Goal: Task Accomplishment & Management: Manage account settings

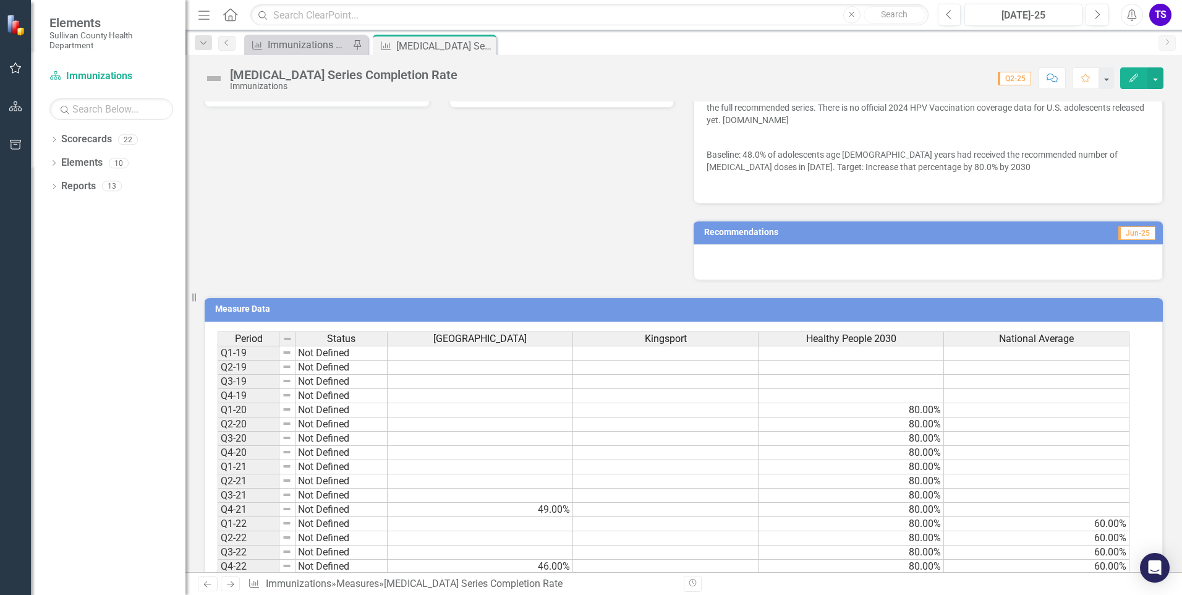
scroll to position [433, 0]
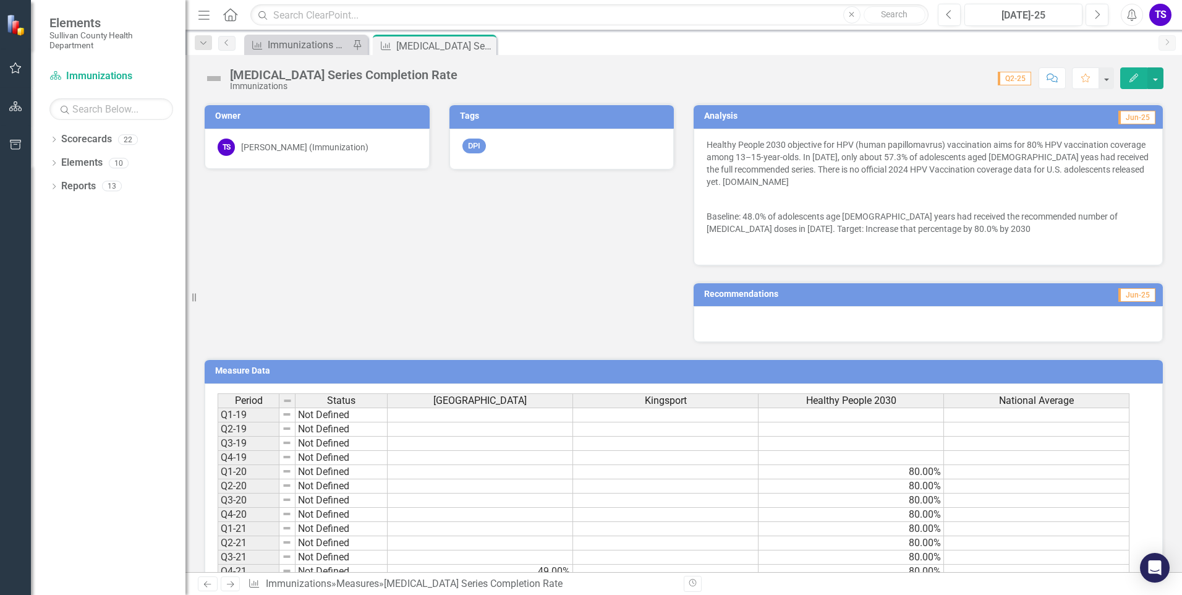
click at [1137, 82] on button "Edit" at bounding box center [1133, 78] width 27 height 22
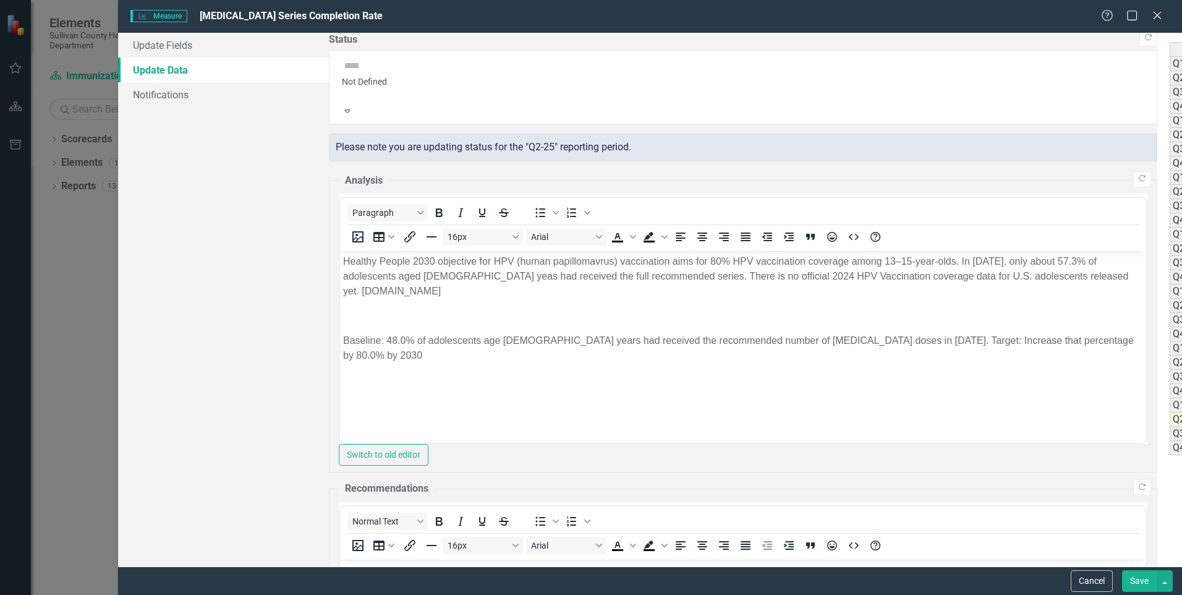
scroll to position [0, 0]
click at [168, 48] on link "Update Fields" at bounding box center [223, 45] width 211 height 25
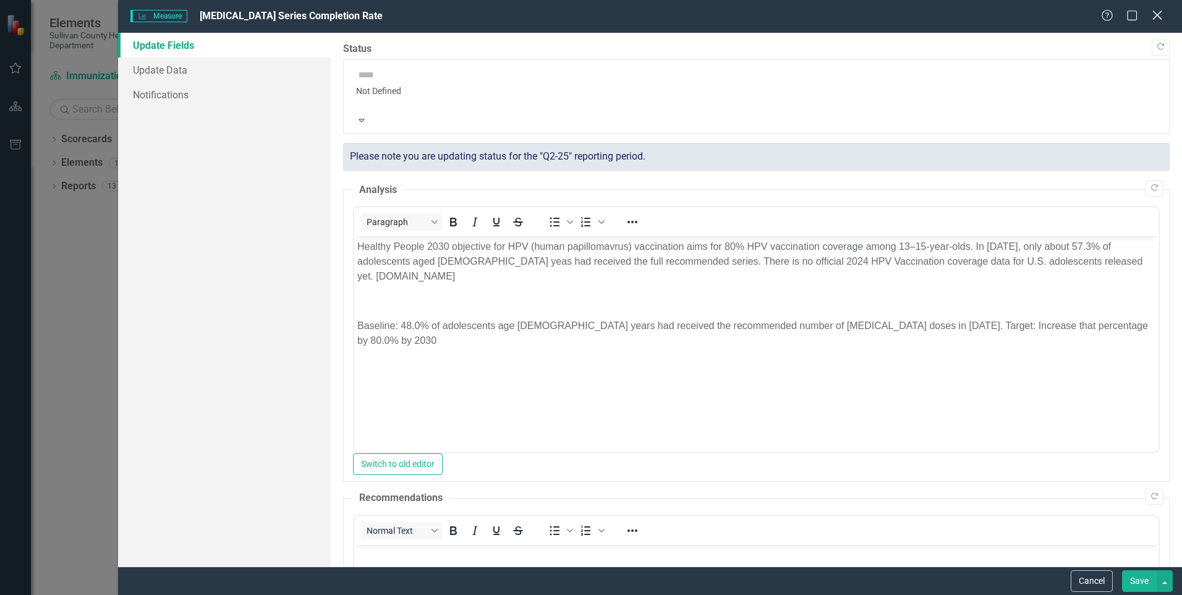
click at [1154, 14] on icon "Close" at bounding box center [1156, 15] width 15 height 12
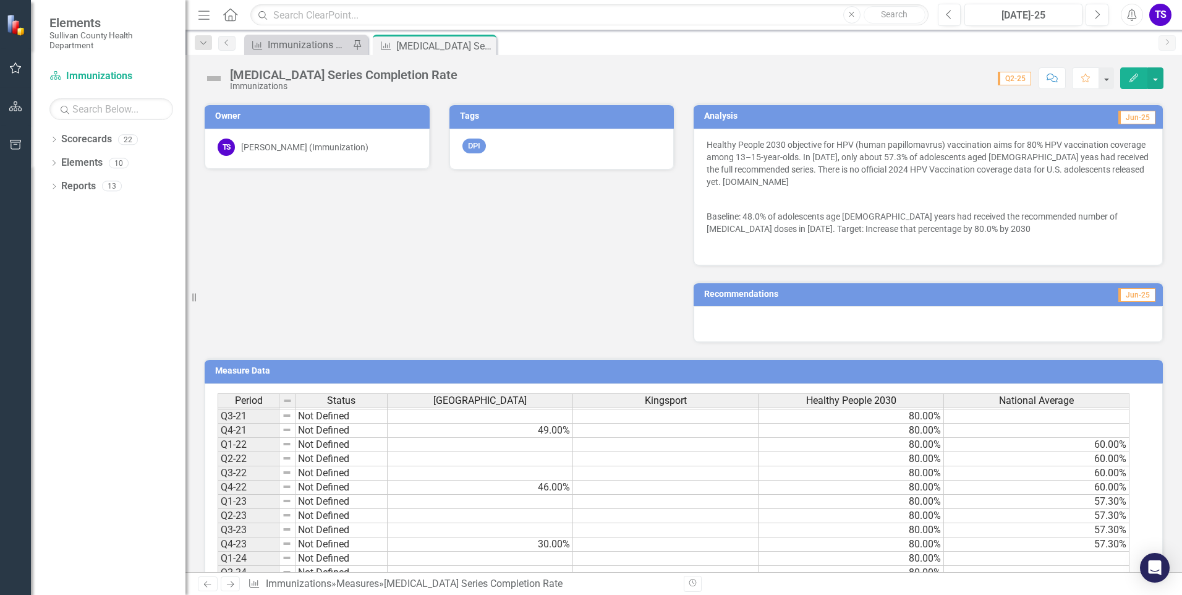
scroll to position [558, 0]
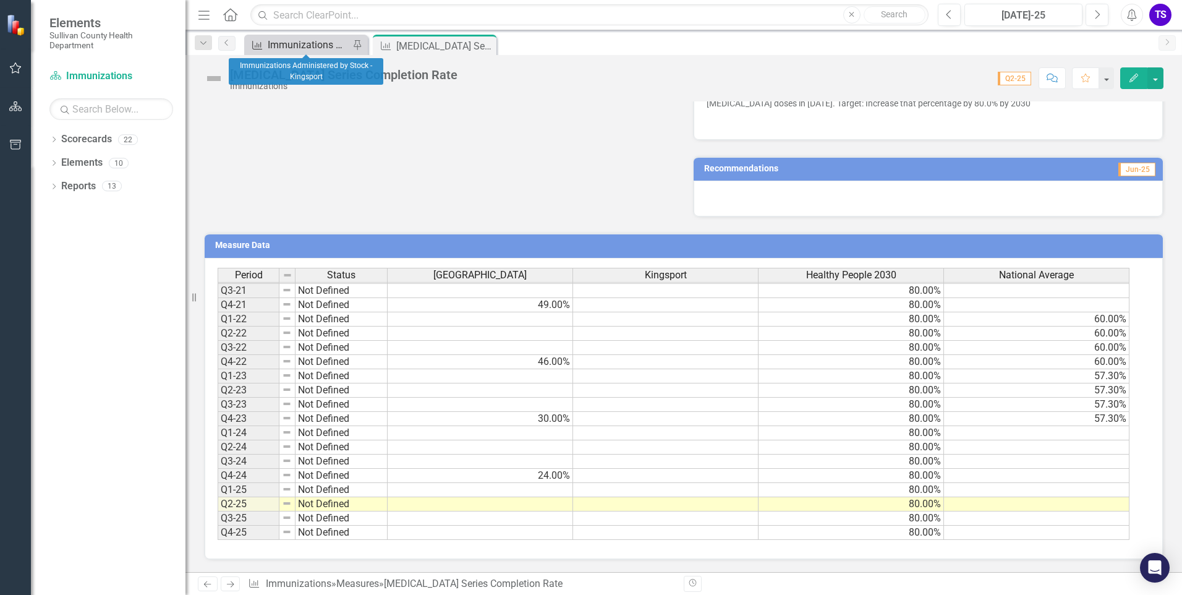
click at [305, 43] on div "Immunizations Administered by Stock - Kingsport" at bounding box center [309, 44] width 82 height 15
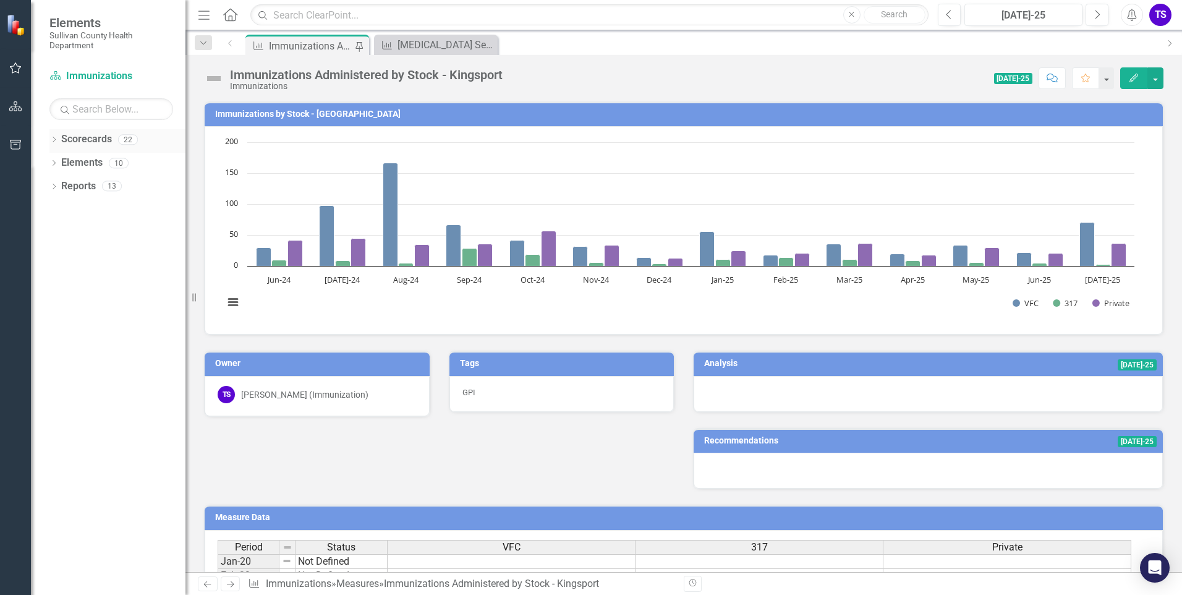
click at [50, 137] on div "Dropdown" at bounding box center [53, 141] width 9 height 11
click at [438, 49] on div "[MEDICAL_DATA] Series Completion Rate" at bounding box center [439, 44] width 85 height 15
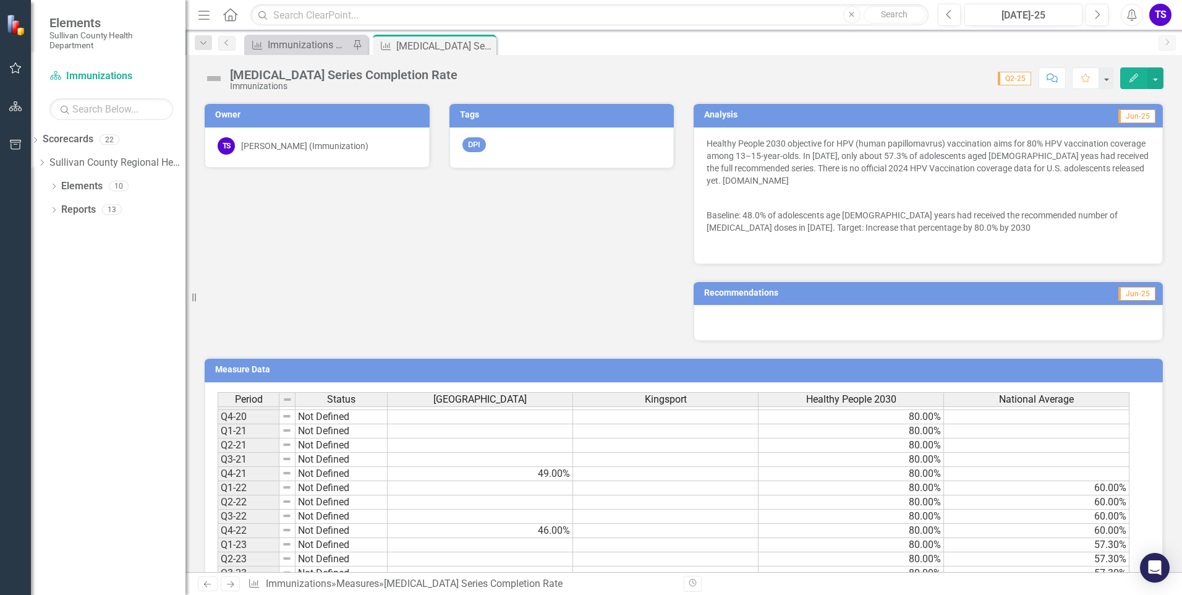
scroll to position [124, 0]
click at [526, 452] on td "49.00%" at bounding box center [480, 447] width 185 height 14
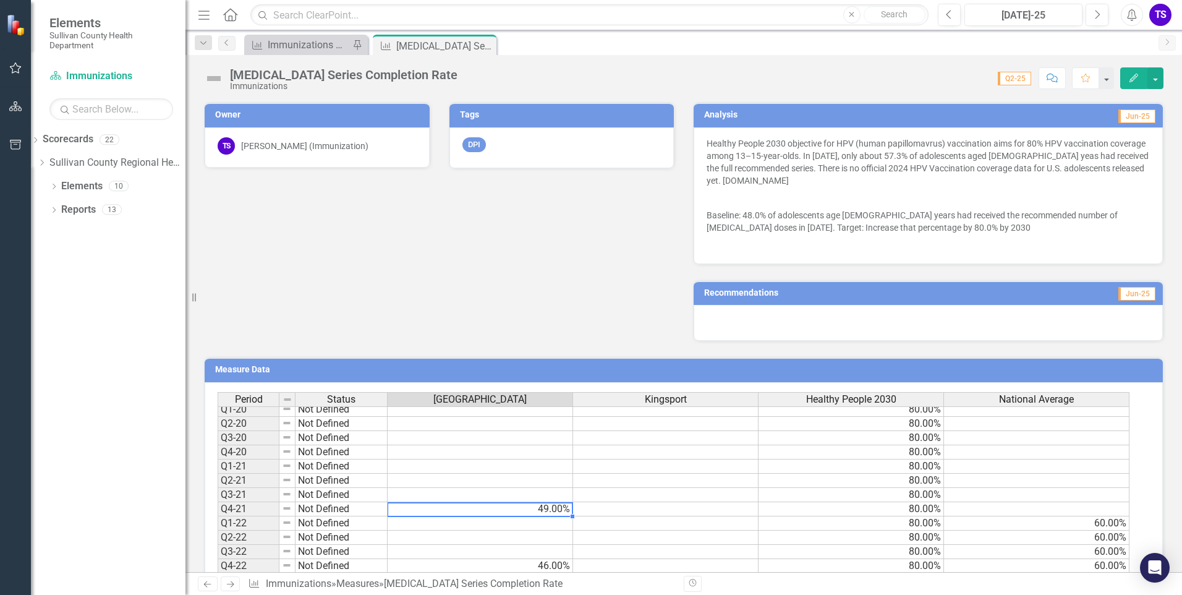
click at [526, 453] on td at bounding box center [480, 452] width 185 height 14
click at [531, 449] on td at bounding box center [480, 452] width 185 height 14
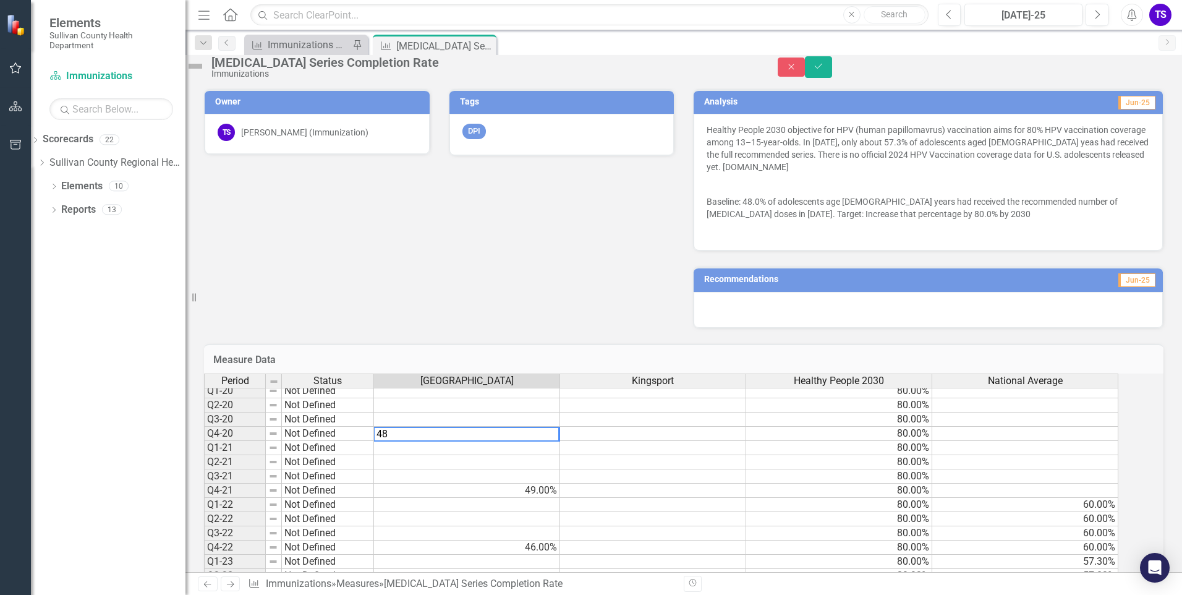
type textarea "48"
click at [832, 69] on button "Save" at bounding box center [818, 67] width 27 height 22
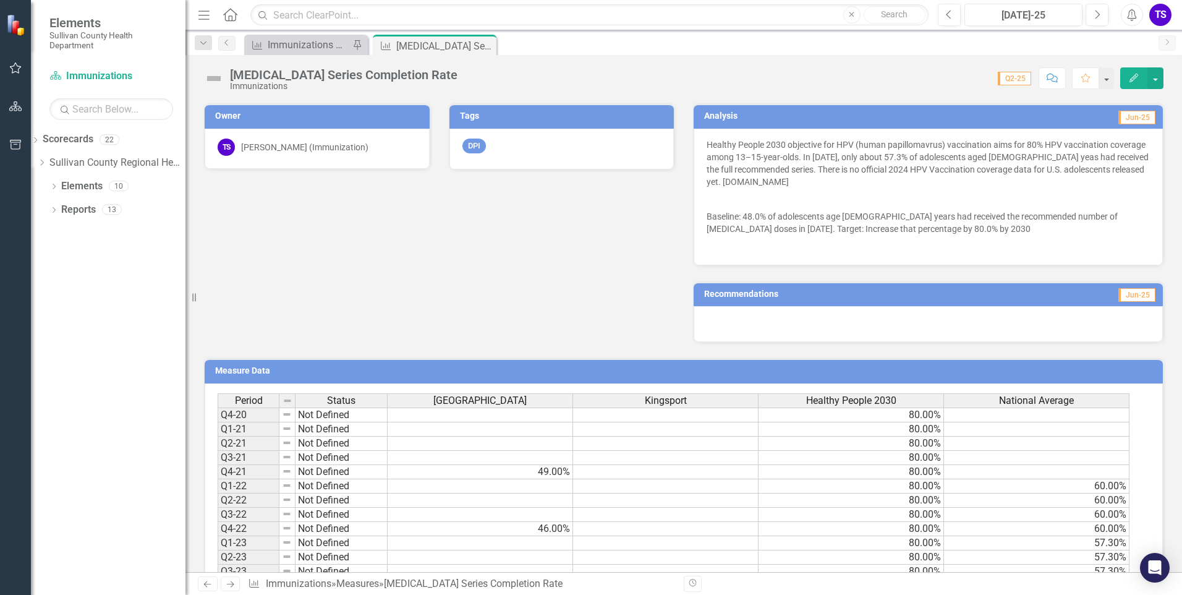
scroll to position [80, 0]
click at [523, 439] on td at bounding box center [480, 435] width 185 height 14
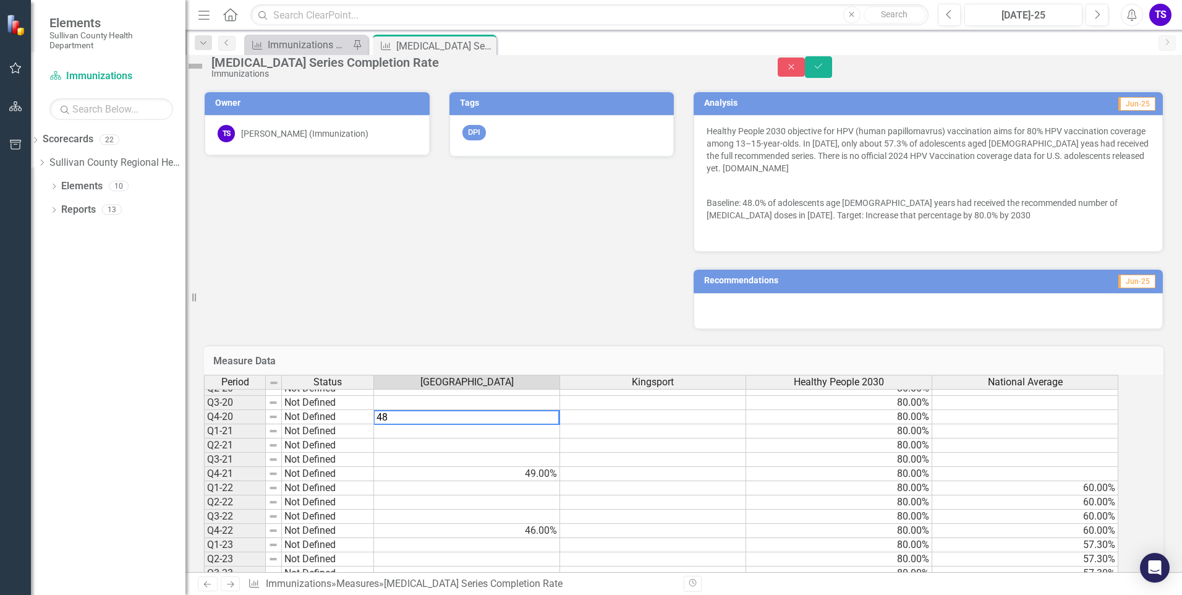
type textarea "48"
click at [660, 438] on td at bounding box center [653, 431] width 186 height 14
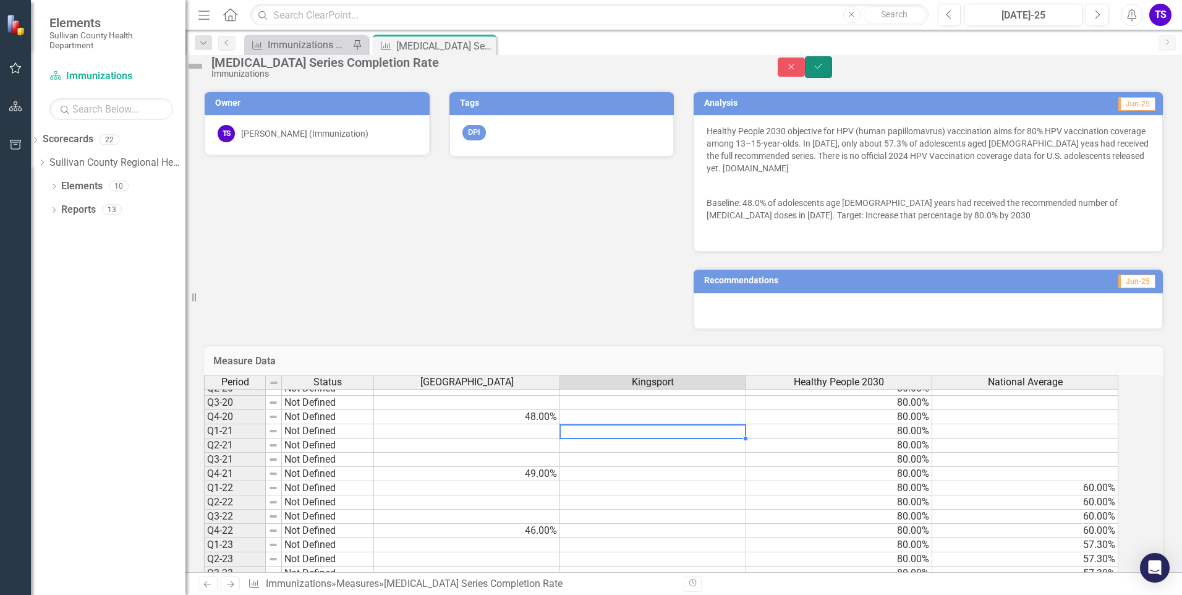
click at [832, 78] on button "Save" at bounding box center [818, 67] width 27 height 22
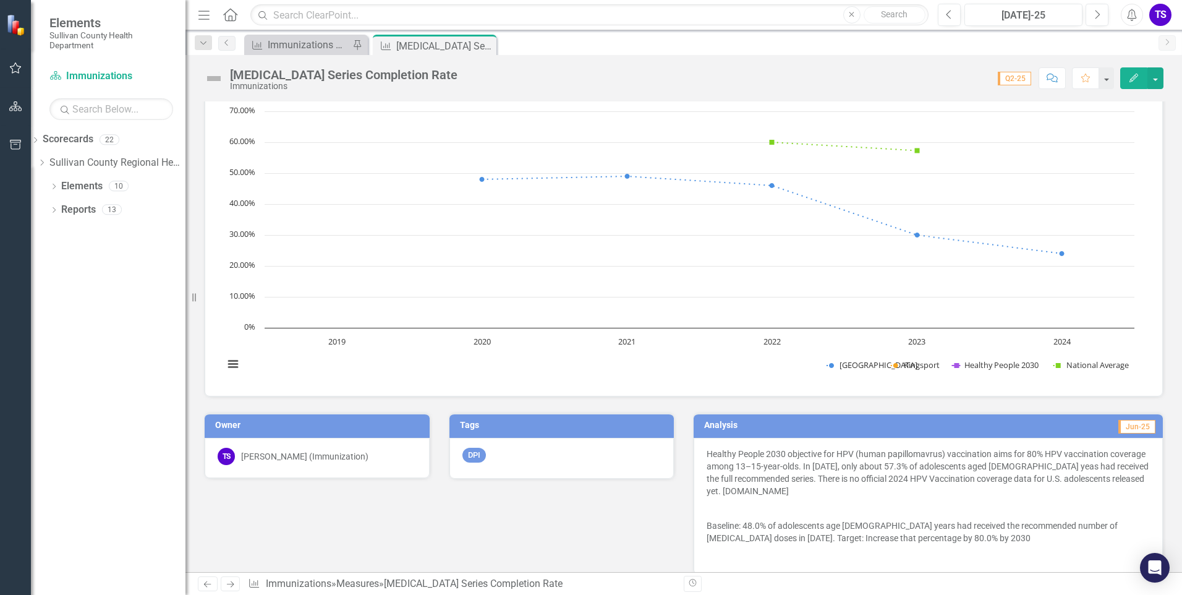
scroll to position [0, 0]
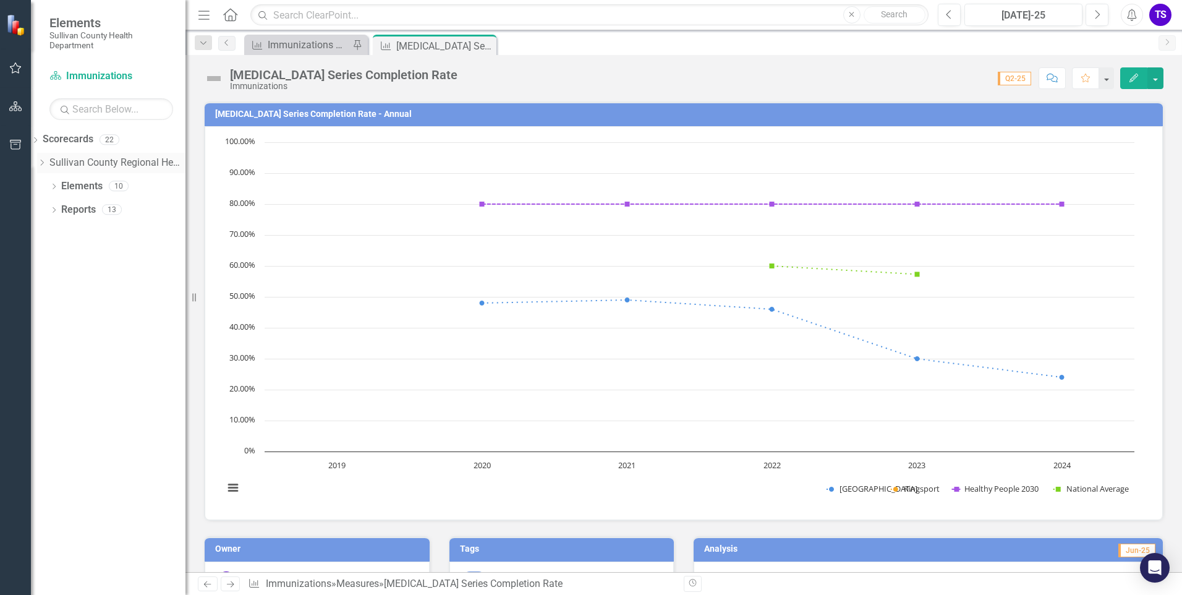
click at [46, 159] on icon "Dropdown" at bounding box center [41, 162] width 9 height 7
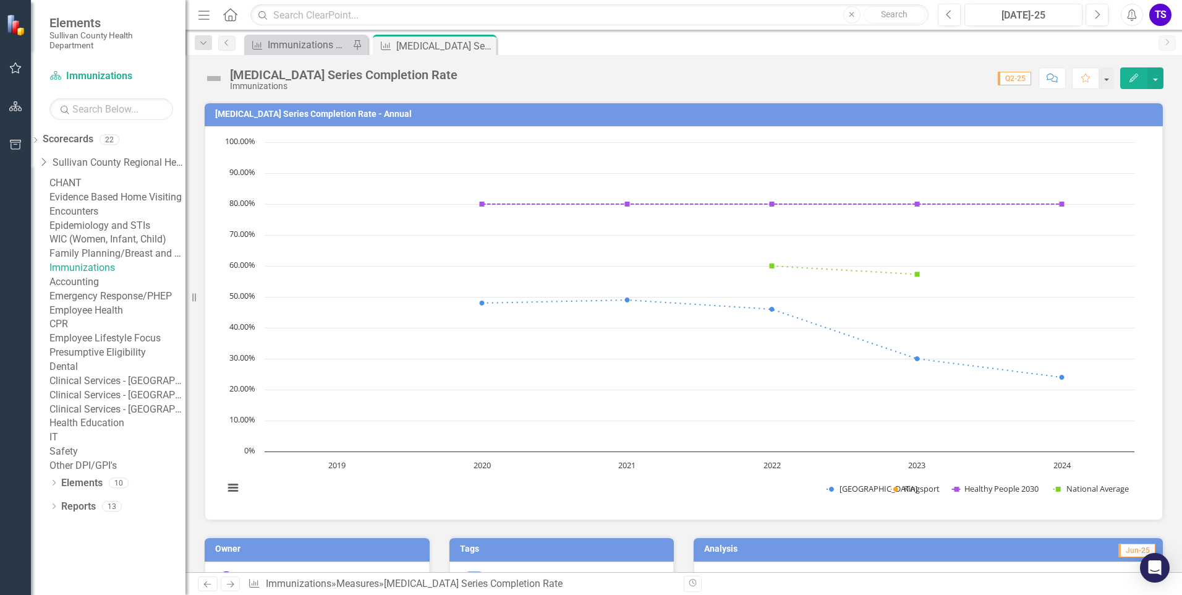
click at [110, 275] on link "Immunizations" at bounding box center [117, 268] width 136 height 14
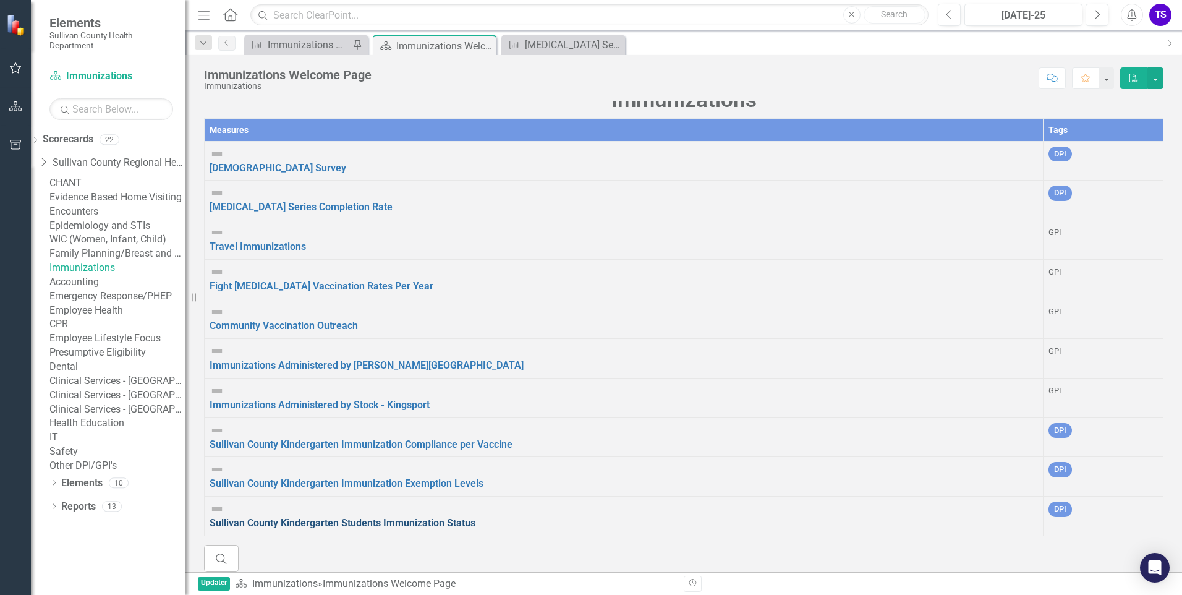
click at [318, 517] on link "Sullivan County Kindergarten Students Immunization Status" at bounding box center [343, 523] width 266 height 12
click at [376, 477] on link "Sullivan County Kindergarten Immunization Exemption Levels" at bounding box center [347, 483] width 274 height 12
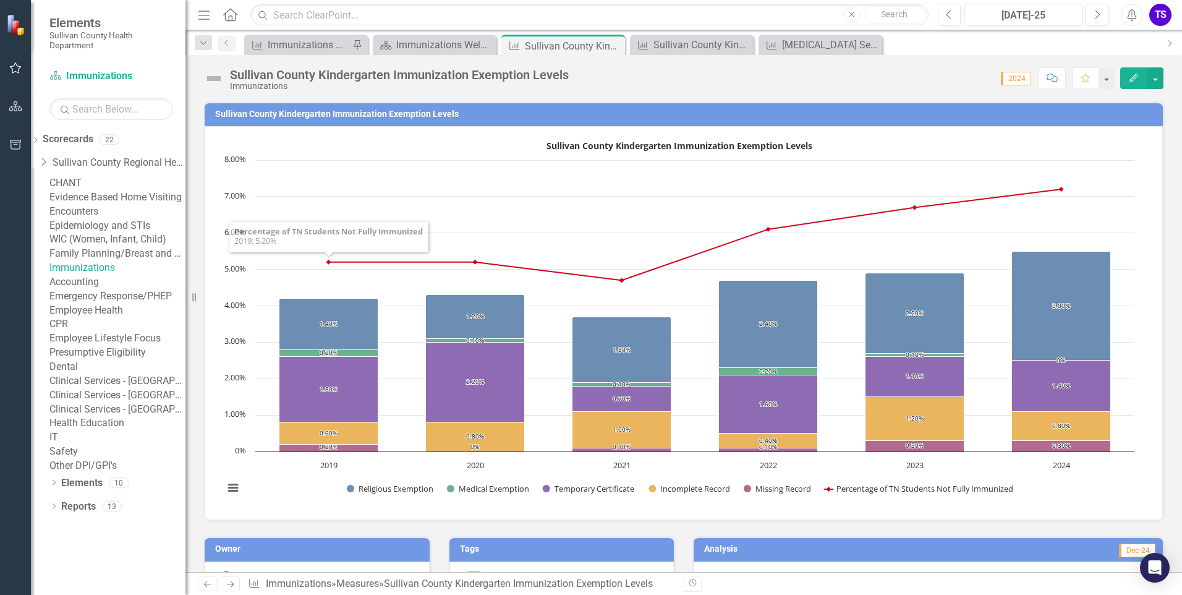
click at [310, 136] on icon "Created with Highcharts 11.4.8 Chart context menu Sullivan County Kindergarten …" at bounding box center [679, 321] width 923 height 371
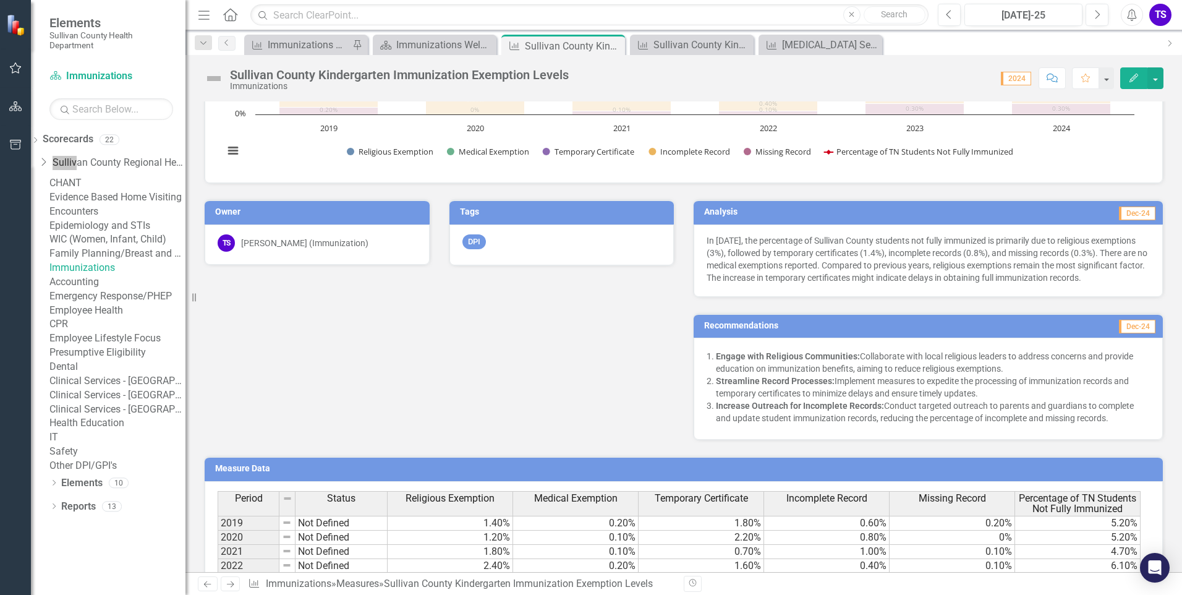
scroll to position [412, 0]
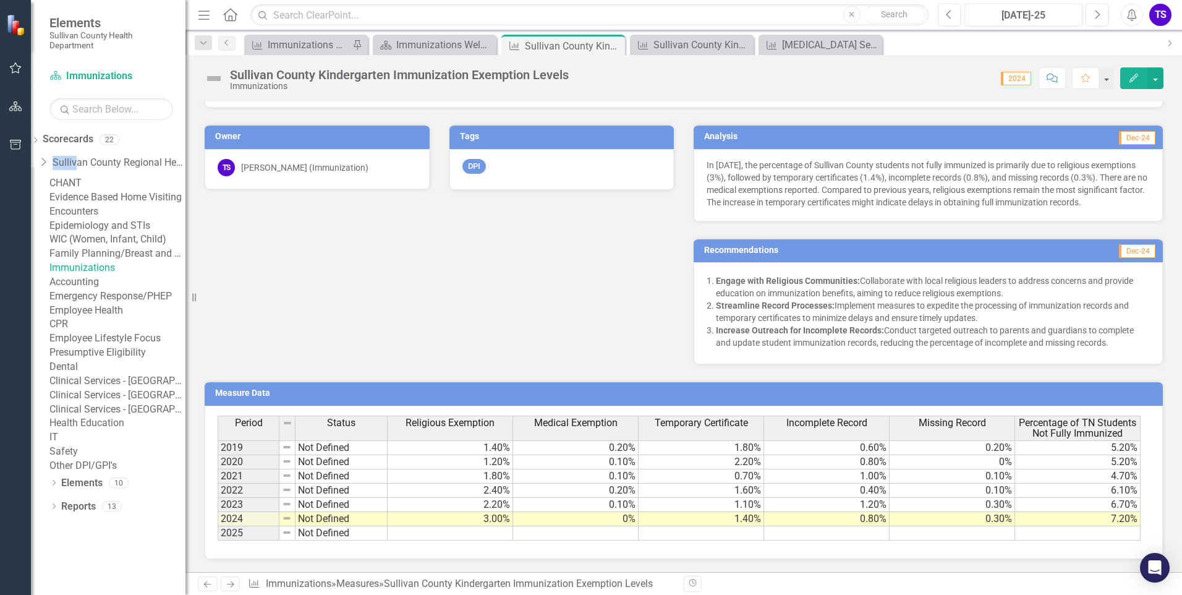
click at [460, 535] on td at bounding box center [450, 533] width 125 height 14
click at [438, 532] on td at bounding box center [450, 533] width 125 height 14
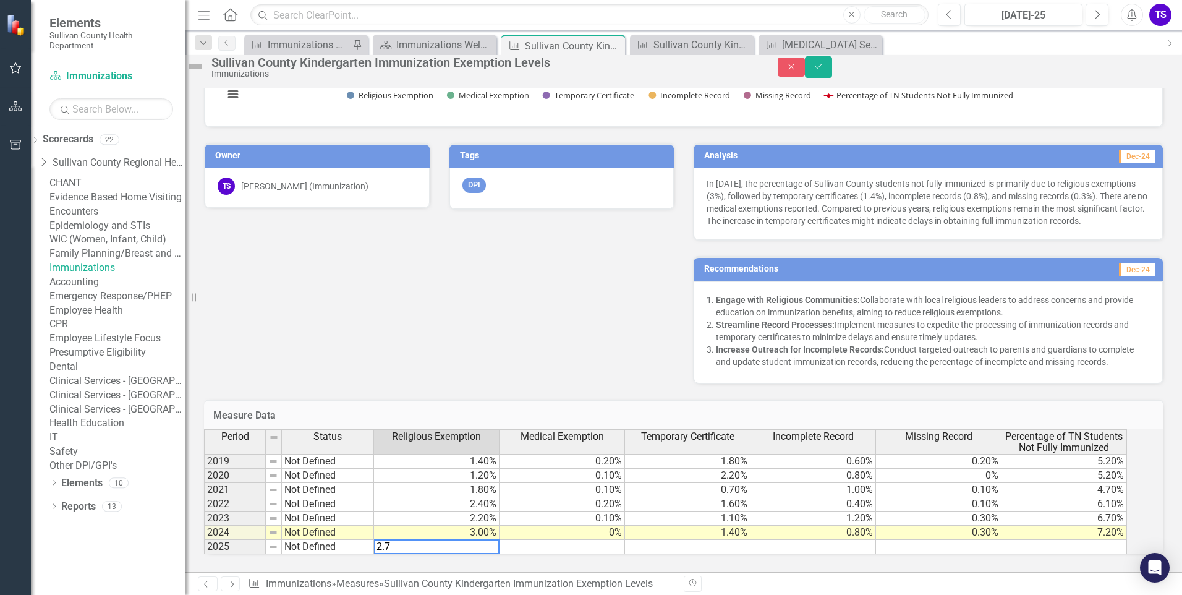
click at [545, 540] on td at bounding box center [561, 547] width 125 height 14
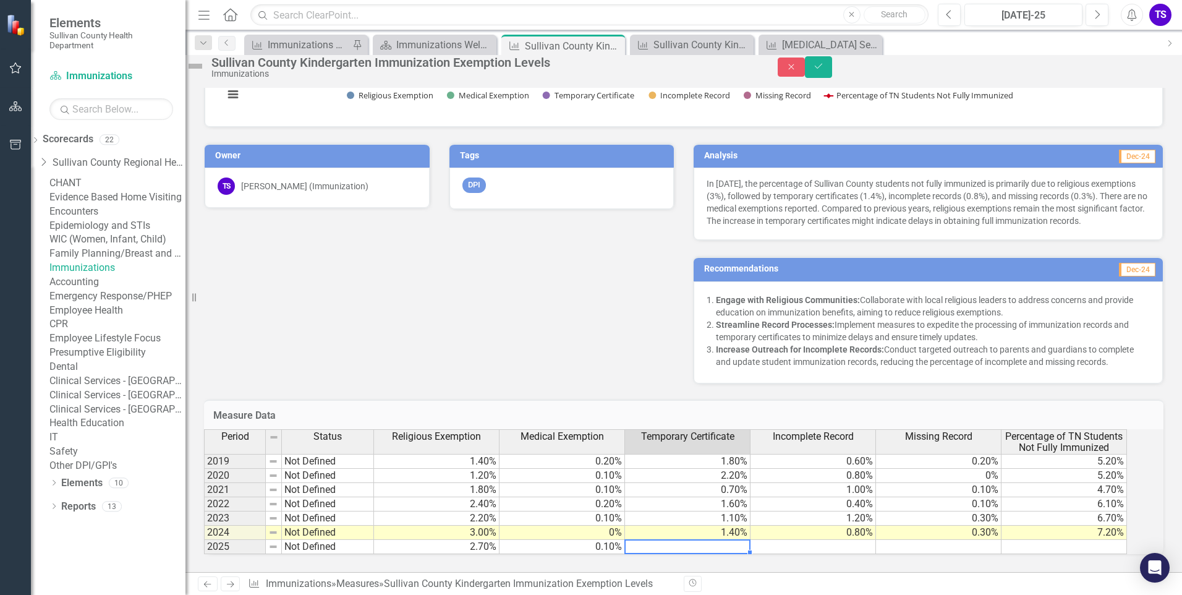
click at [668, 540] on td at bounding box center [687, 547] width 125 height 14
click at [810, 540] on td at bounding box center [812, 547] width 125 height 14
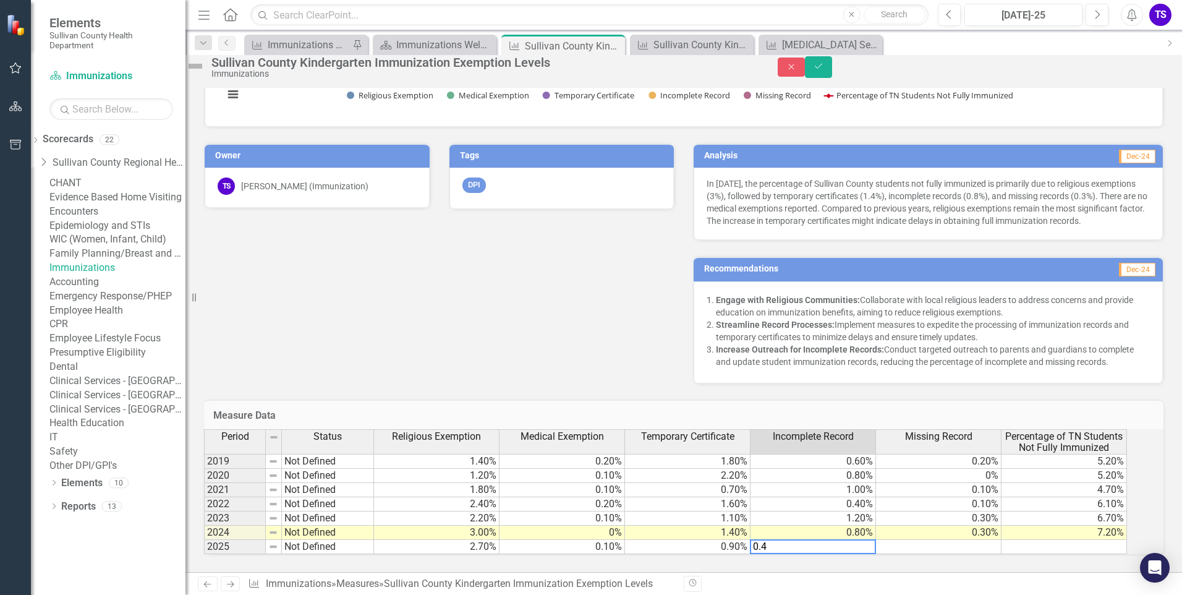
click at [922, 540] on td at bounding box center [938, 547] width 125 height 14
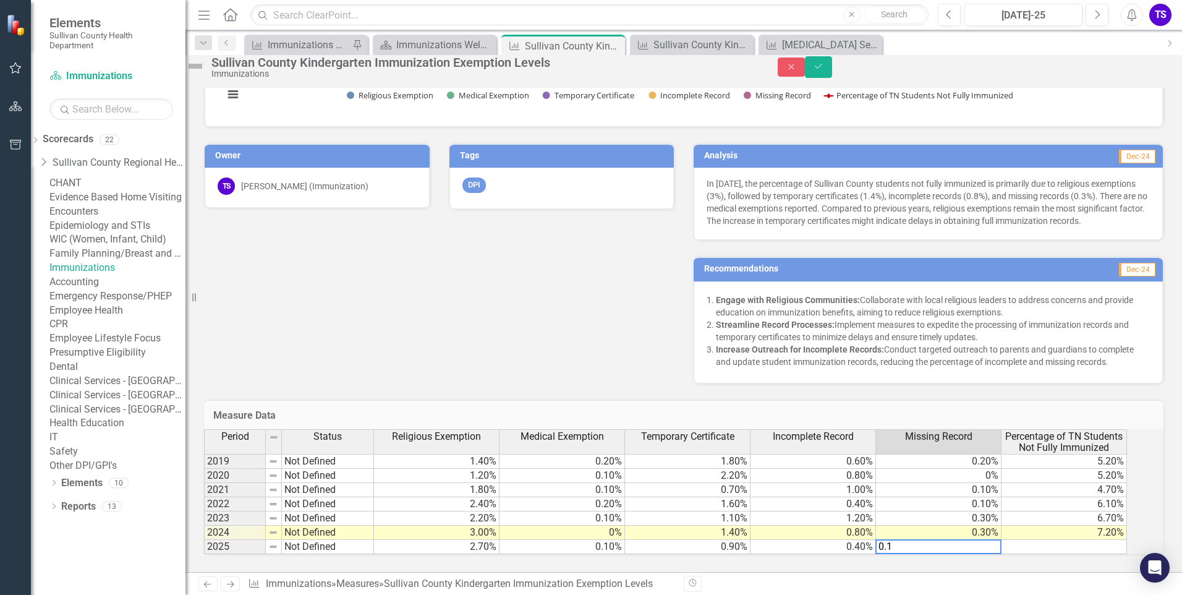
click at [1043, 540] on td at bounding box center [1063, 547] width 125 height 14
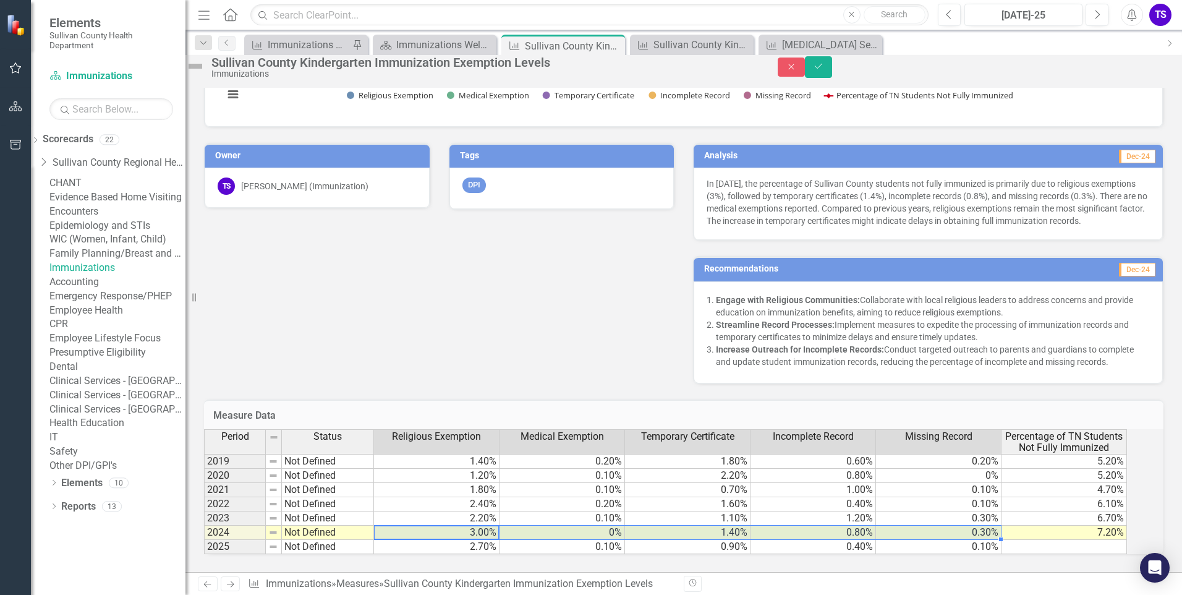
drag, startPoint x: 465, startPoint y: 526, endPoint x: 963, endPoint y: 522, distance: 498.2
click at [963, 525] on tr "2024 Not Defined 3.00% 0% 1.40% 0.80% 0.30% 7.20%" at bounding box center [665, 532] width 923 height 14
click at [1066, 540] on td at bounding box center [1063, 547] width 125 height 14
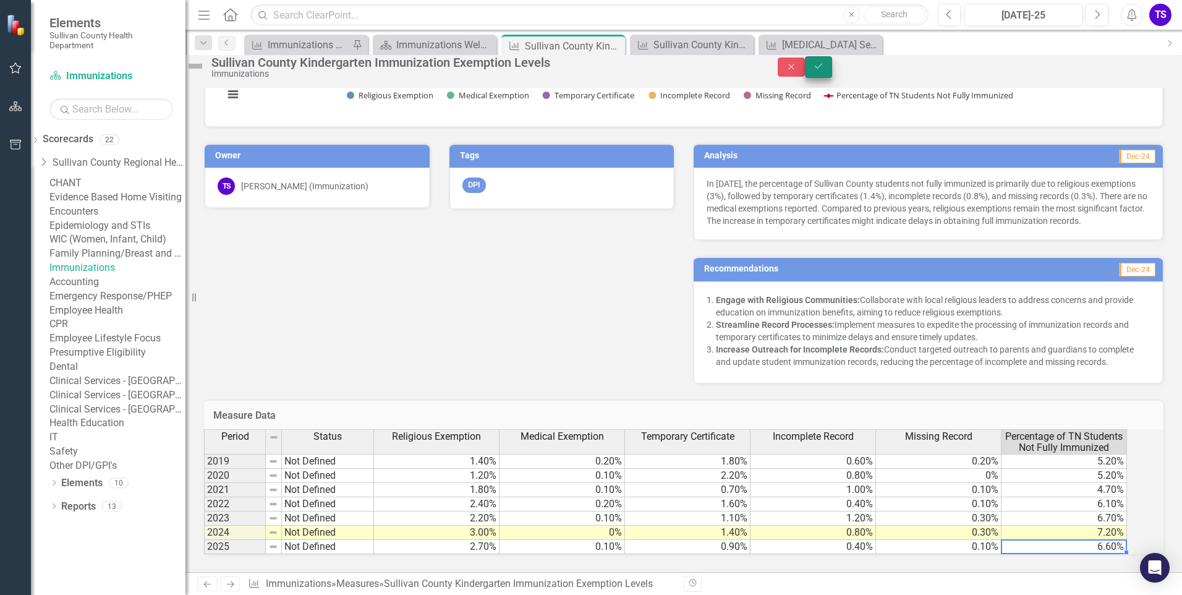
type textarea "6.6"
click at [832, 67] on button "Save" at bounding box center [818, 67] width 27 height 22
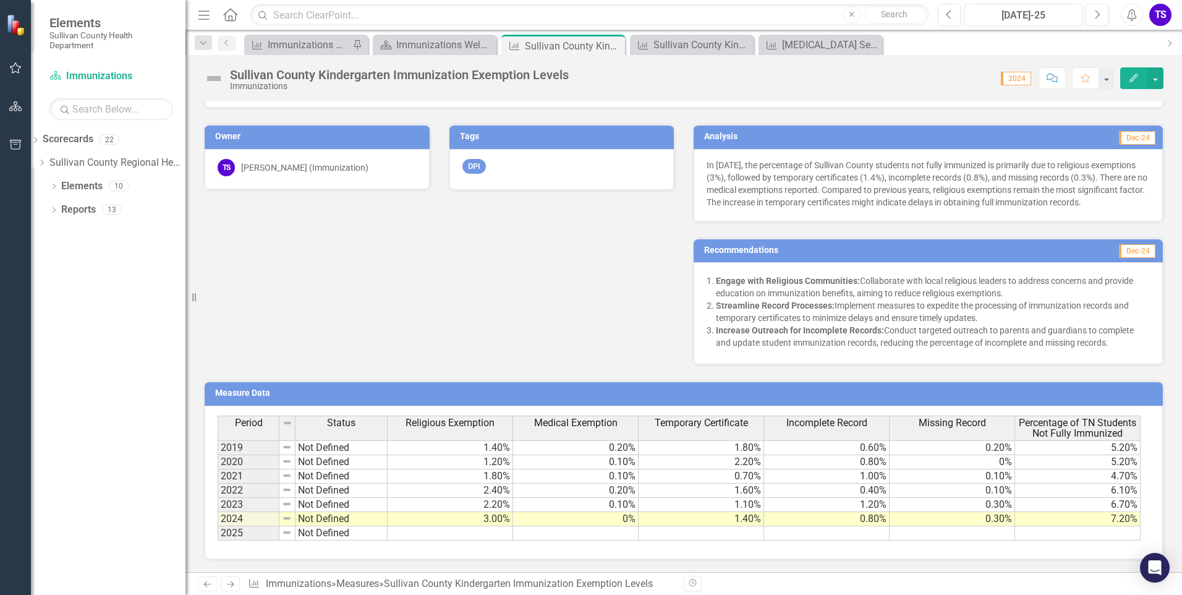
click at [469, 533] on td at bounding box center [450, 533] width 125 height 14
click at [1043, 533] on td at bounding box center [1077, 533] width 125 height 14
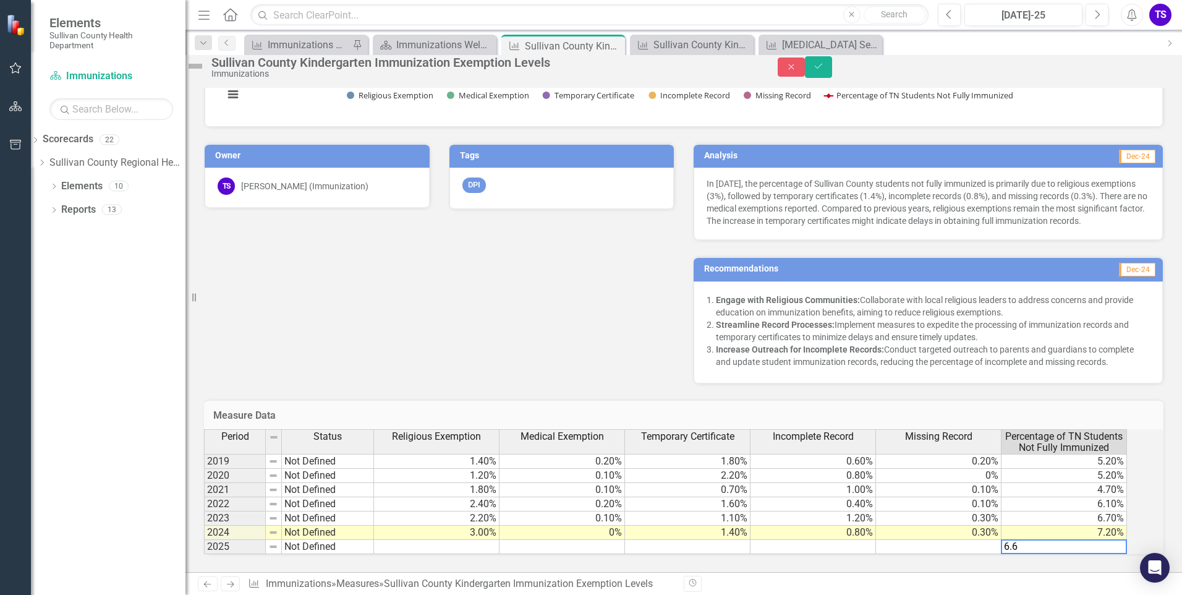
click at [478, 540] on td at bounding box center [436, 547] width 125 height 14
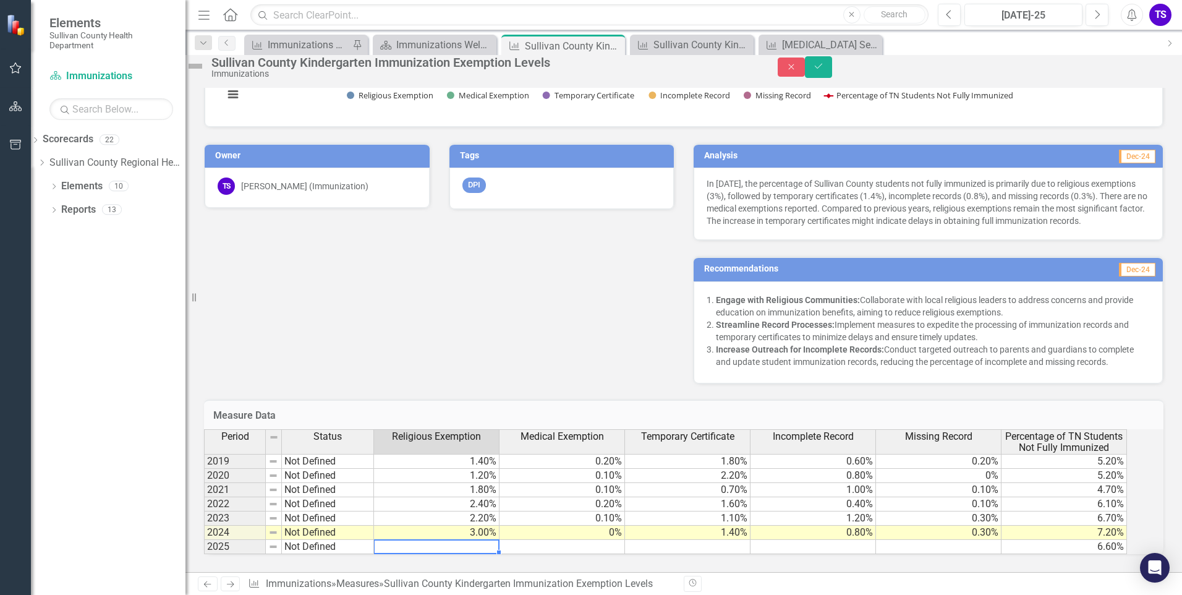
click at [469, 540] on td at bounding box center [436, 547] width 125 height 14
type textarea "2.7"
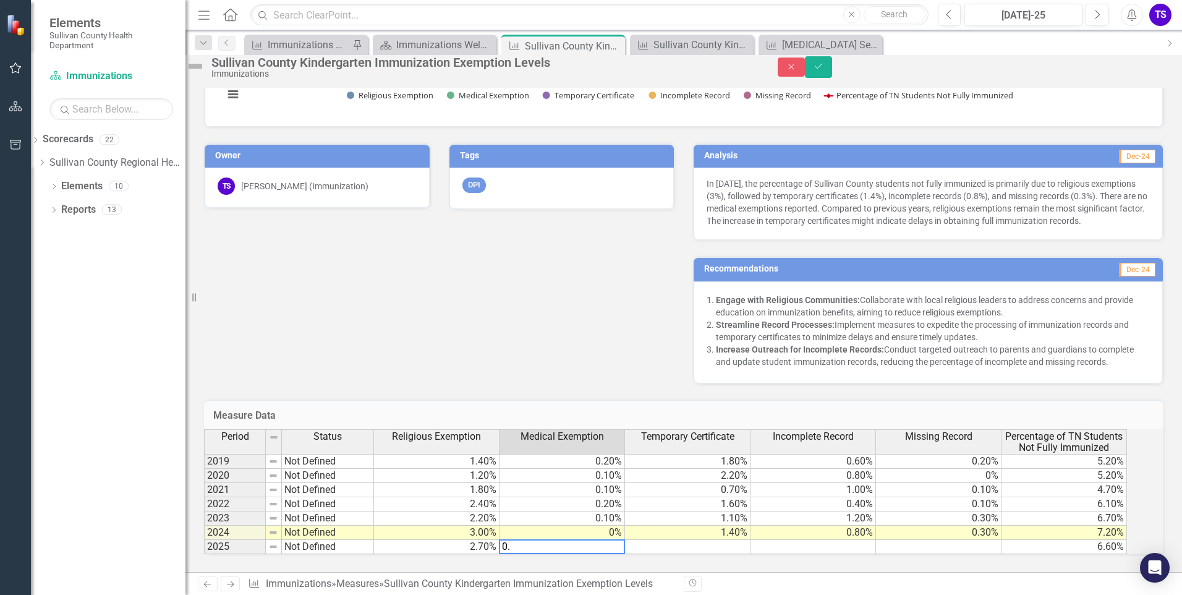
type textarea "0.1"
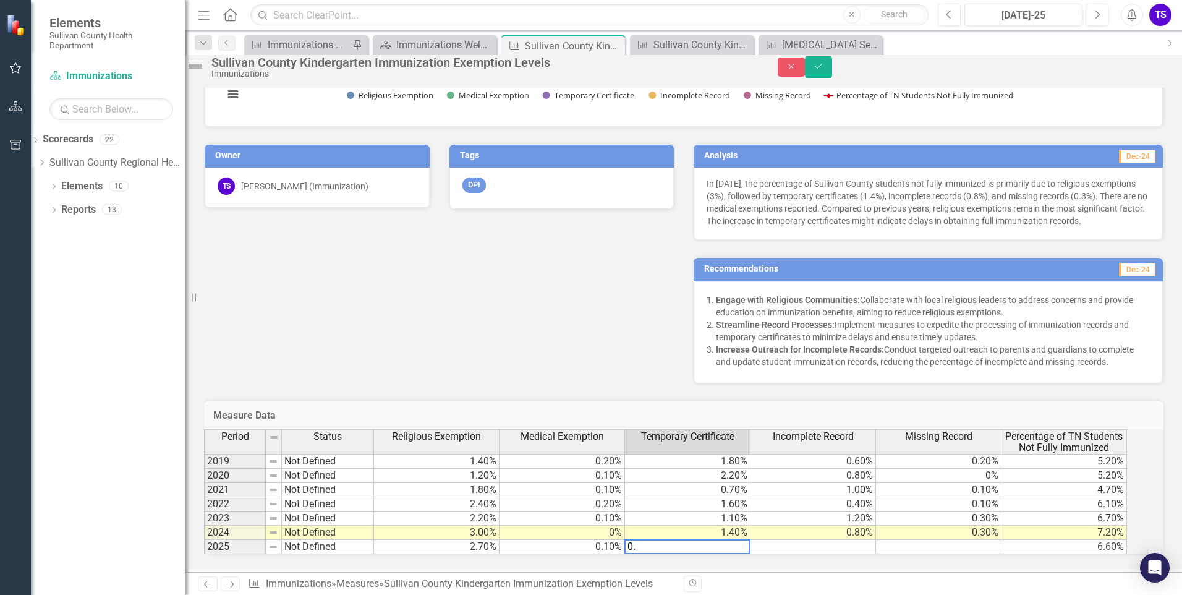
type textarea "0.9"
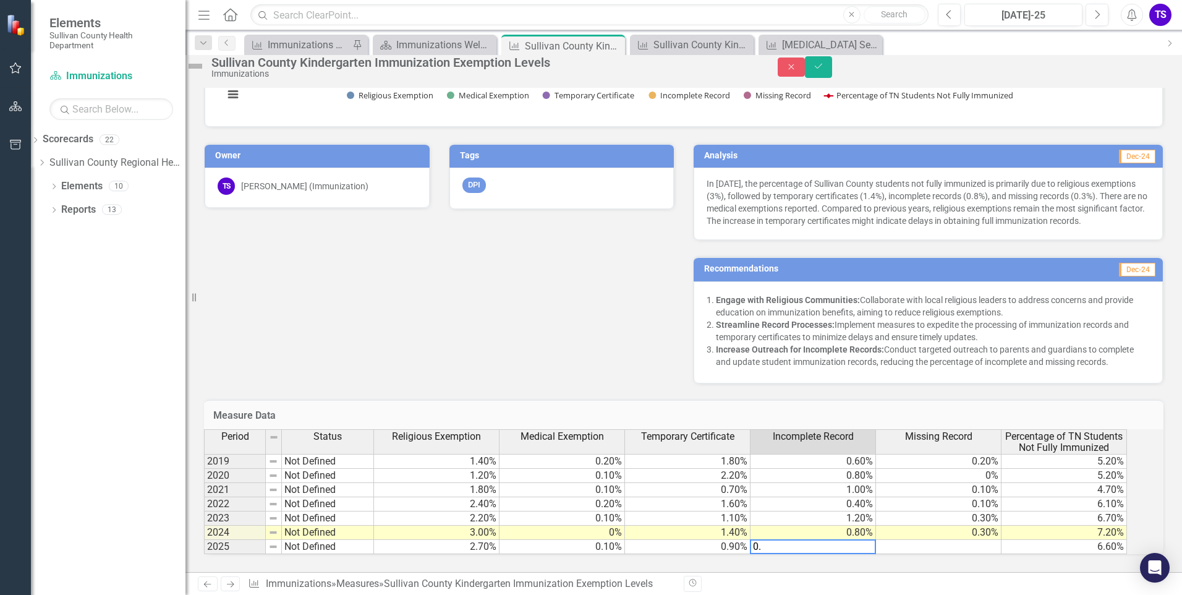
type textarea "0.4"
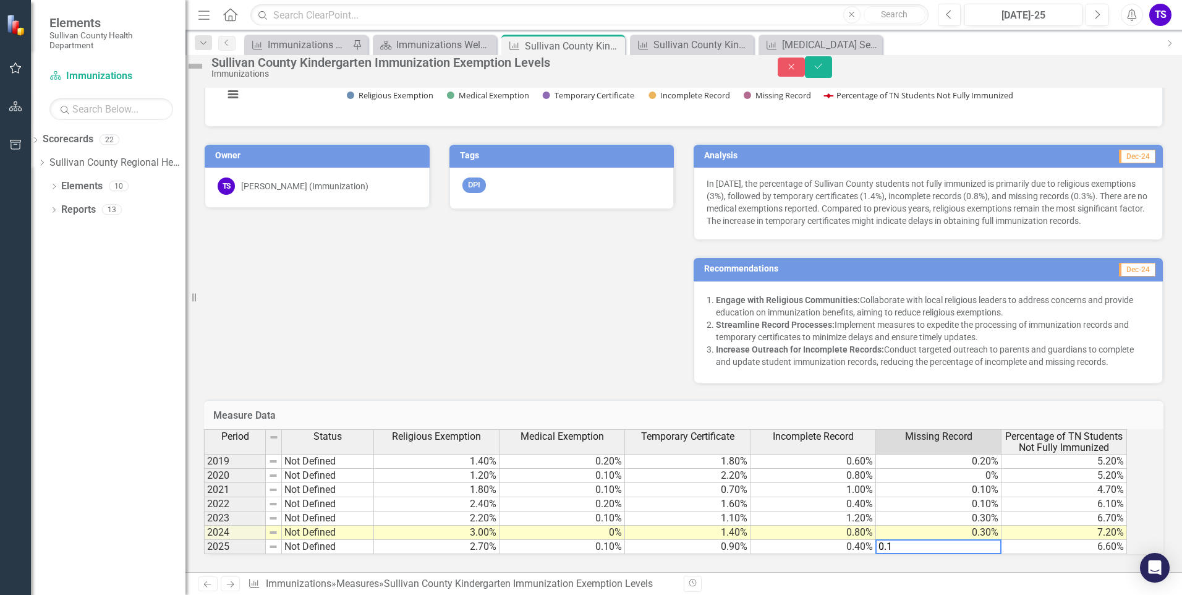
type textarea "0.1"
click at [1067, 497] on td "6.10%" at bounding box center [1063, 504] width 125 height 14
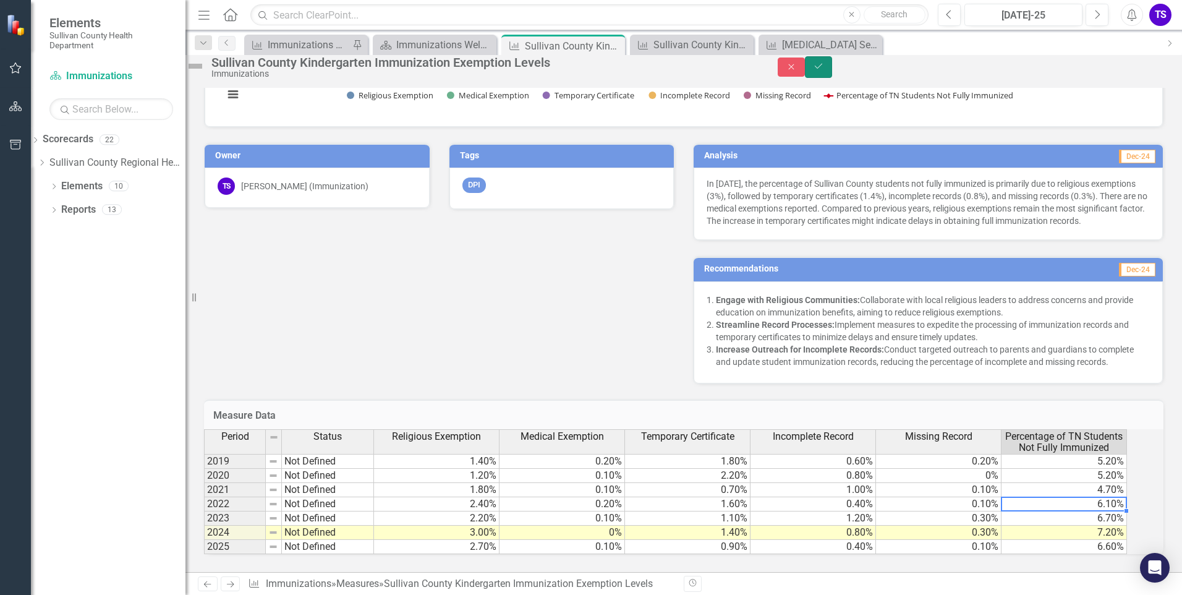
click at [824, 69] on icon "Save" at bounding box center [818, 66] width 11 height 9
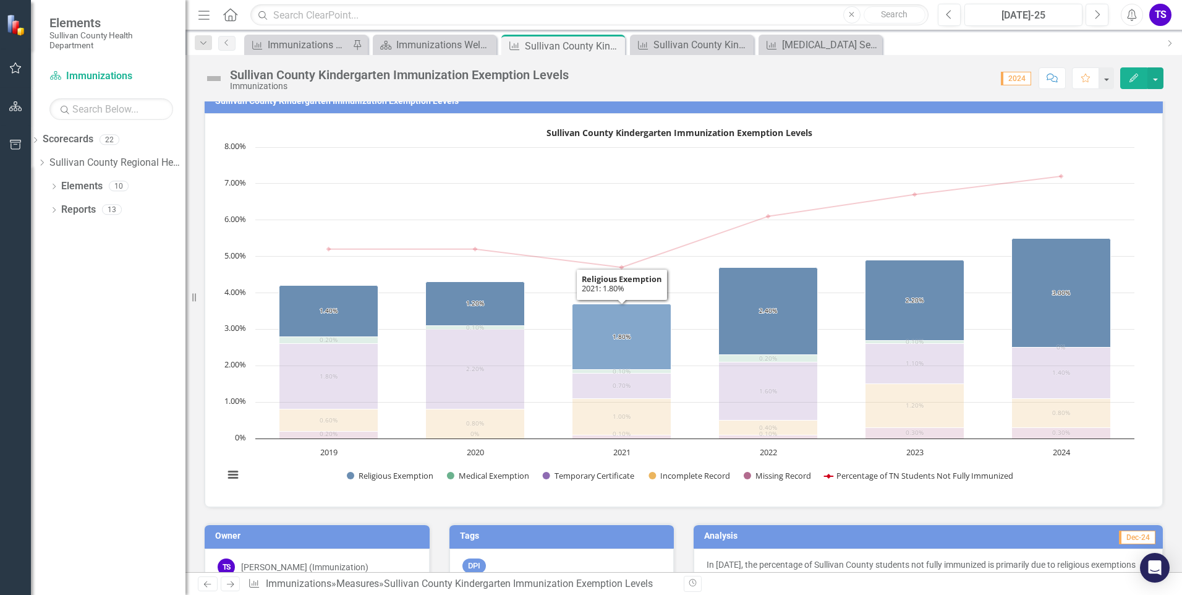
scroll to position [0, 0]
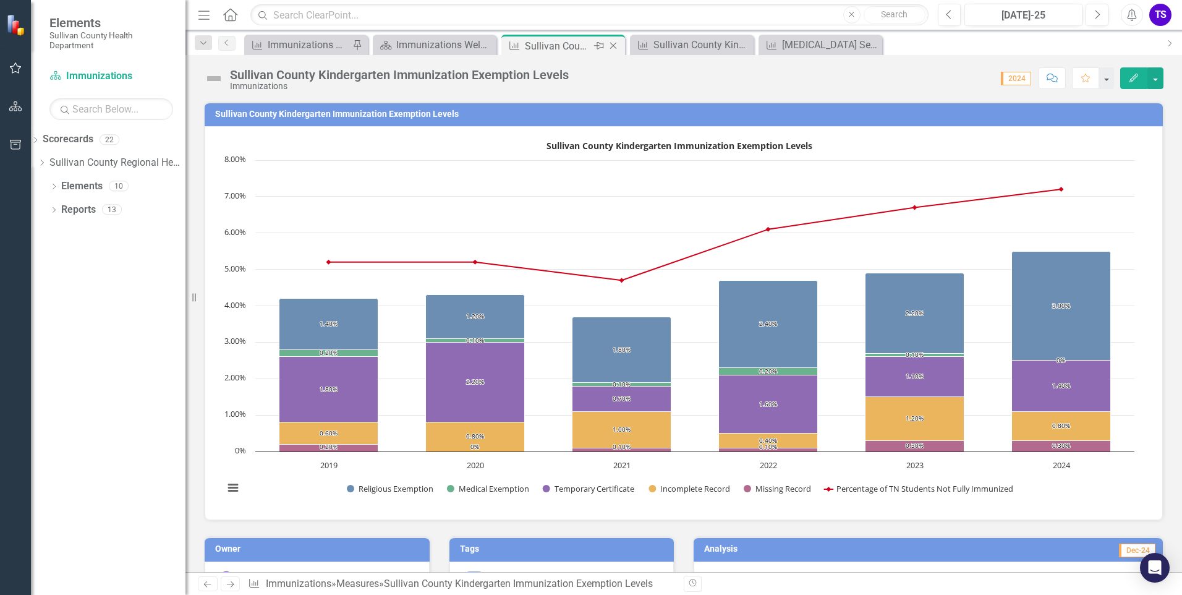
click at [615, 47] on icon "Close" at bounding box center [613, 46] width 12 height 10
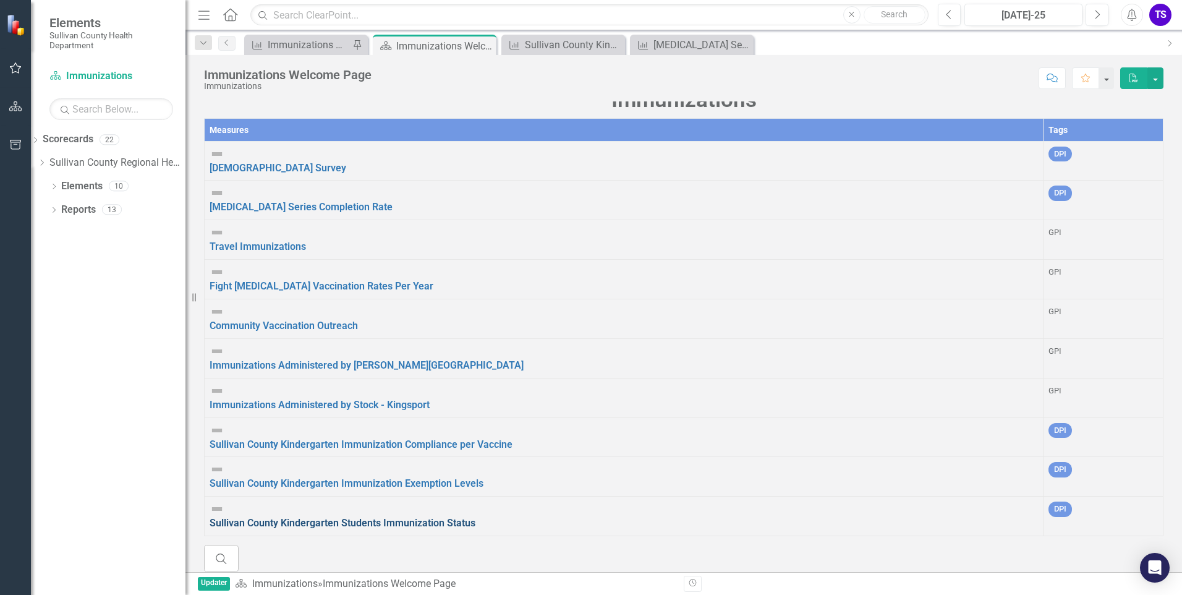
click at [332, 517] on link "Sullivan County Kindergarten Students Immunization Status" at bounding box center [343, 523] width 266 height 12
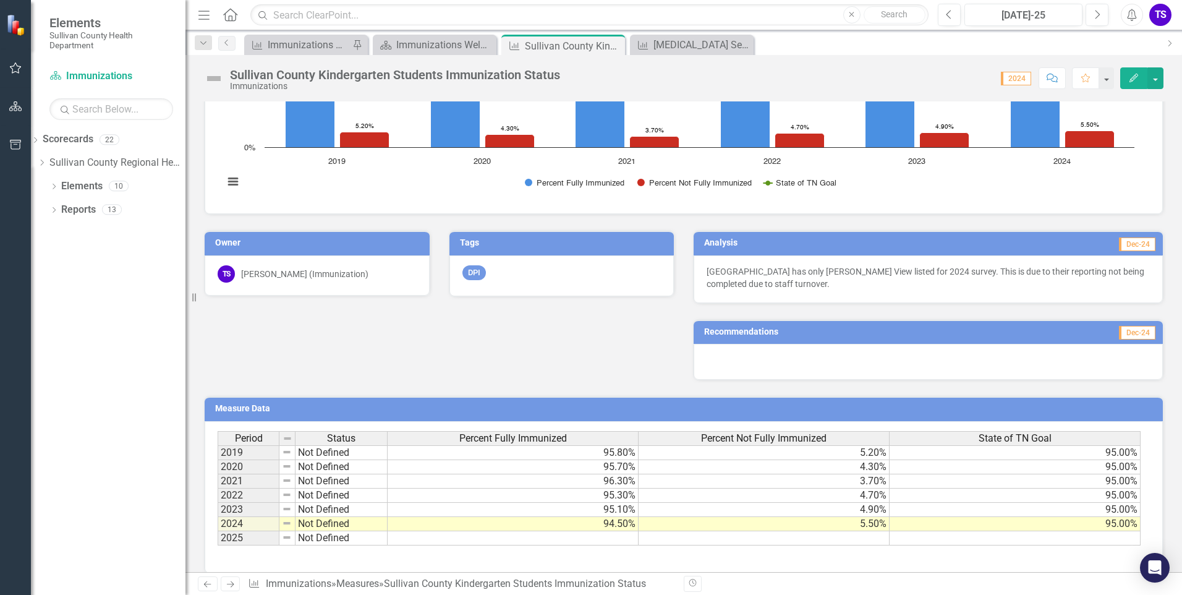
scroll to position [320, 0]
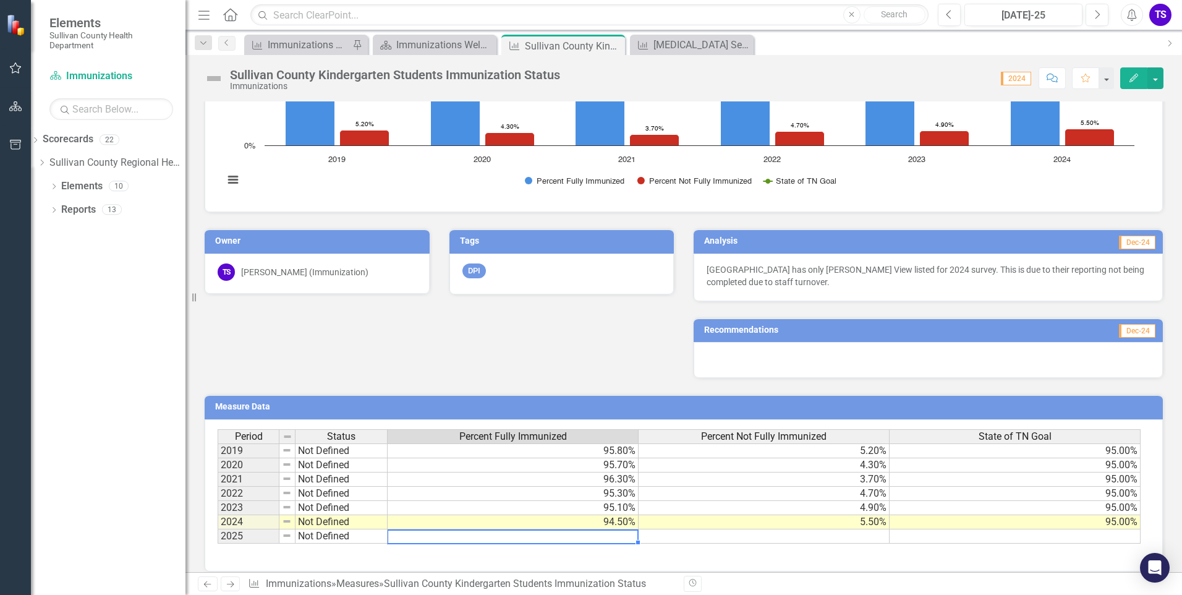
click at [536, 529] on td at bounding box center [513, 536] width 251 height 14
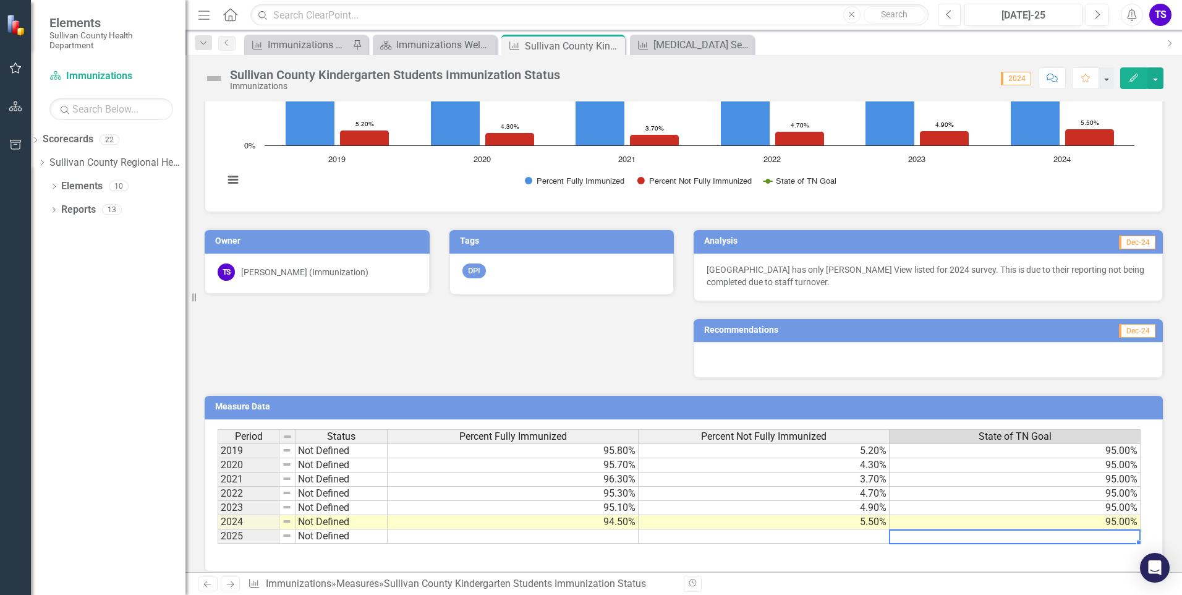
click at [956, 529] on td at bounding box center [1014, 536] width 251 height 14
type textarea "95"
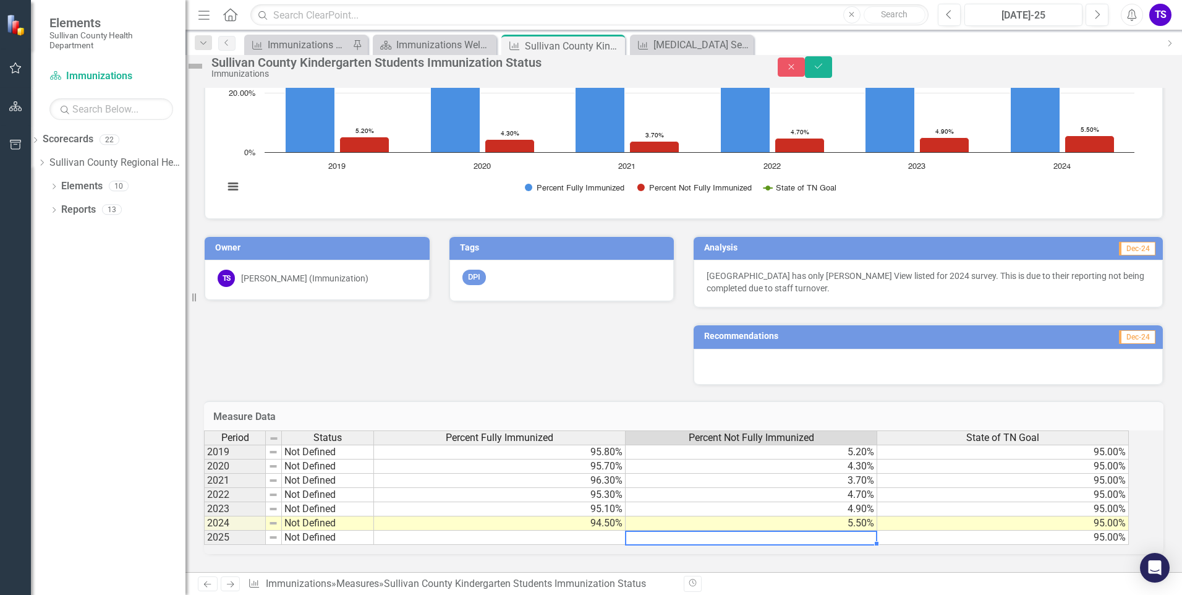
click at [549, 530] on td at bounding box center [500, 537] width 252 height 14
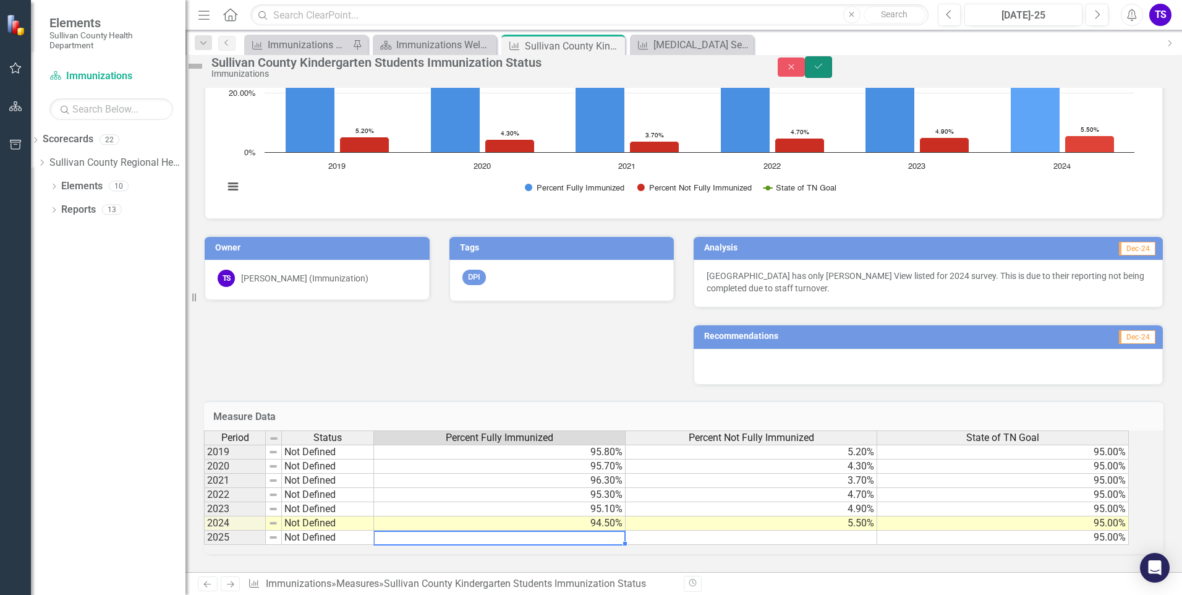
click at [824, 70] on icon "Save" at bounding box center [818, 66] width 11 height 9
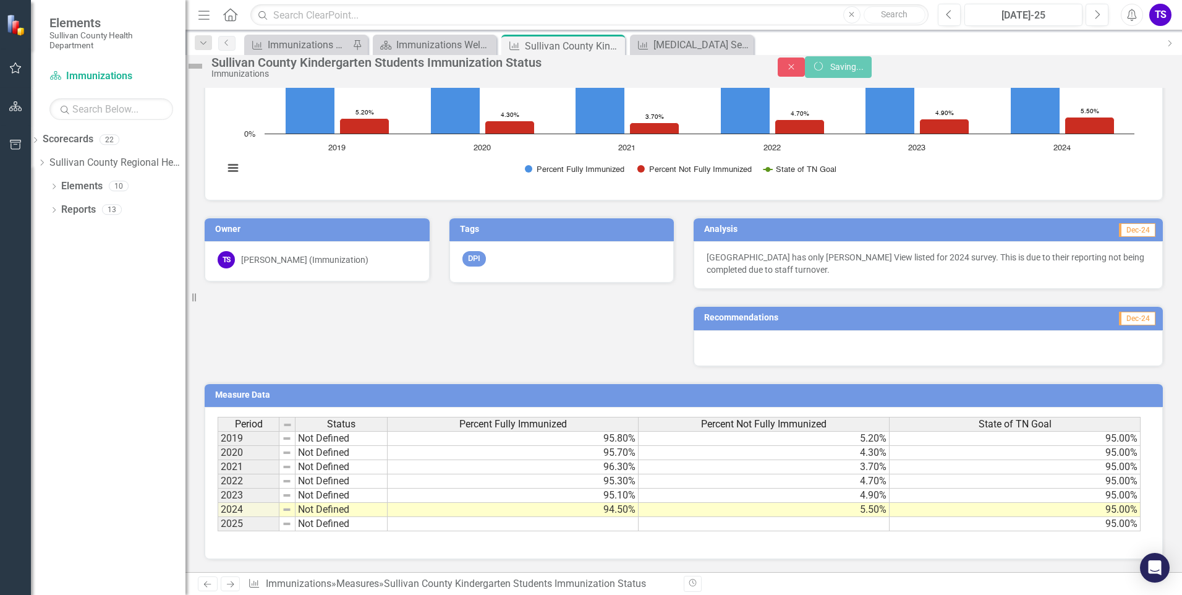
scroll to position [0, 0]
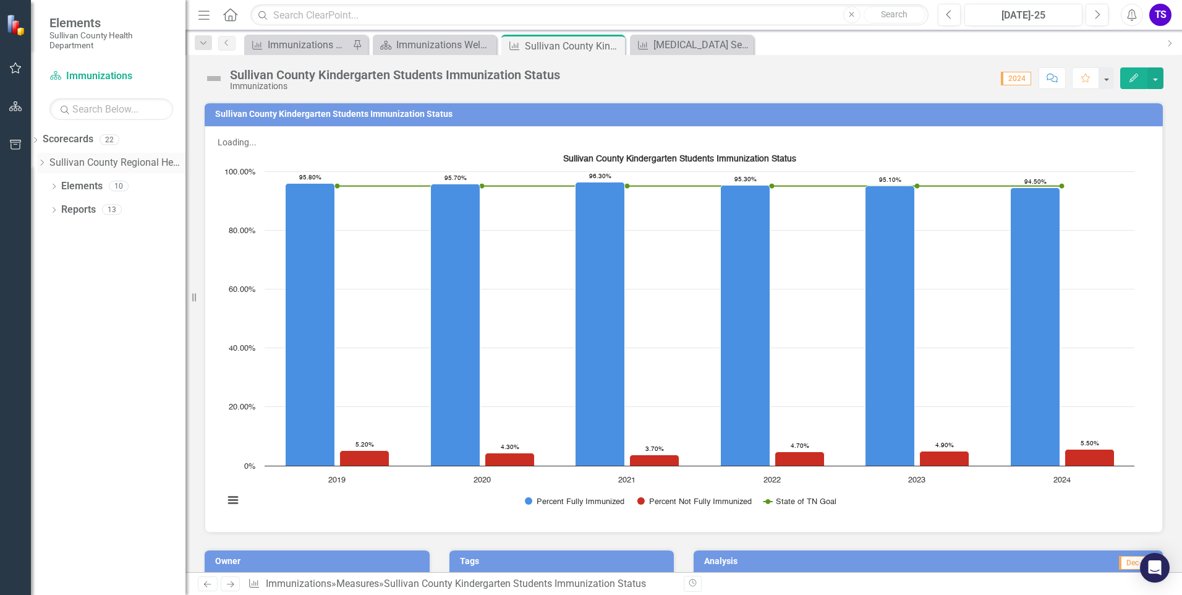
click at [46, 165] on icon "Dropdown" at bounding box center [41, 162] width 9 height 7
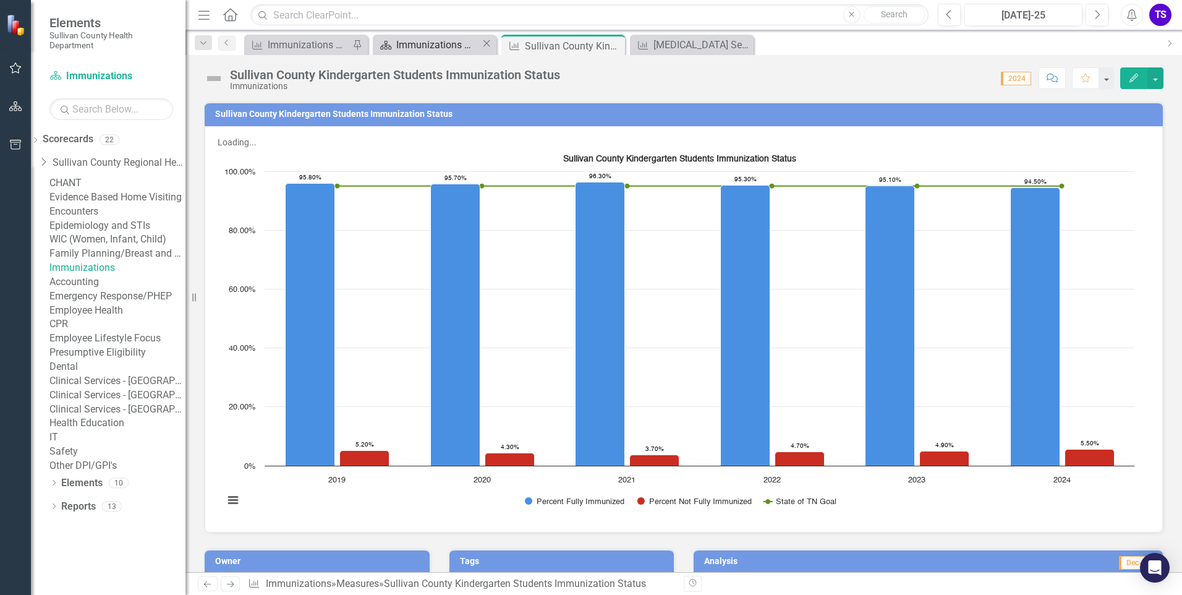
click at [444, 40] on div "Immunizations Welcome Page" at bounding box center [438, 44] width 85 height 15
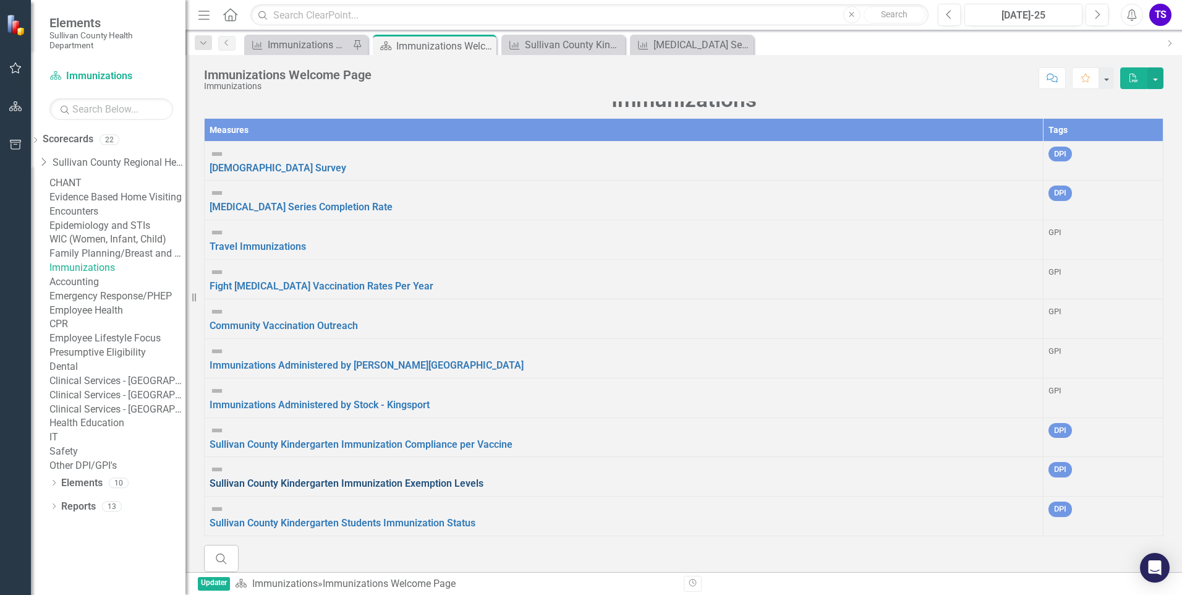
click at [376, 477] on link "Sullivan County Kindergarten Immunization Exemption Levels" at bounding box center [347, 483] width 274 height 12
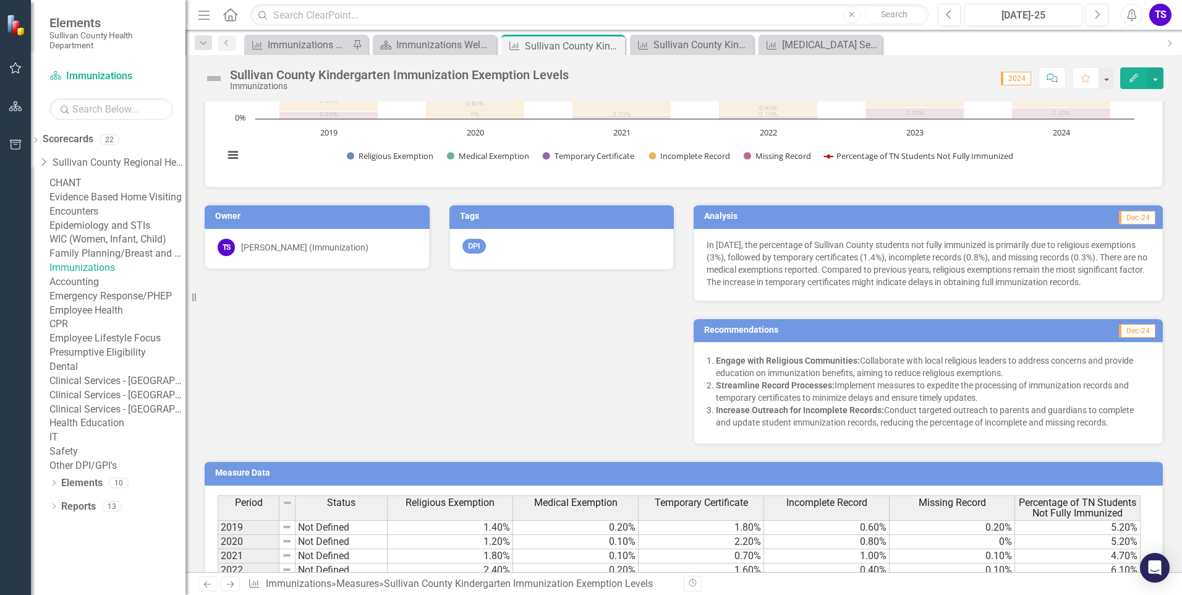
scroll to position [412, 0]
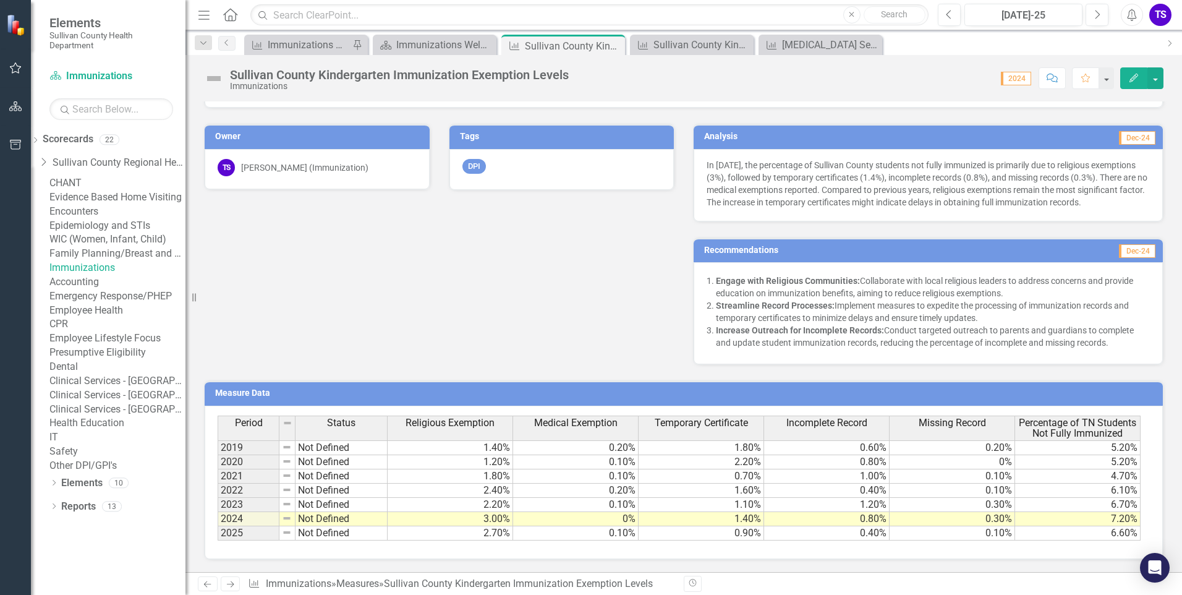
click at [443, 536] on td "2.70%" at bounding box center [450, 533] width 125 height 14
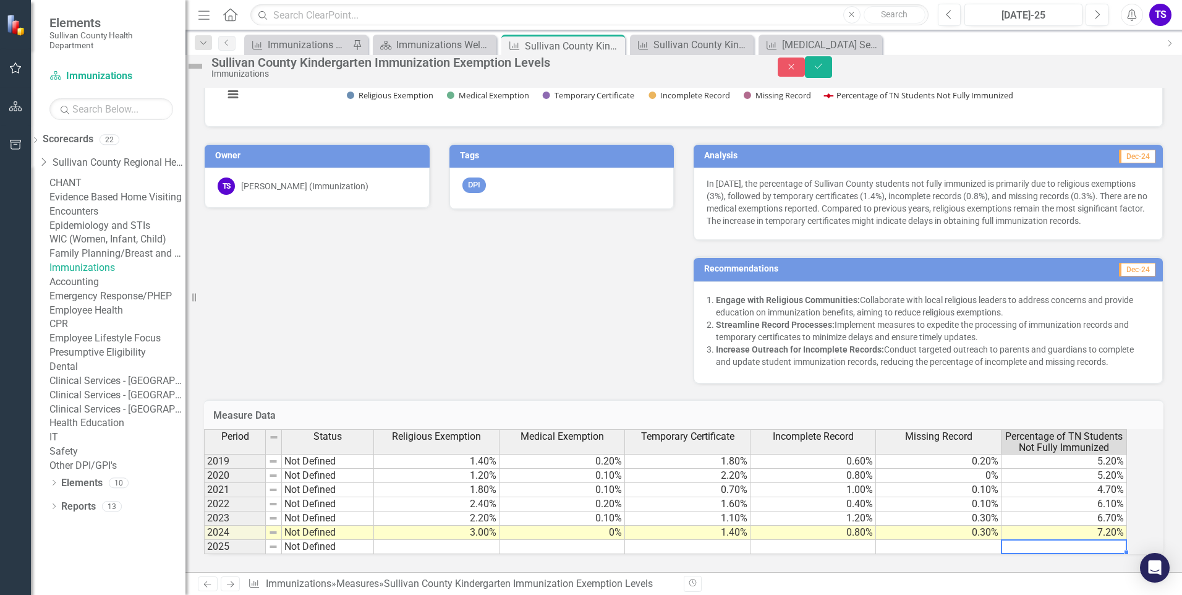
scroll to position [416, 0]
click at [832, 75] on button "Save" at bounding box center [818, 67] width 27 height 22
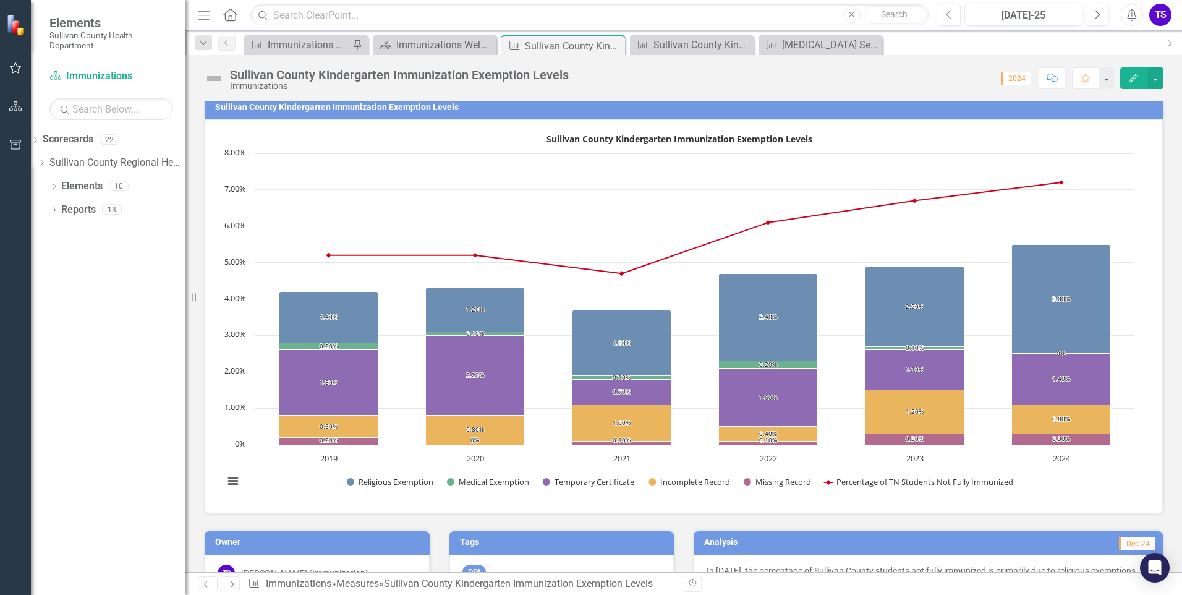
scroll to position [0, 0]
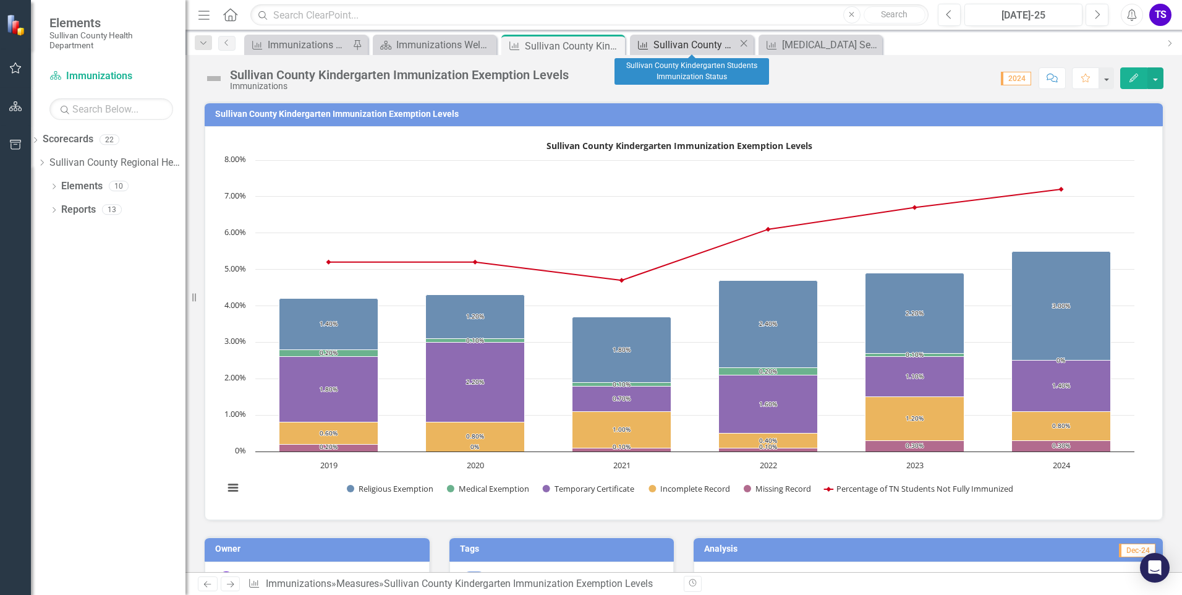
click at [663, 46] on div "Sullivan County Kindergarten Students Immunization Status" at bounding box center [695, 44] width 85 height 15
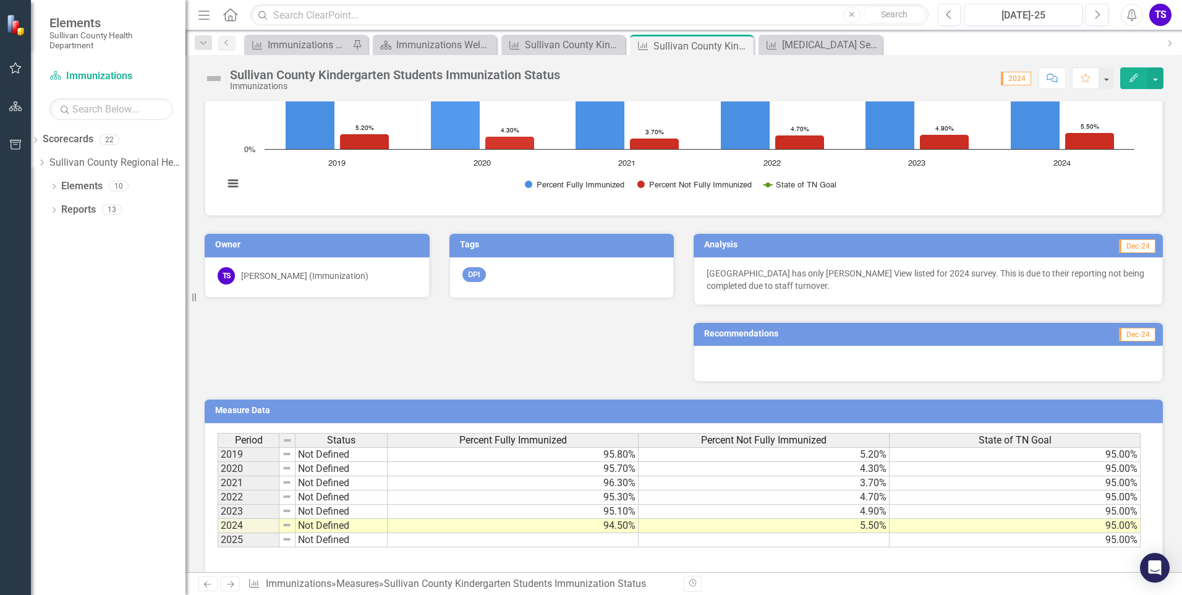
scroll to position [320, 0]
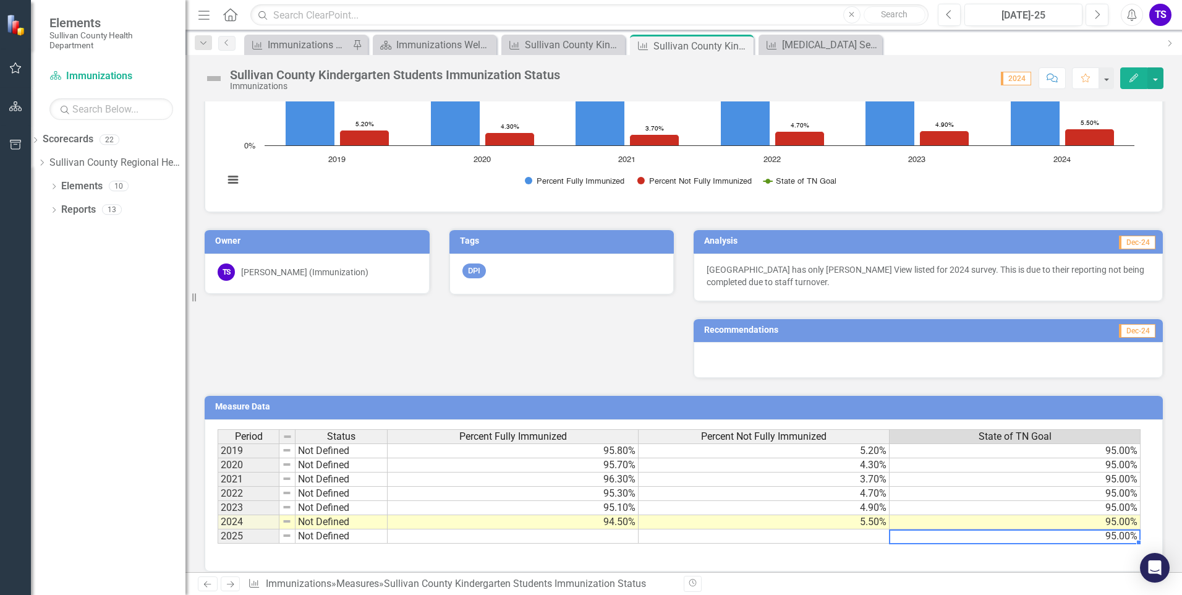
click at [1100, 529] on td "95.00%" at bounding box center [1014, 536] width 251 height 14
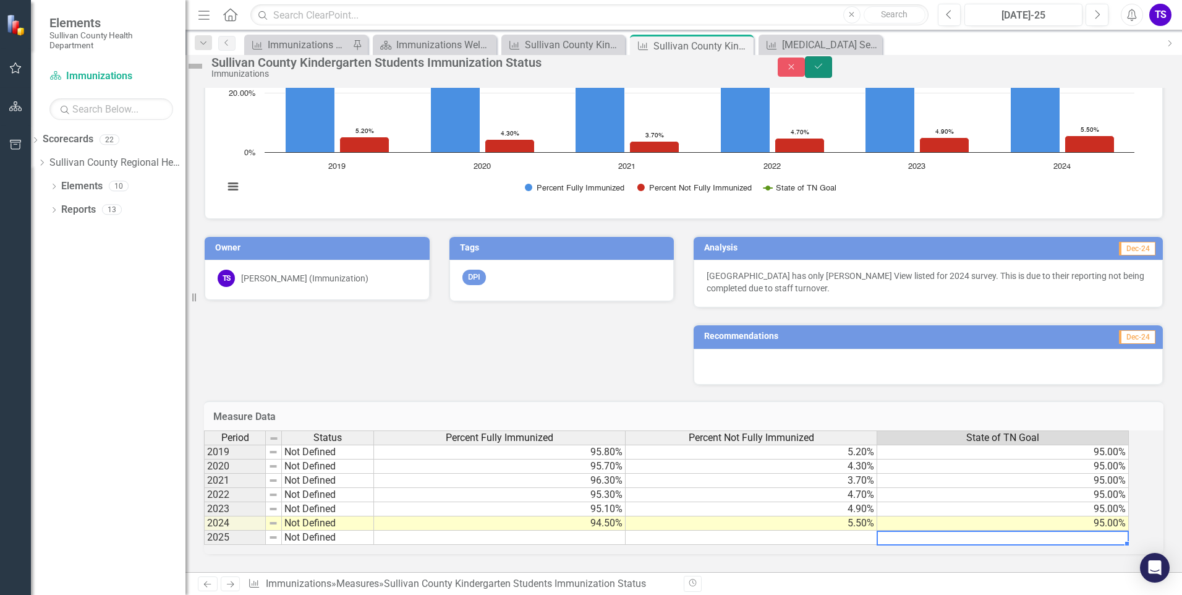
click at [824, 70] on icon "Save" at bounding box center [818, 66] width 11 height 9
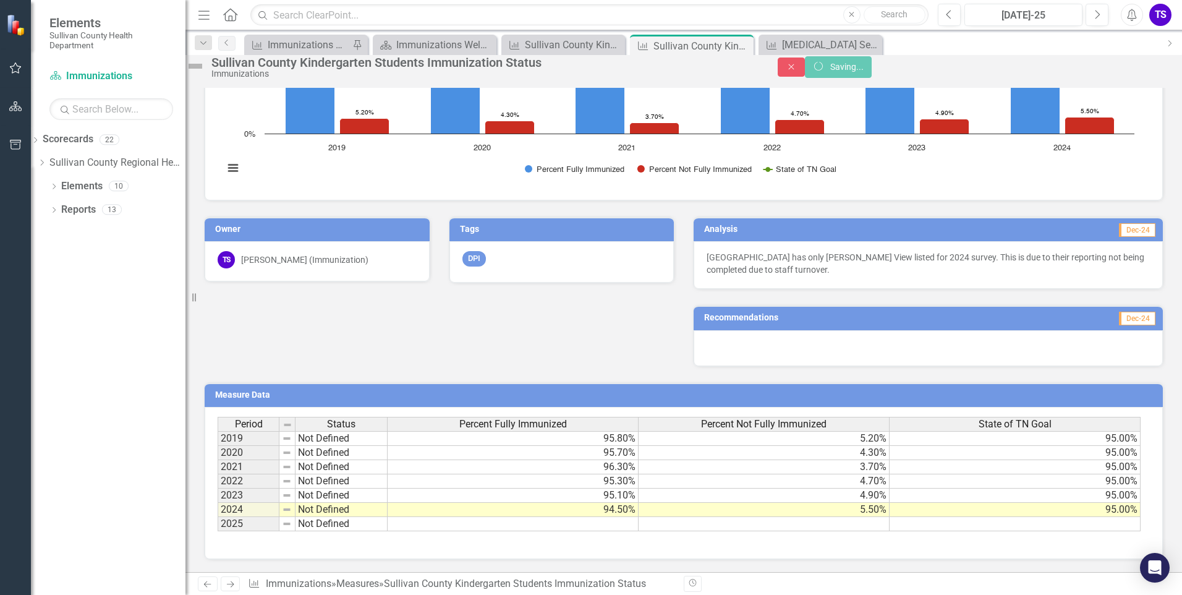
scroll to position [0, 0]
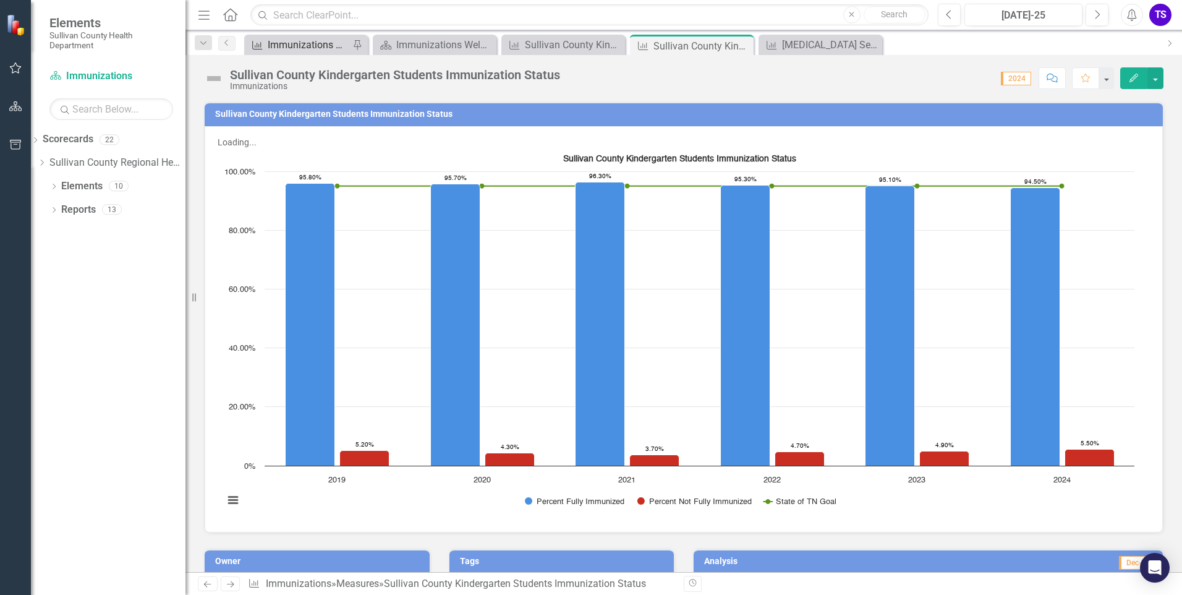
click at [297, 48] on div "Immunizations Administered by Stock - Kingsport" at bounding box center [309, 44] width 82 height 15
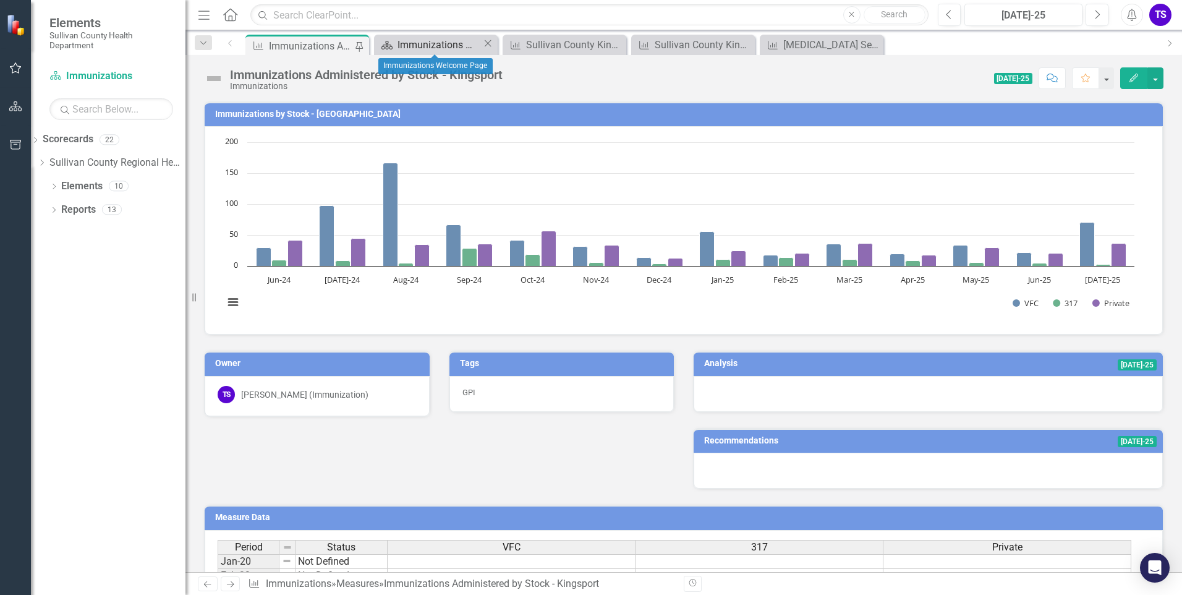
click at [410, 43] on div "Immunizations Welcome Page" at bounding box center [439, 44] width 85 height 15
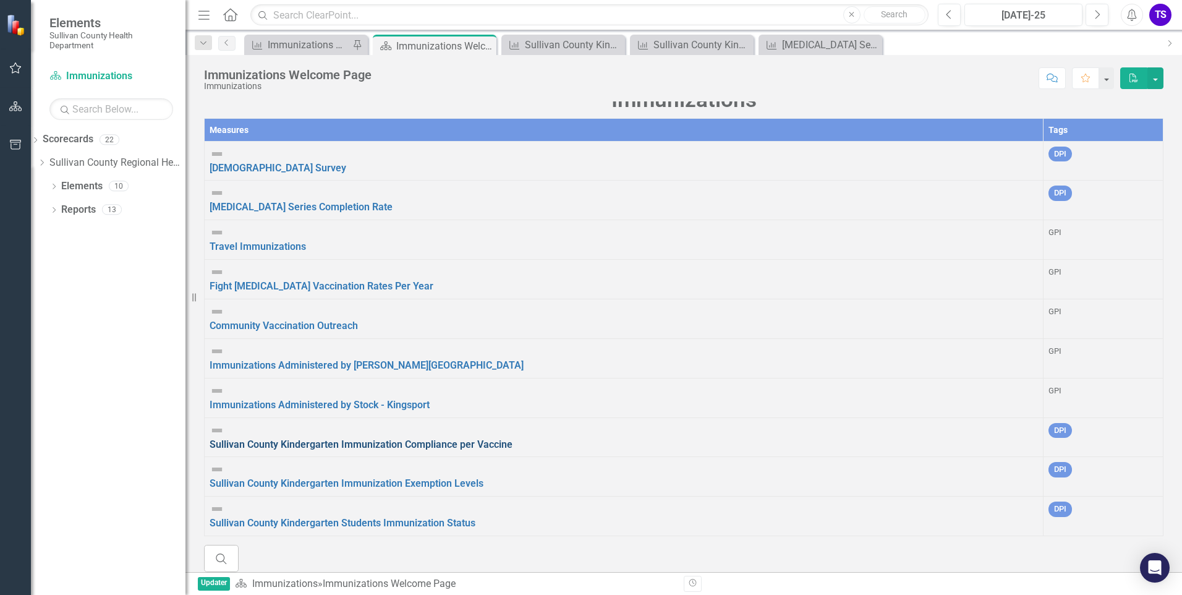
click at [307, 438] on link "Sullivan County Kindergarten Immunization Compliance per Vaccine" at bounding box center [361, 444] width 303 height 12
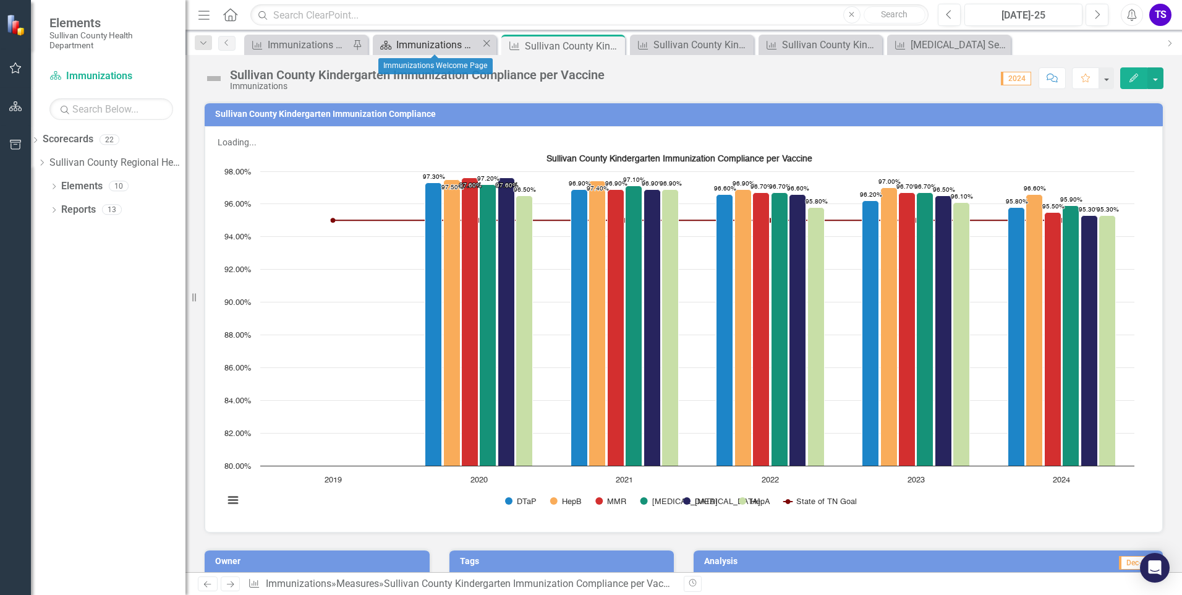
click at [455, 42] on div "Immunizations Welcome Page" at bounding box center [438, 44] width 85 height 15
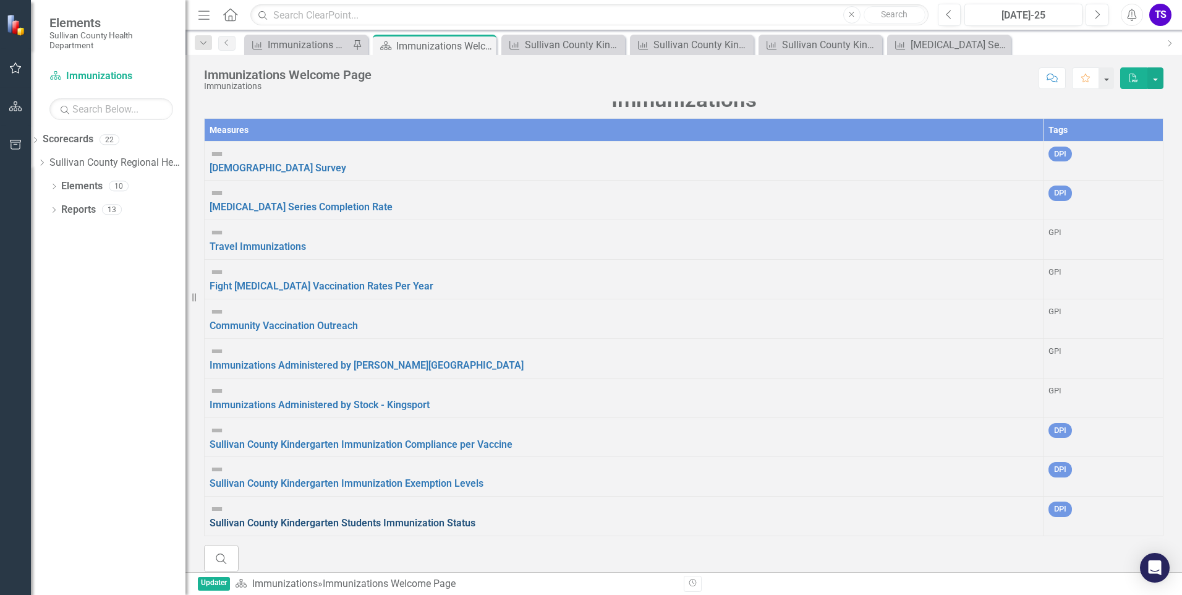
click at [361, 517] on link "Sullivan County Kindergarten Students Immunization Status" at bounding box center [343, 523] width 266 height 12
click at [388, 477] on link "Sullivan County Kindergarten Immunization Exemption Levels" at bounding box center [347, 483] width 274 height 12
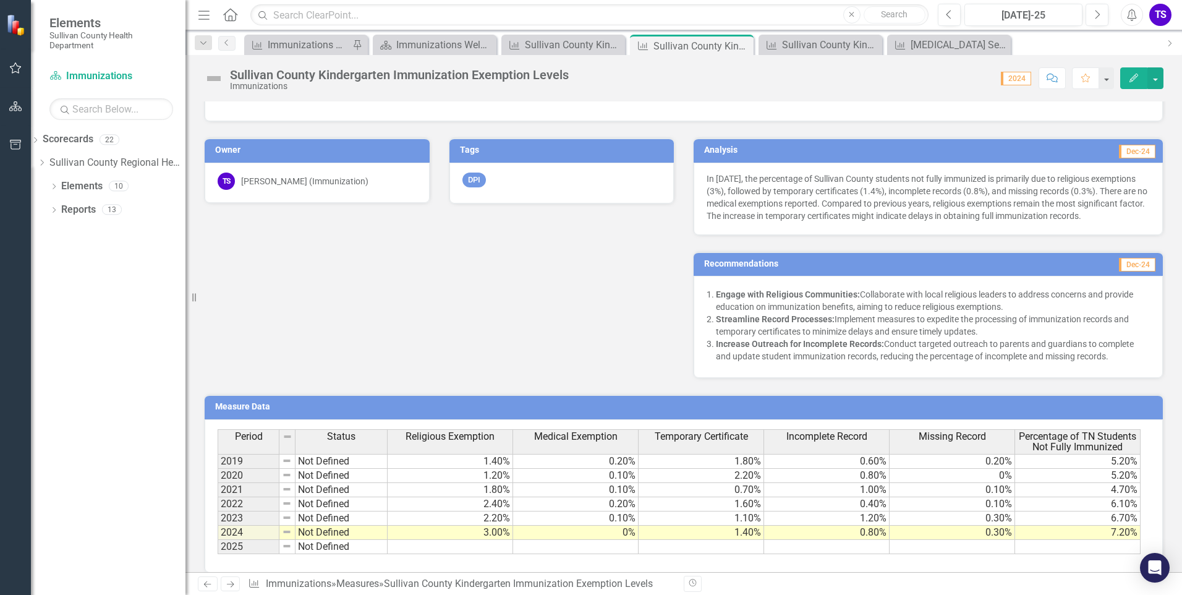
scroll to position [412, 0]
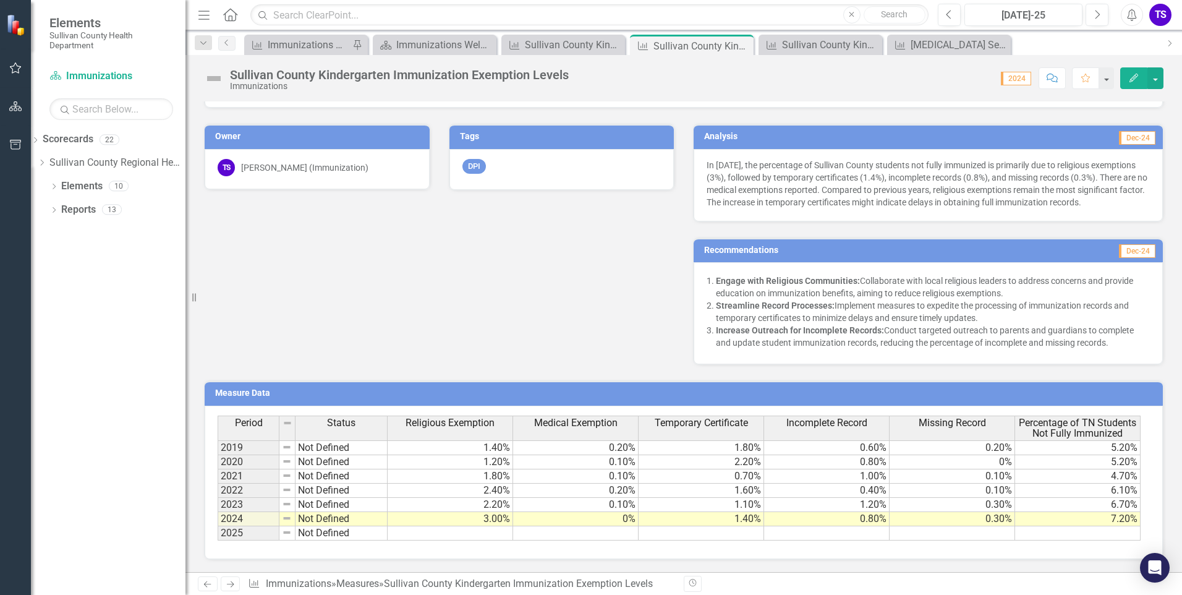
click at [1069, 532] on td at bounding box center [1077, 533] width 125 height 14
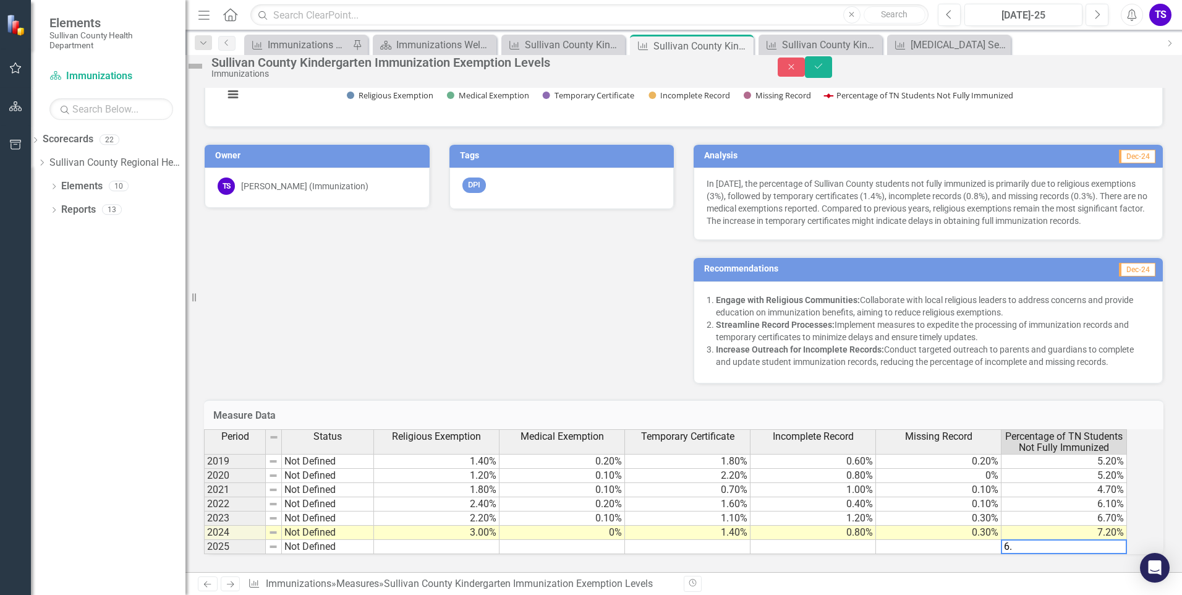
type textarea "6.6"
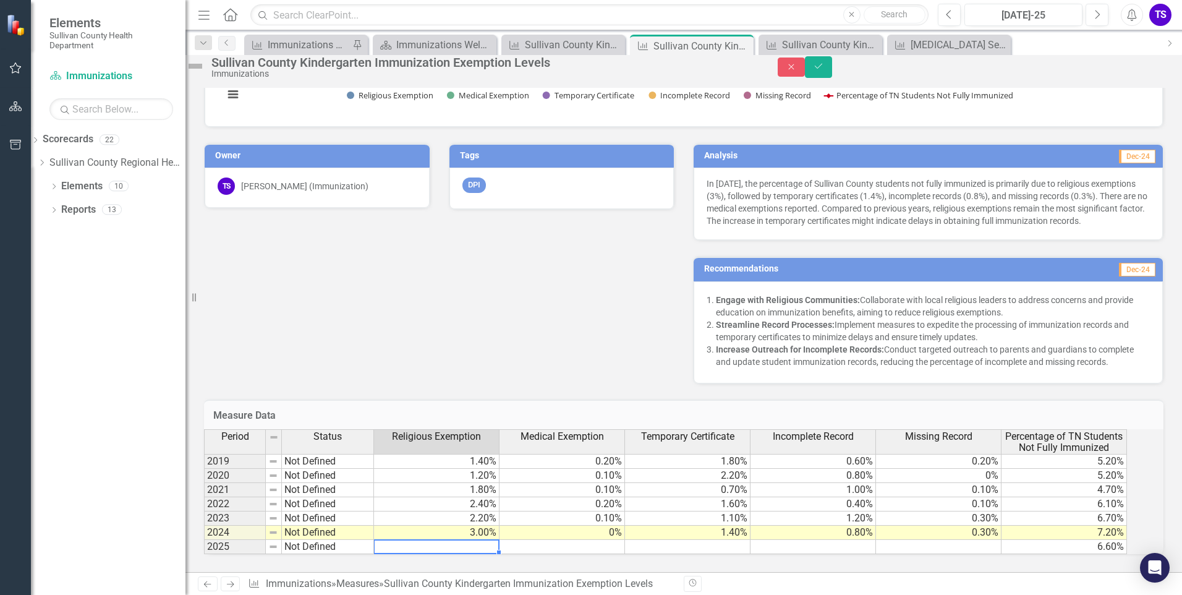
click at [466, 540] on td at bounding box center [436, 547] width 125 height 14
type textarea "2.7"
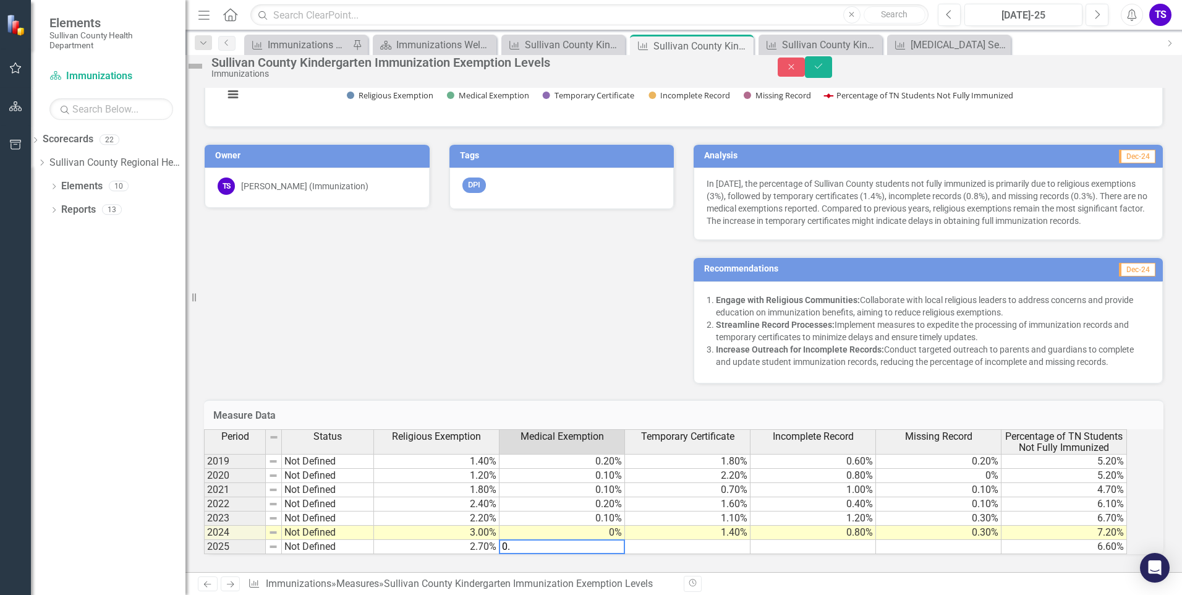
type textarea "0.1"
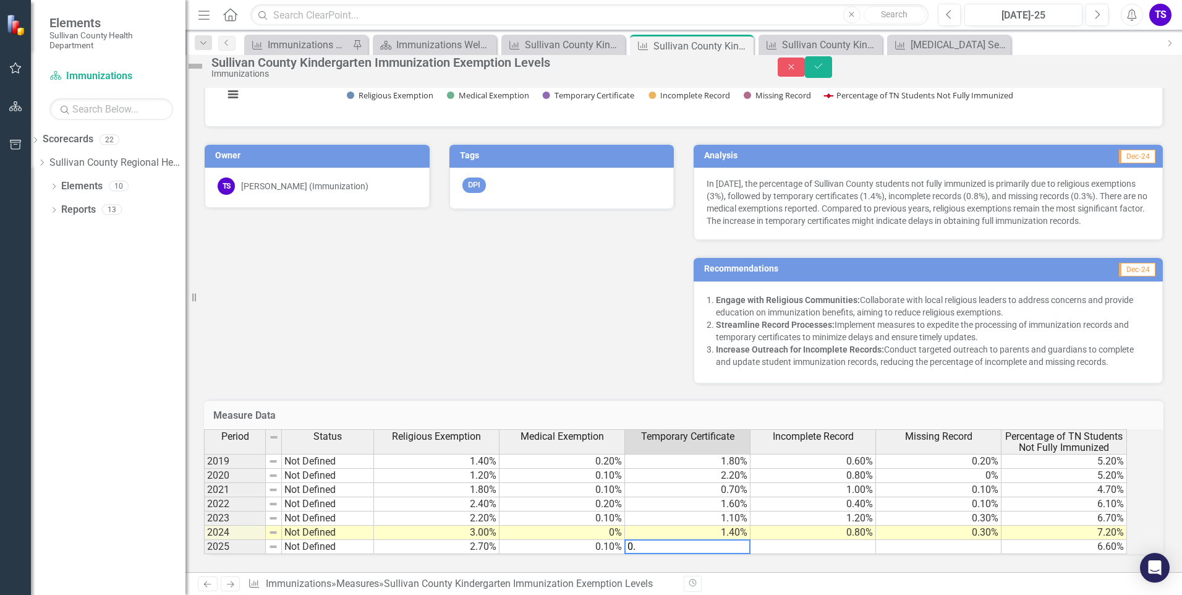
type textarea "0.9"
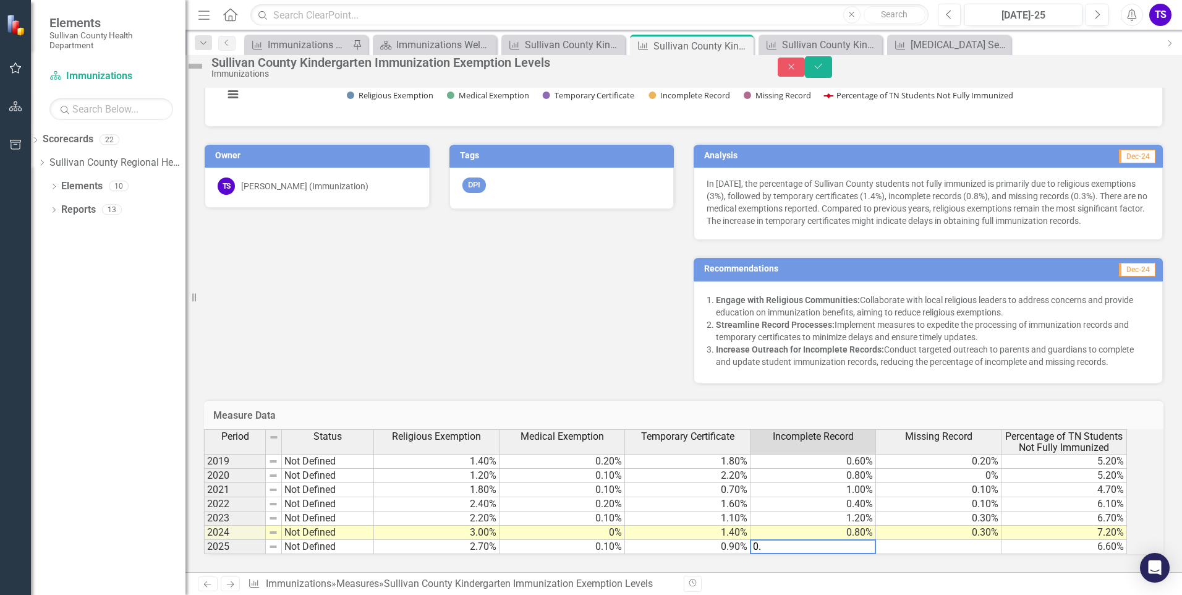
type textarea "0.4"
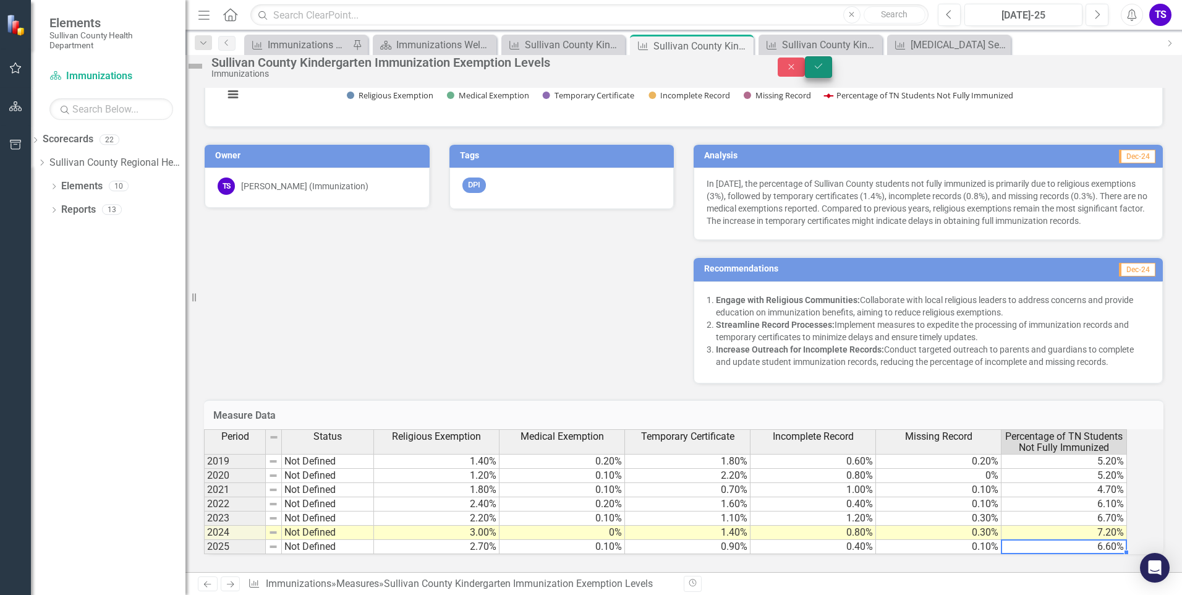
type textarea "6.6"
click at [832, 78] on button "Save" at bounding box center [818, 67] width 27 height 22
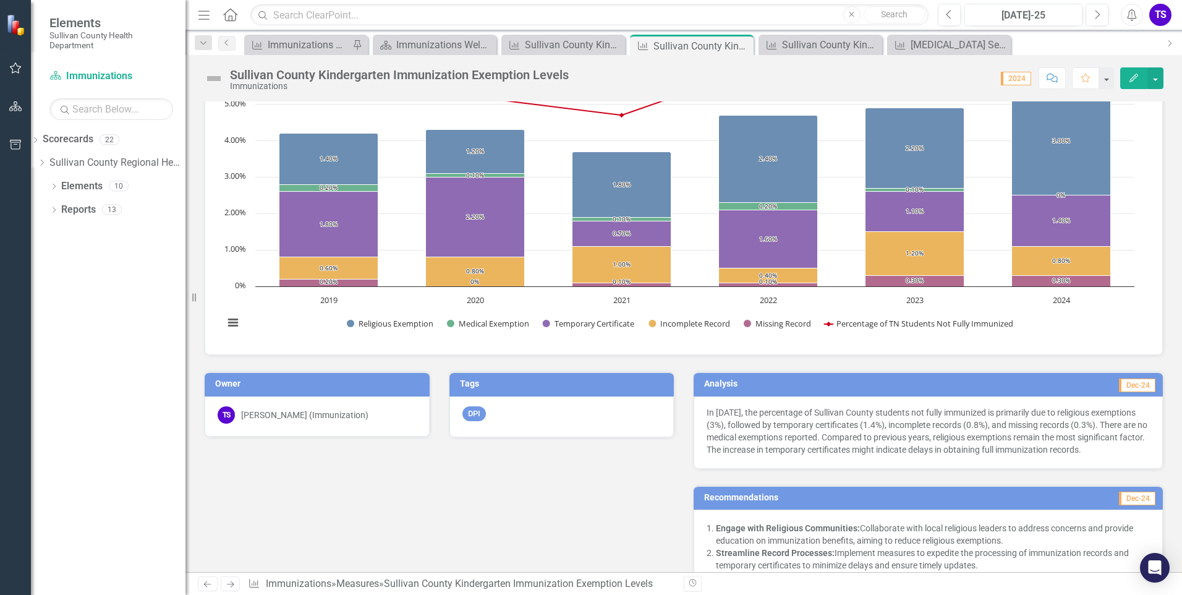
scroll to position [41, 0]
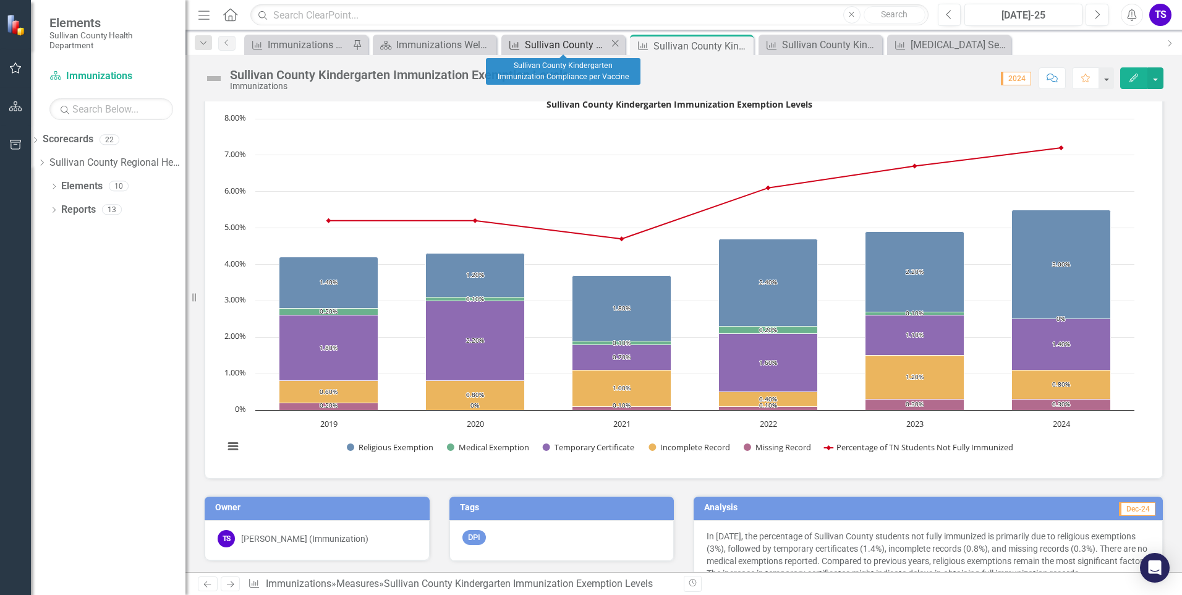
click at [576, 49] on div "Sullivan County Kindergarten Immunization Compliance per Vaccine" at bounding box center [567, 44] width 85 height 15
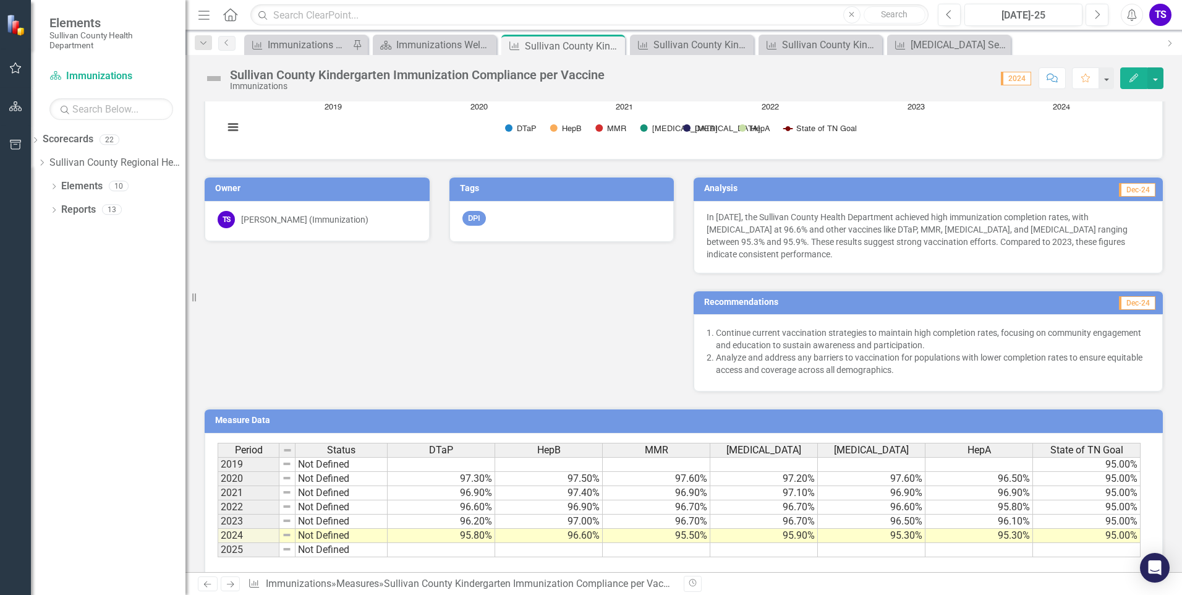
scroll to position [374, 0]
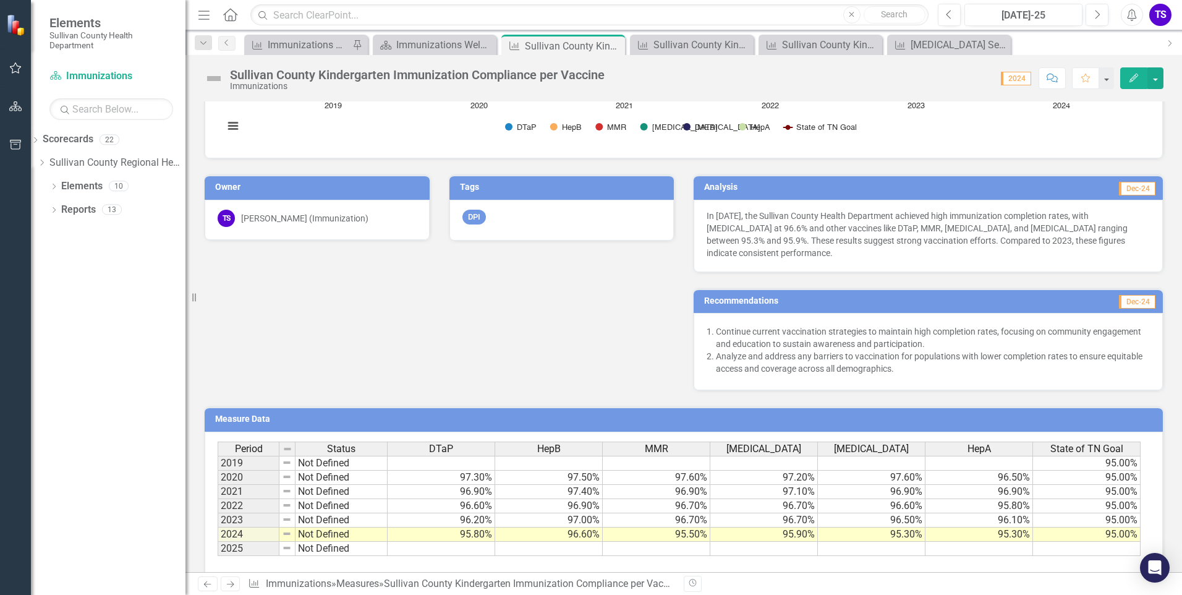
click at [459, 541] on td at bounding box center [442, 548] width 108 height 14
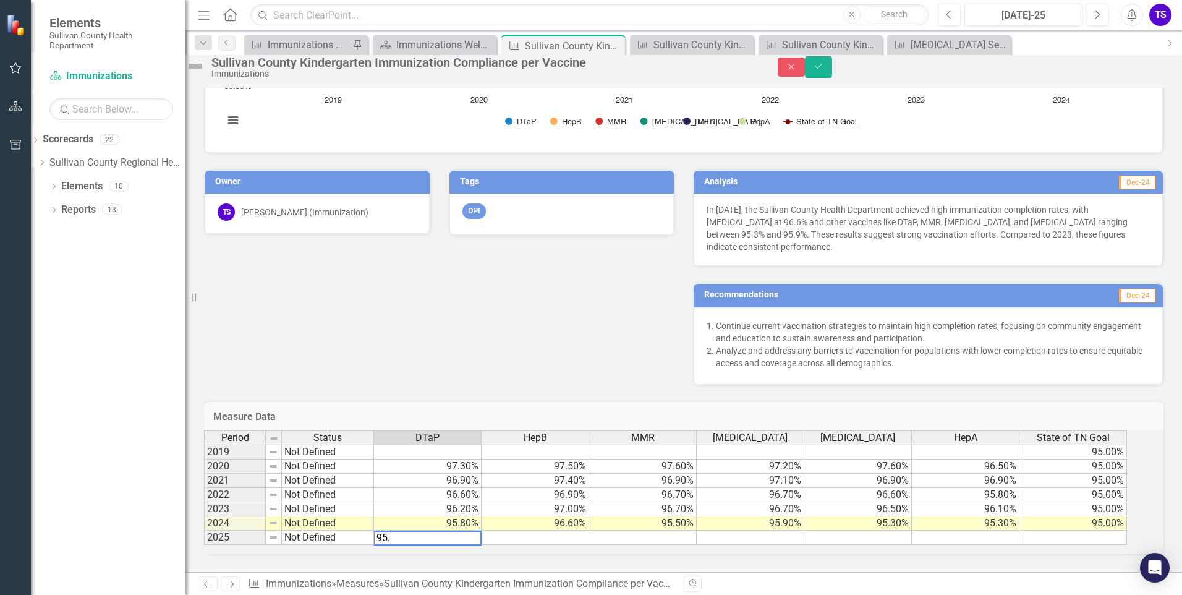
type textarea "95.2"
type textarea "96.0"
type textarea "94.9"
type textarea "95.0"
type textarea "94.8"
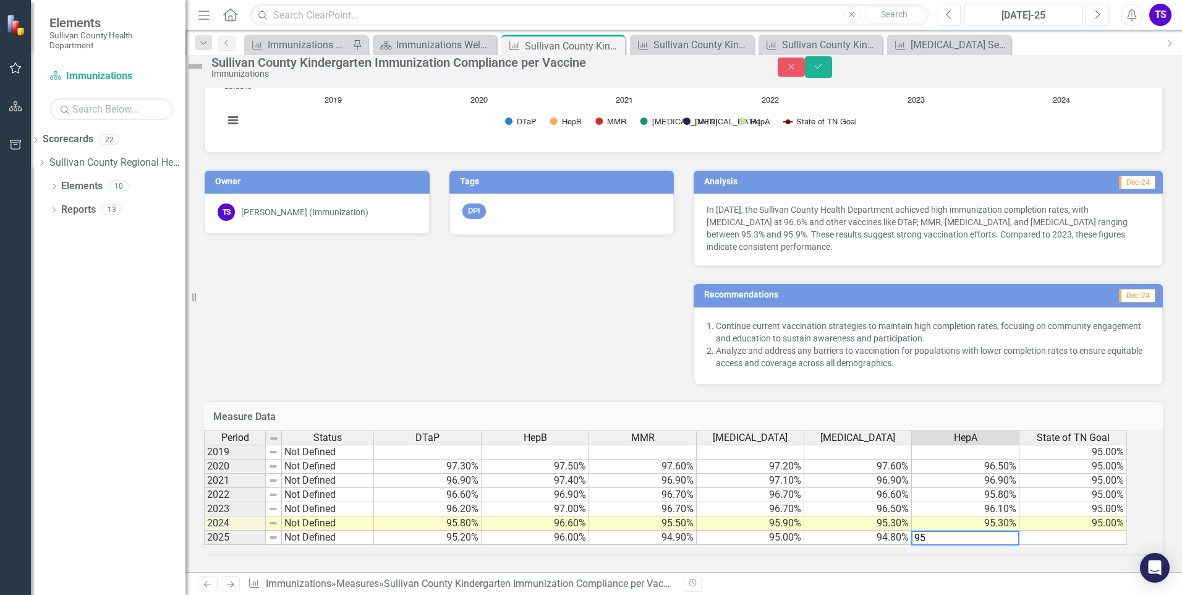
type textarea "95."
type textarea "95"
click at [824, 69] on icon "Save" at bounding box center [818, 66] width 11 height 9
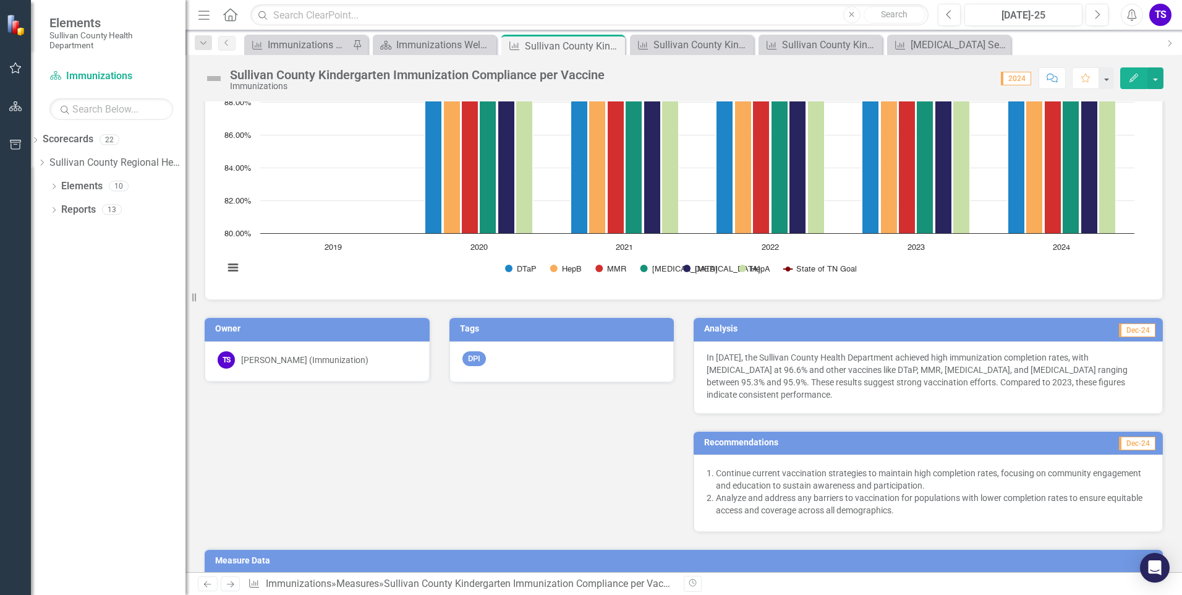
scroll to position [250, 0]
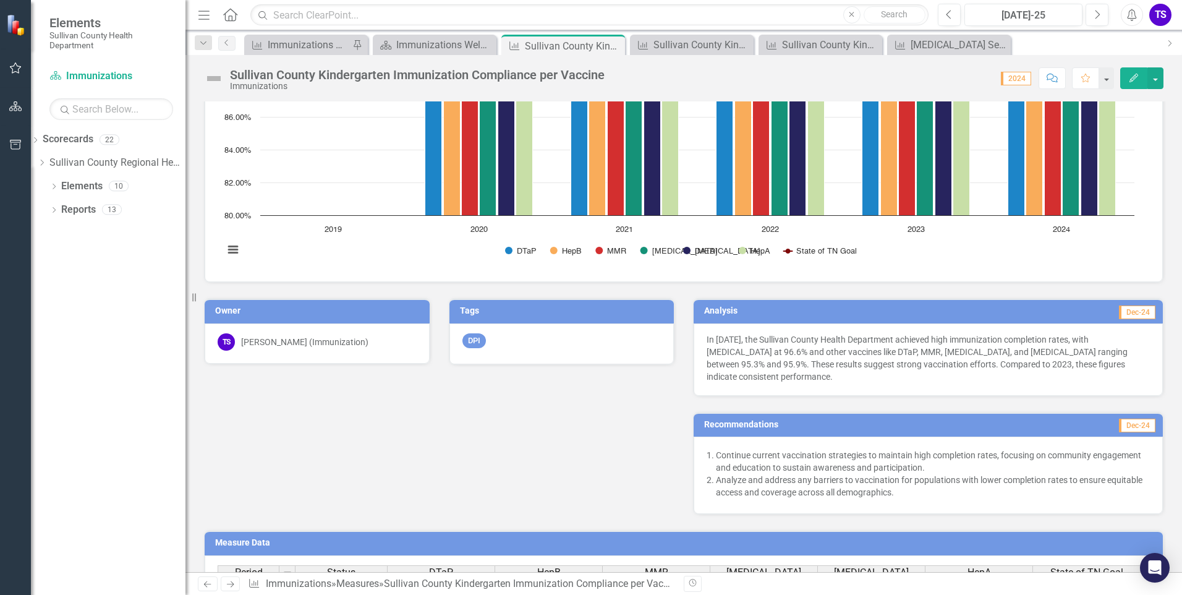
click at [1144, 74] on button "Edit" at bounding box center [1133, 78] width 27 height 22
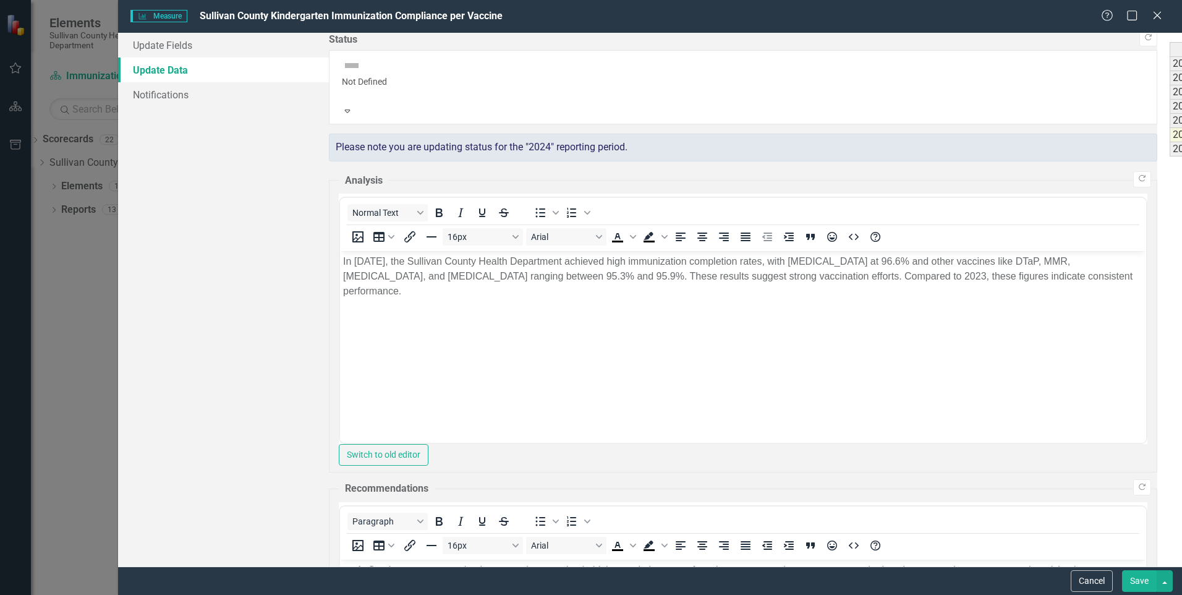
scroll to position [0, 0]
click at [182, 37] on link "Update Fields" at bounding box center [223, 45] width 211 height 25
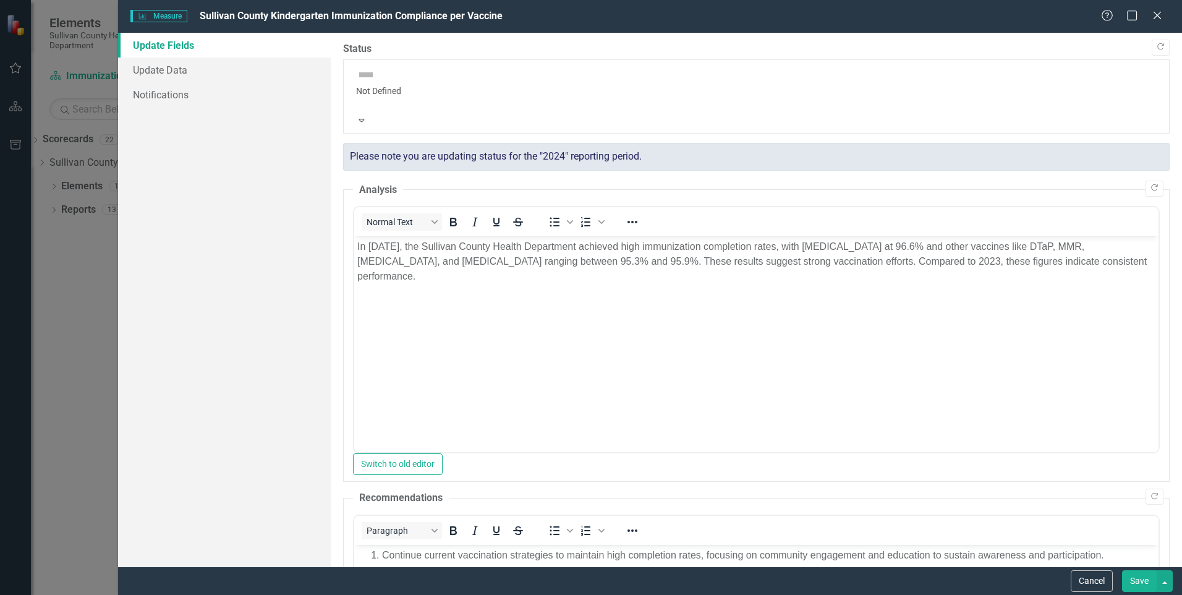
click at [417, 292] on body "In [DATE], the Sullivan County Health Department achieved high immunization com…" at bounding box center [756, 328] width 804 height 185
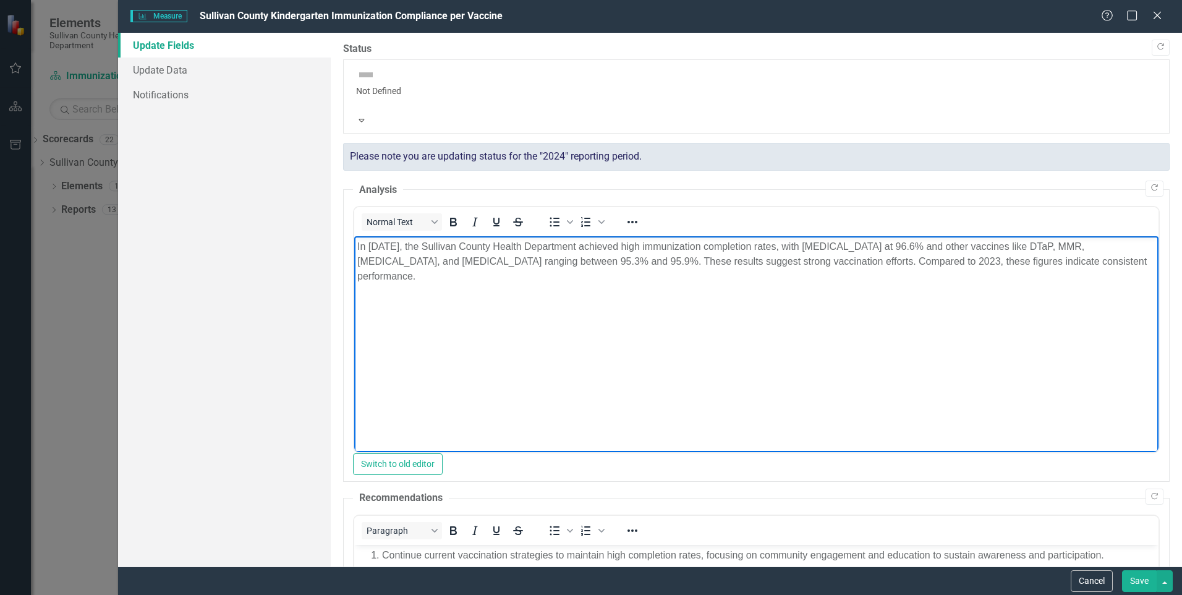
click at [900, 298] on body "In [DATE], the Sullivan County Health Department achieved high immunization com…" at bounding box center [756, 328] width 804 height 185
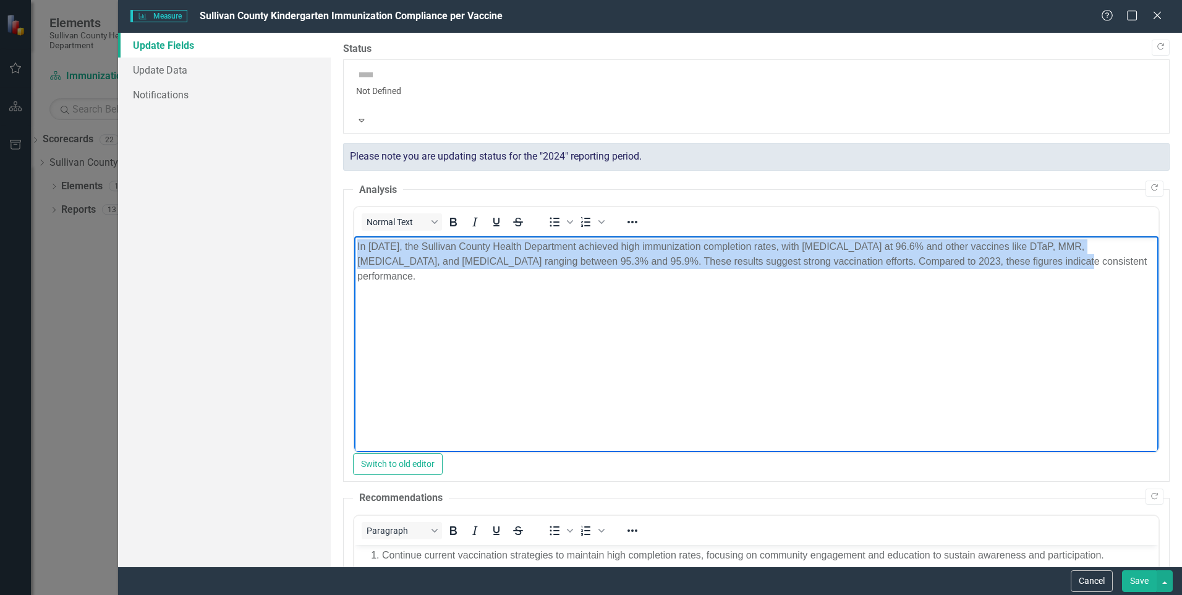
drag, startPoint x: 1001, startPoint y: 261, endPoint x: 682, endPoint y: 436, distance: 363.2
click at [354, 249] on html "In [DATE], the Sullivan County Health Department achieved high immunization com…" at bounding box center [756, 328] width 804 height 185
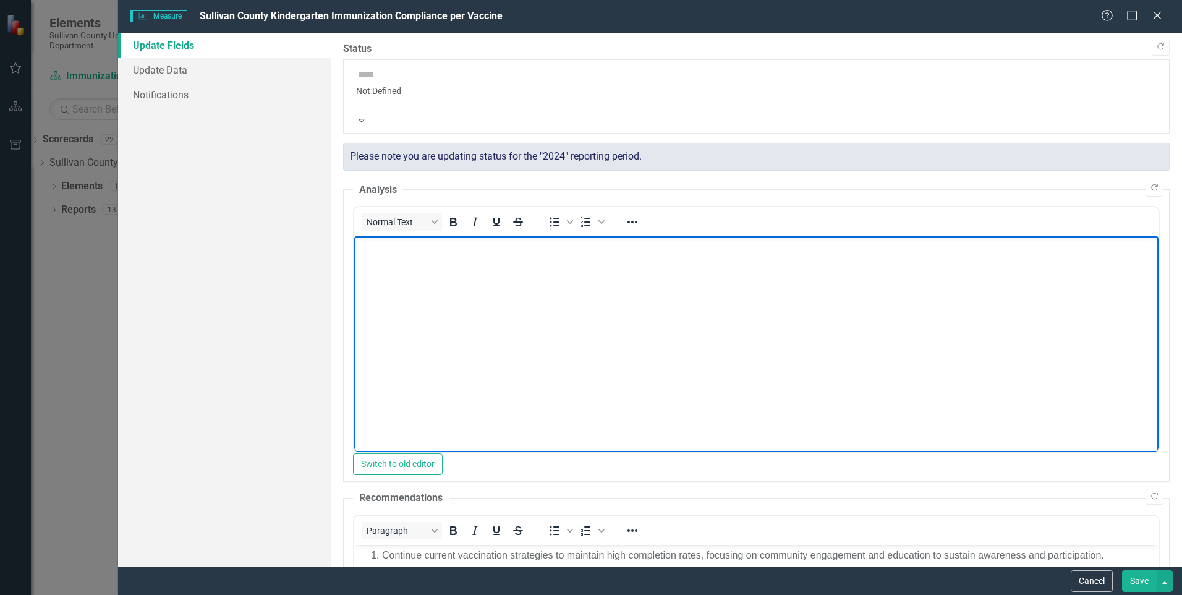
scroll to position [124, 0]
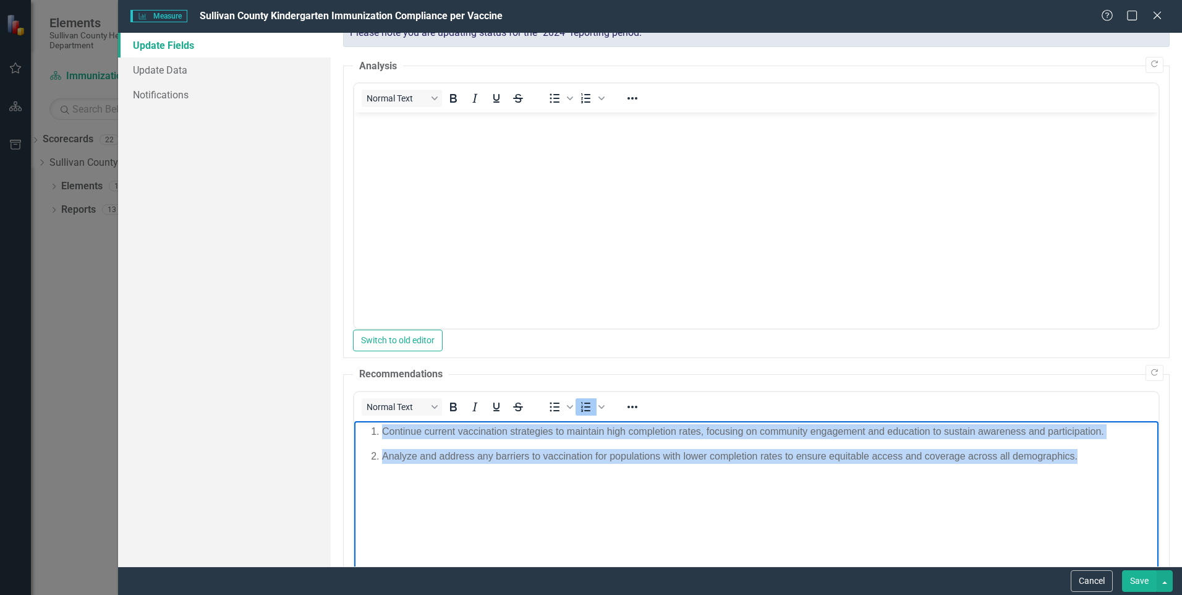
drag, startPoint x: 1091, startPoint y: 457, endPoint x: 344, endPoint y: 421, distance: 748.1
click at [354, 421] on html "Continue current vaccination strategies to maintain high completion rates, focu…" at bounding box center [756, 513] width 804 height 185
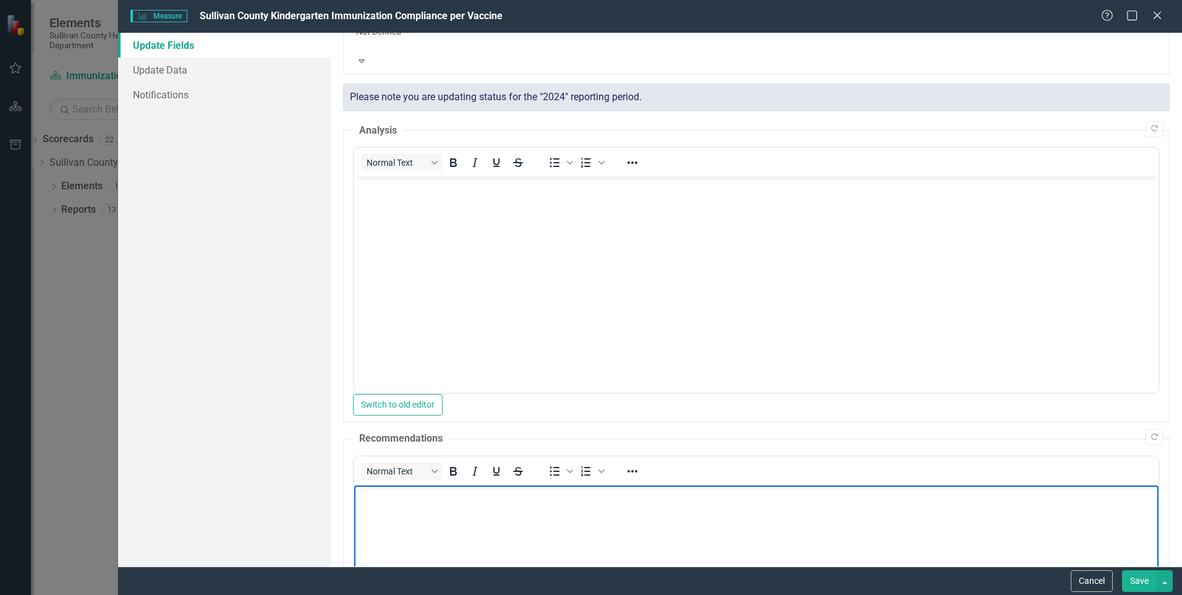
scroll to position [0, 0]
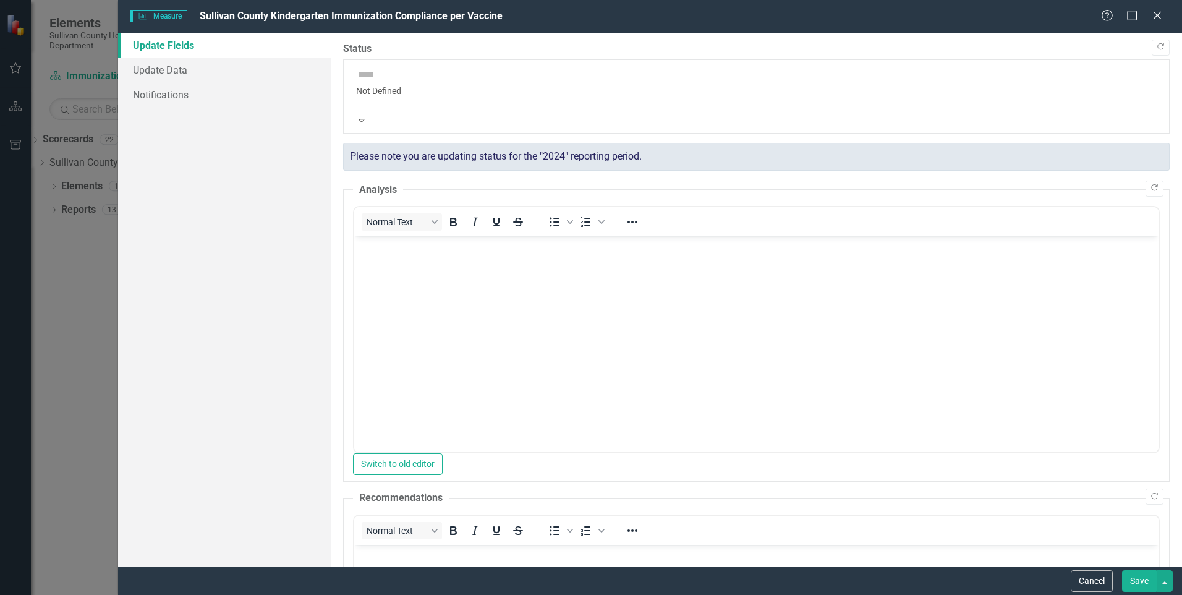
click at [1136, 582] on button "Save" at bounding box center [1139, 581] width 35 height 22
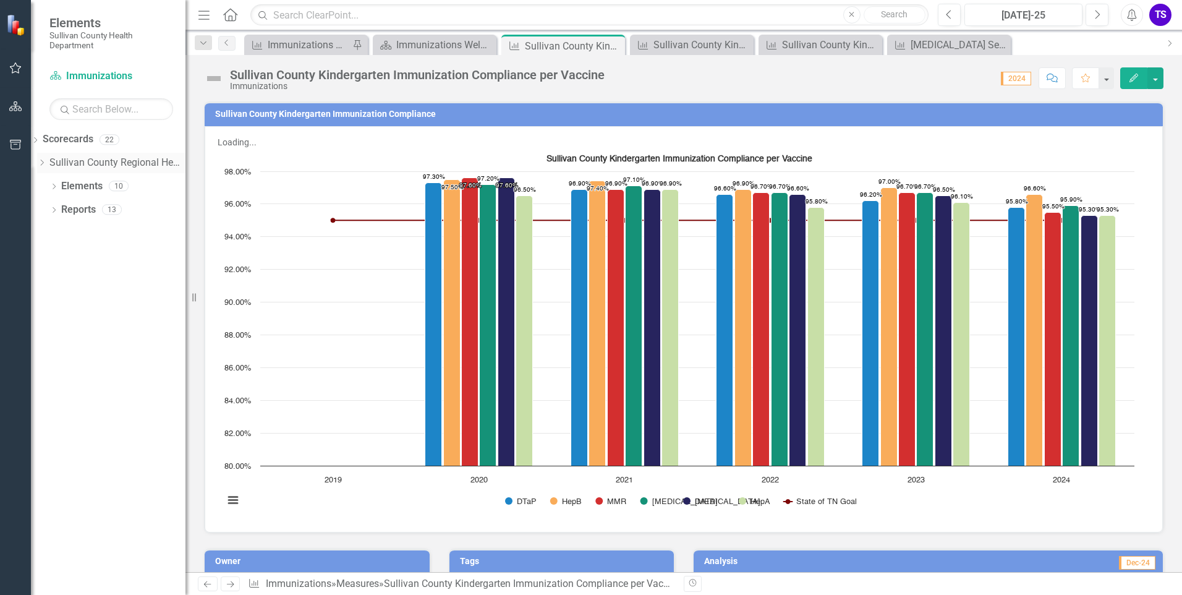
click at [46, 166] on icon "Dropdown" at bounding box center [41, 162] width 9 height 7
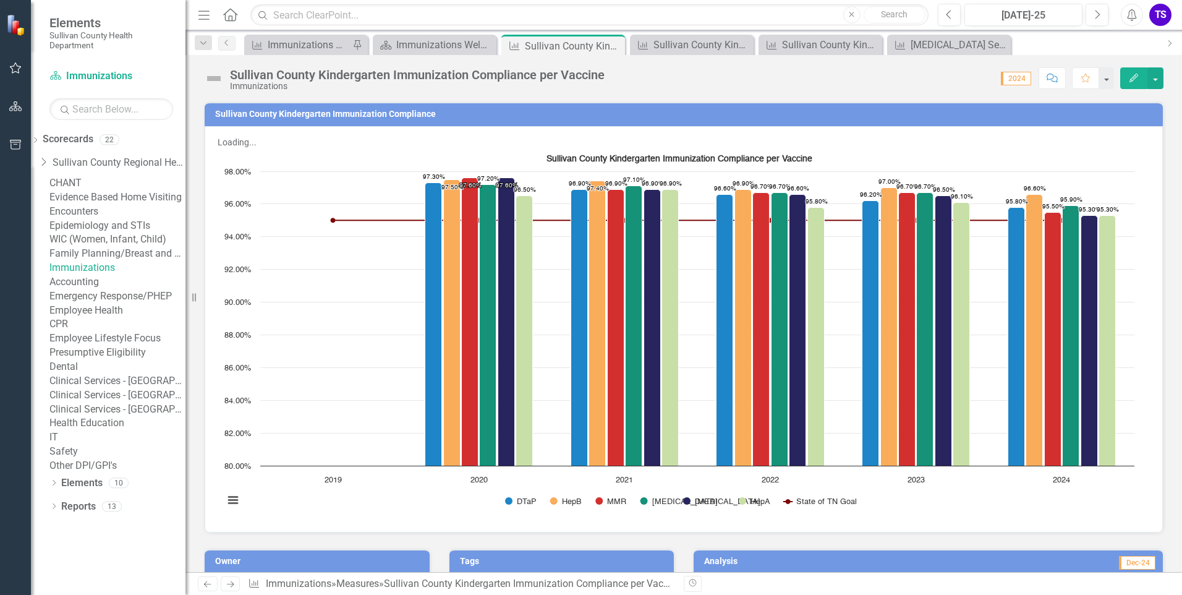
click at [104, 275] on link "Immunizations" at bounding box center [117, 268] width 136 height 14
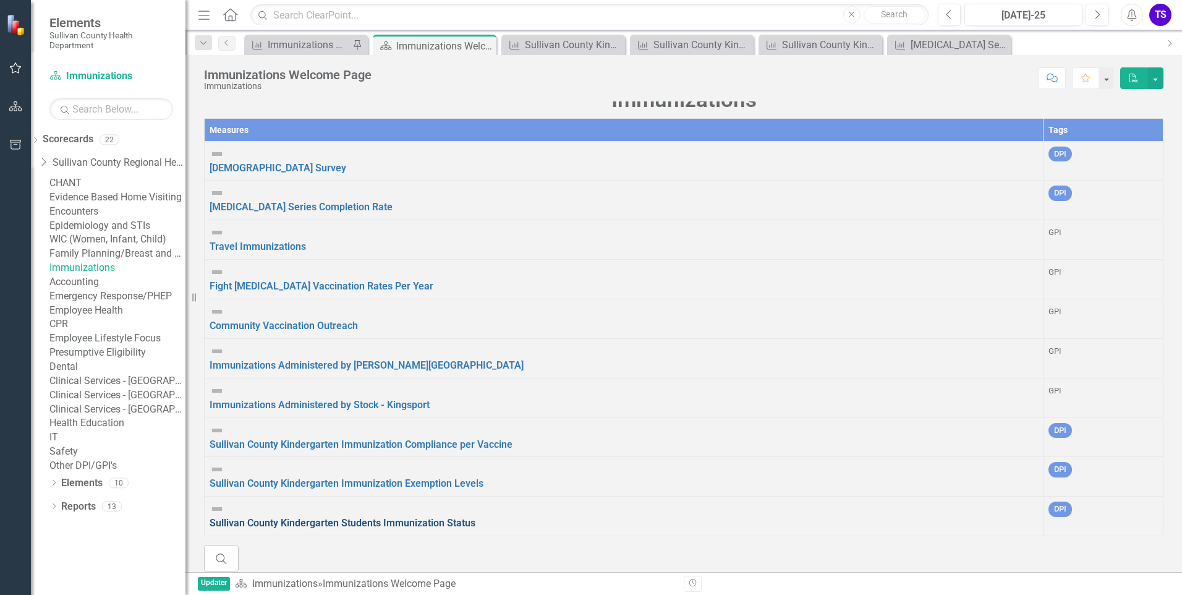
click at [370, 517] on link "Sullivan County Kindergarten Students Immunization Status" at bounding box center [343, 523] width 266 height 12
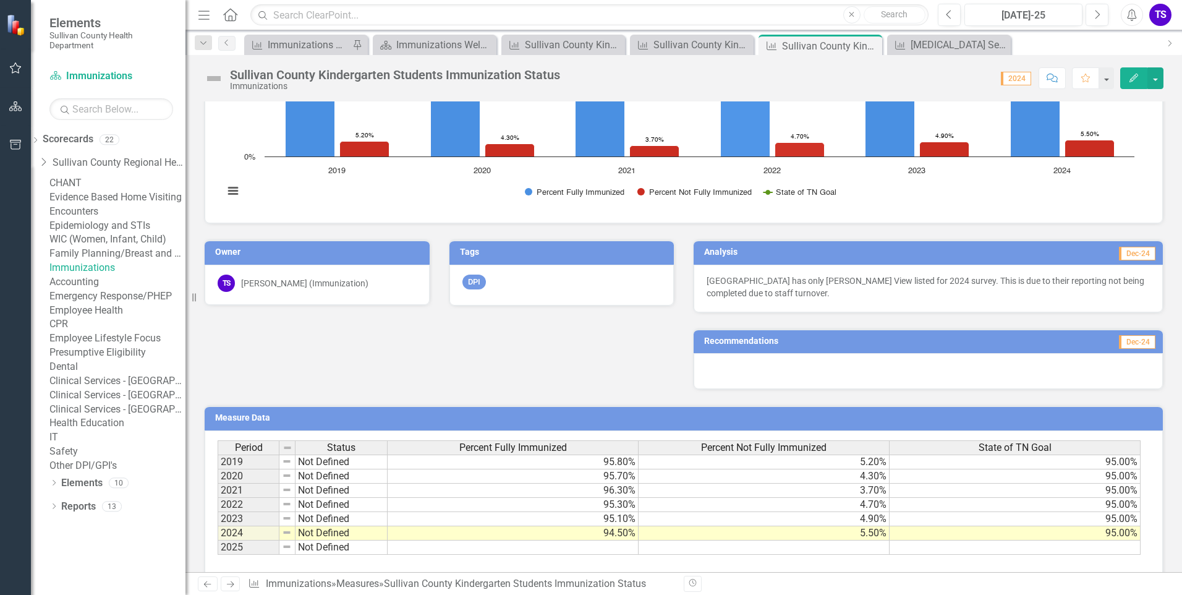
scroll to position [320, 0]
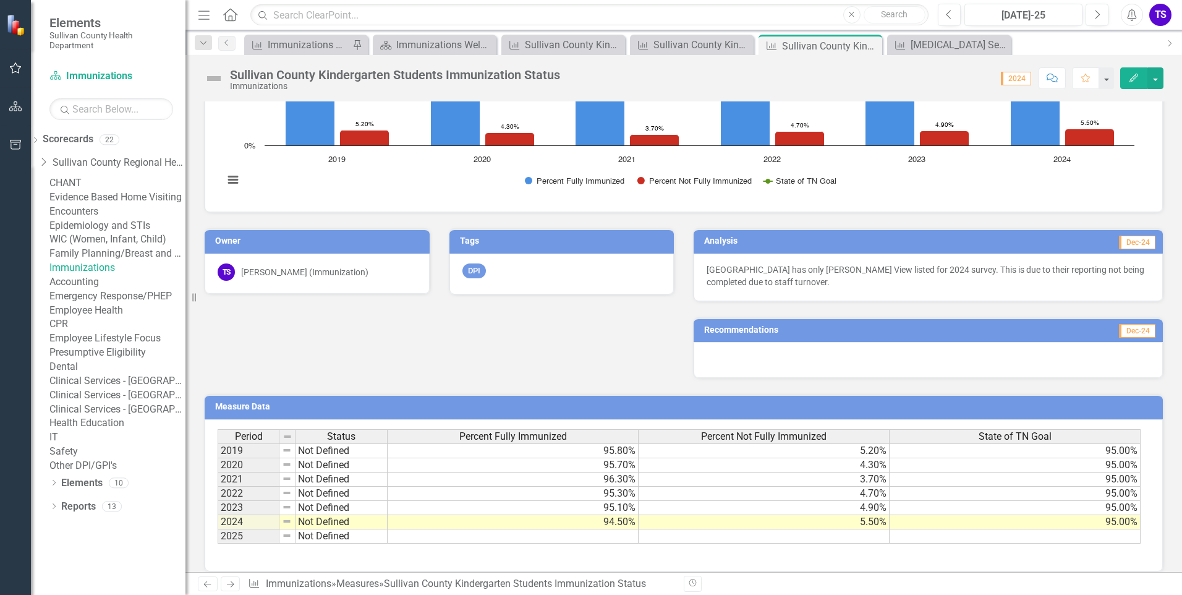
click at [951, 529] on td at bounding box center [1014, 536] width 251 height 14
type textarea "95"
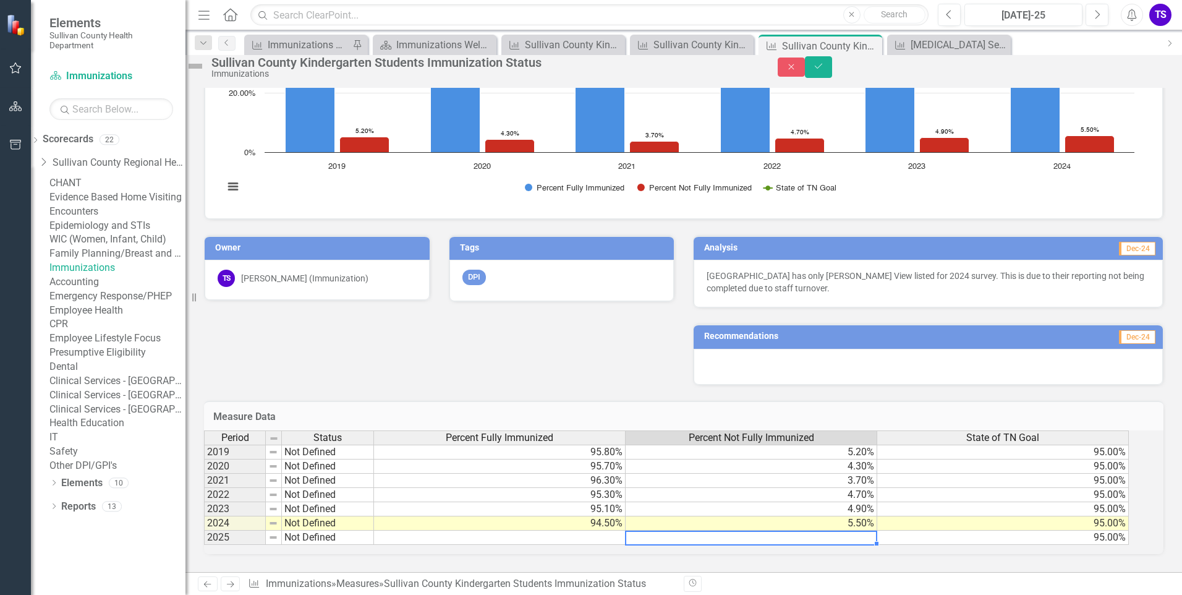
click at [581, 532] on td at bounding box center [500, 537] width 252 height 14
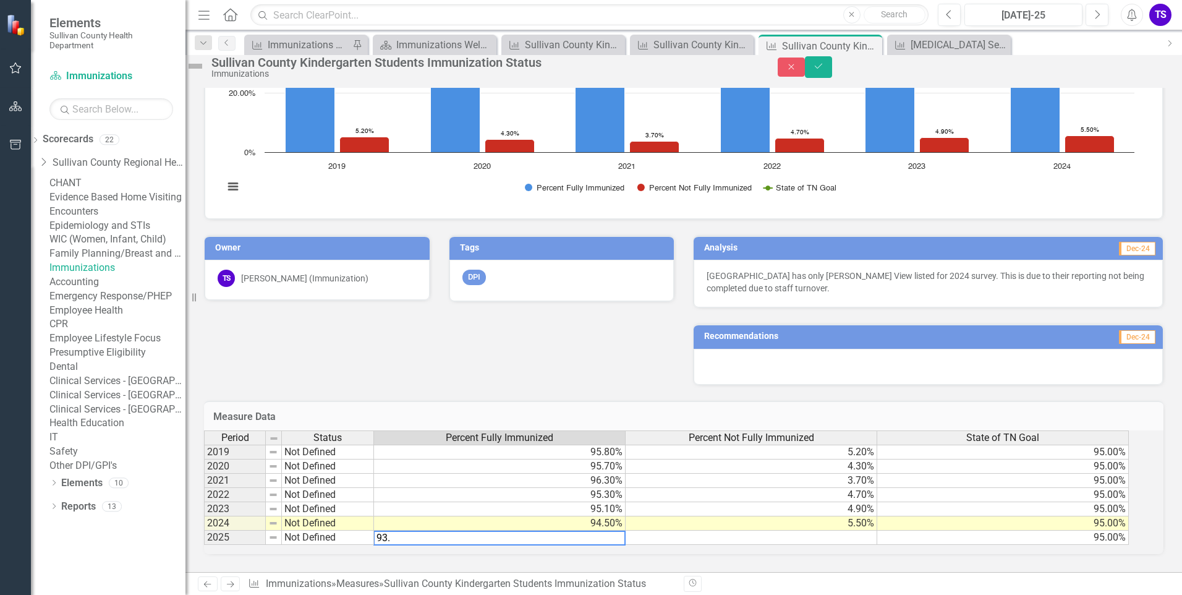
type textarea "93.9"
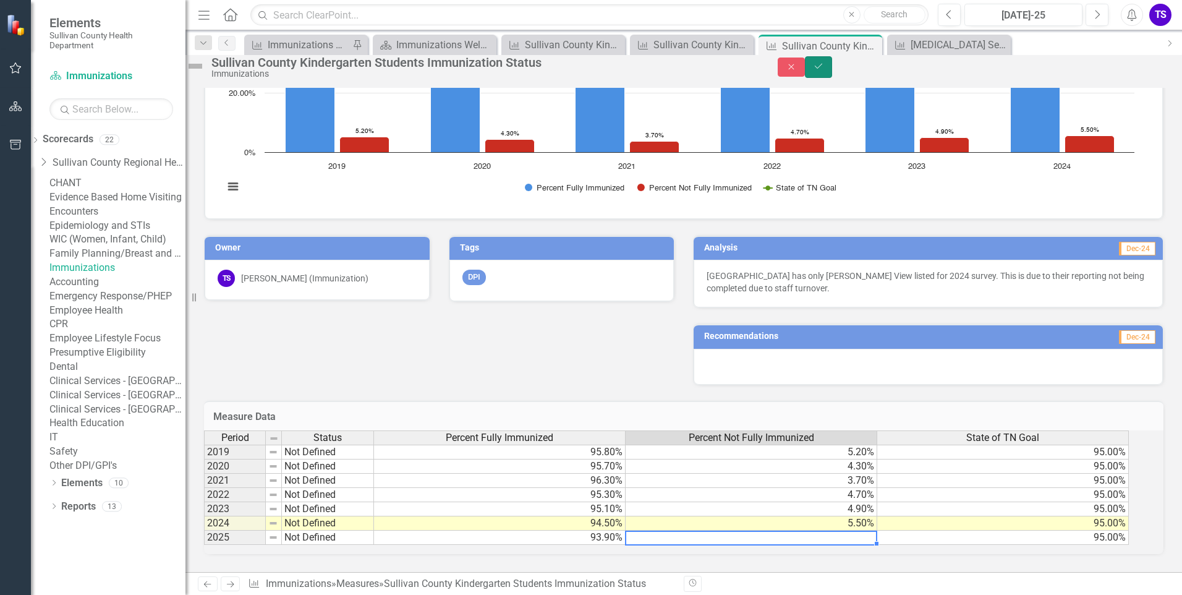
click at [824, 70] on icon "Save" at bounding box center [818, 66] width 11 height 9
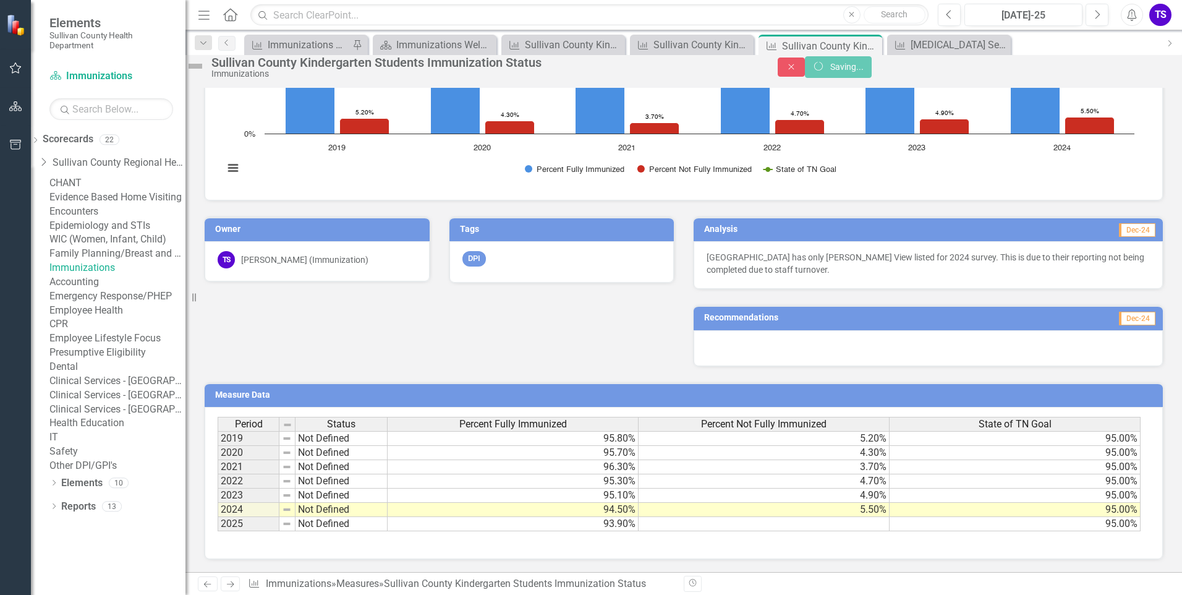
scroll to position [0, 0]
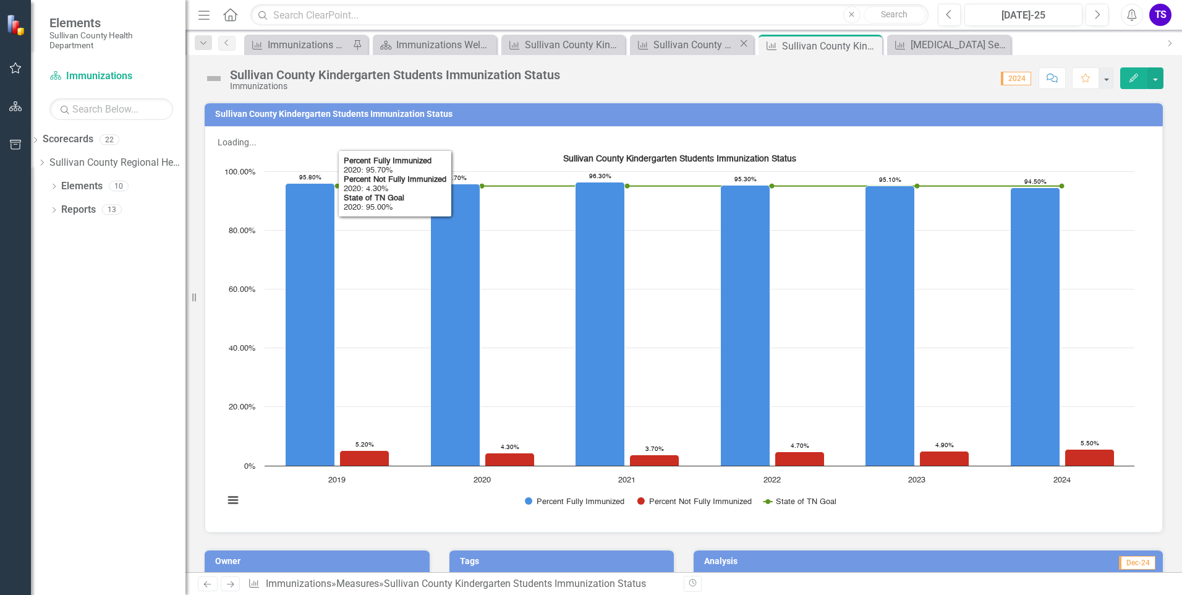
click at [690, 53] on div "Measure [GEOGRAPHIC_DATA] Kindergarten Immunization Exemption Levels Close" at bounding box center [692, 45] width 124 height 20
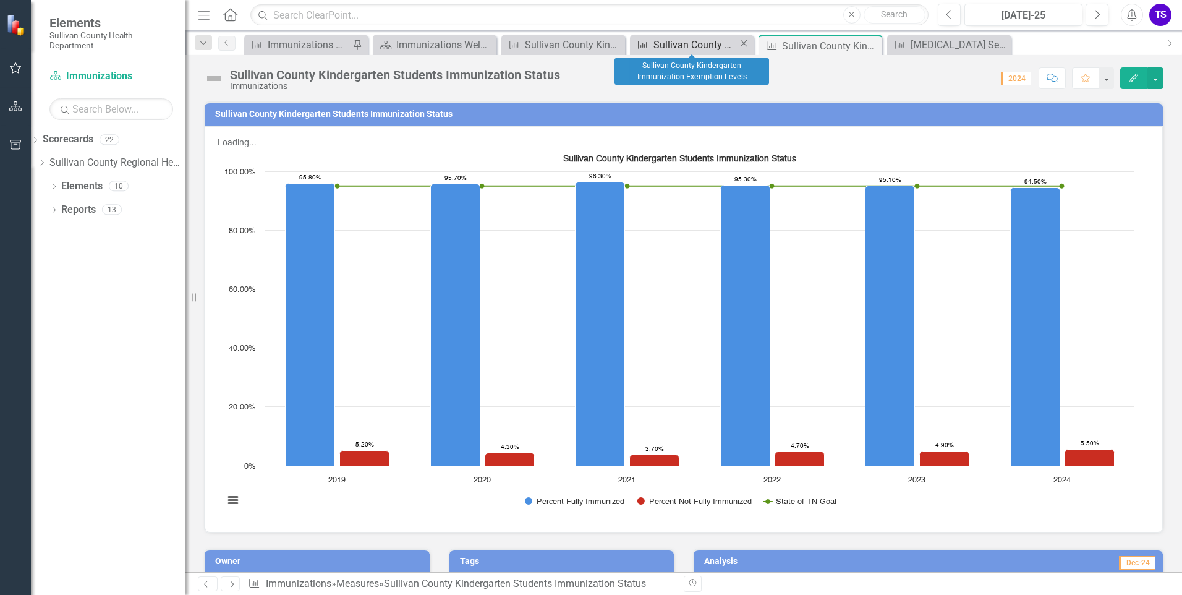
click at [690, 49] on div "Sullivan County Kindergarten Immunization Exemption Levels" at bounding box center [695, 44] width 85 height 15
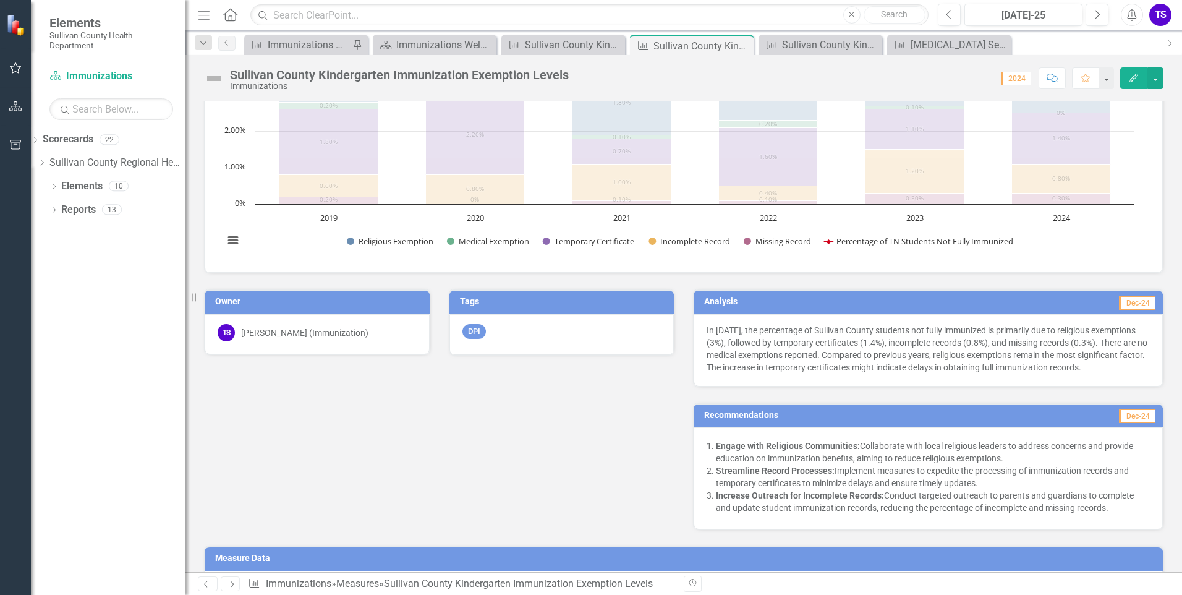
scroll to position [412, 0]
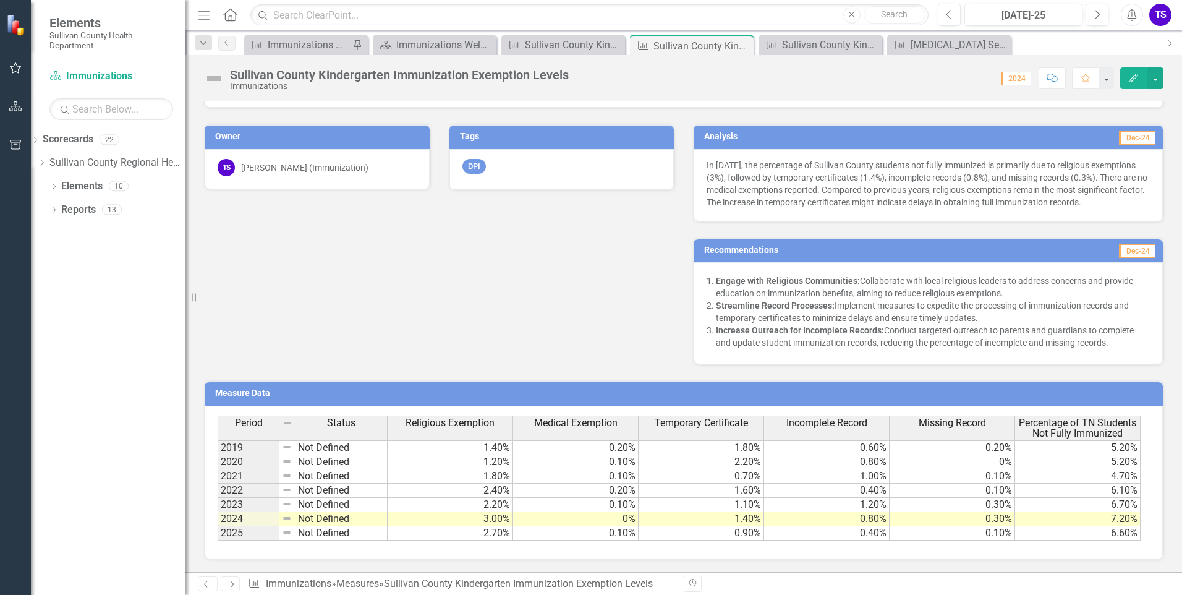
click at [846, 55] on div "Sullivan County Kindergarten Immunization Exemption Levels Immunizations Score:…" at bounding box center [683, 73] width 996 height 37
click at [841, 51] on div "Sullivan County Kindergarten Students Immunization Status" at bounding box center [824, 44] width 85 height 15
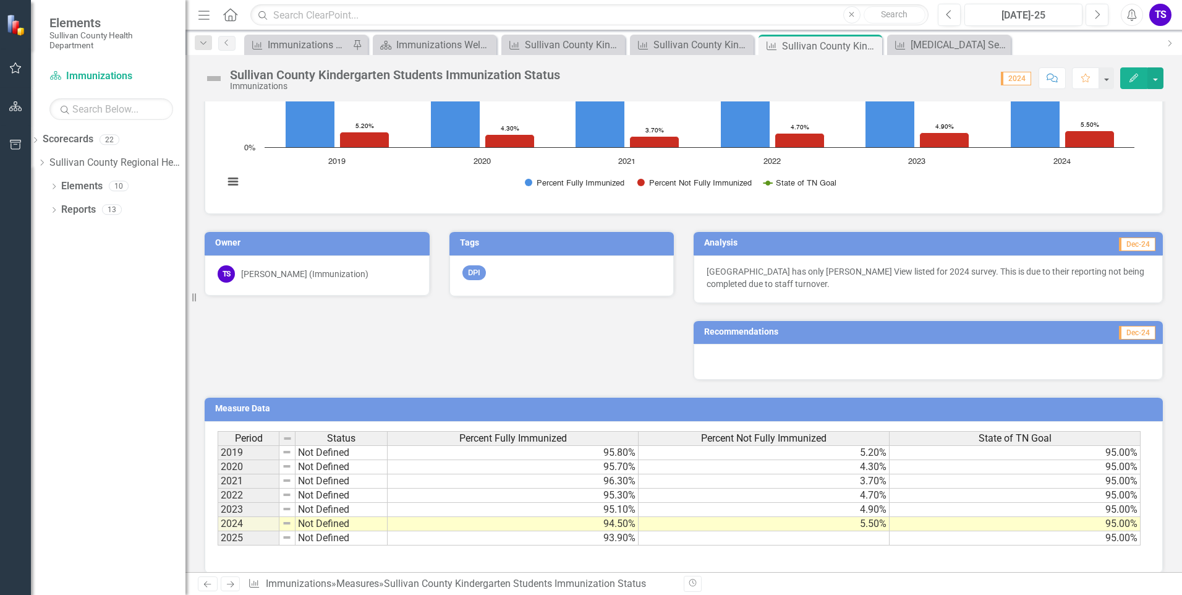
scroll to position [320, 0]
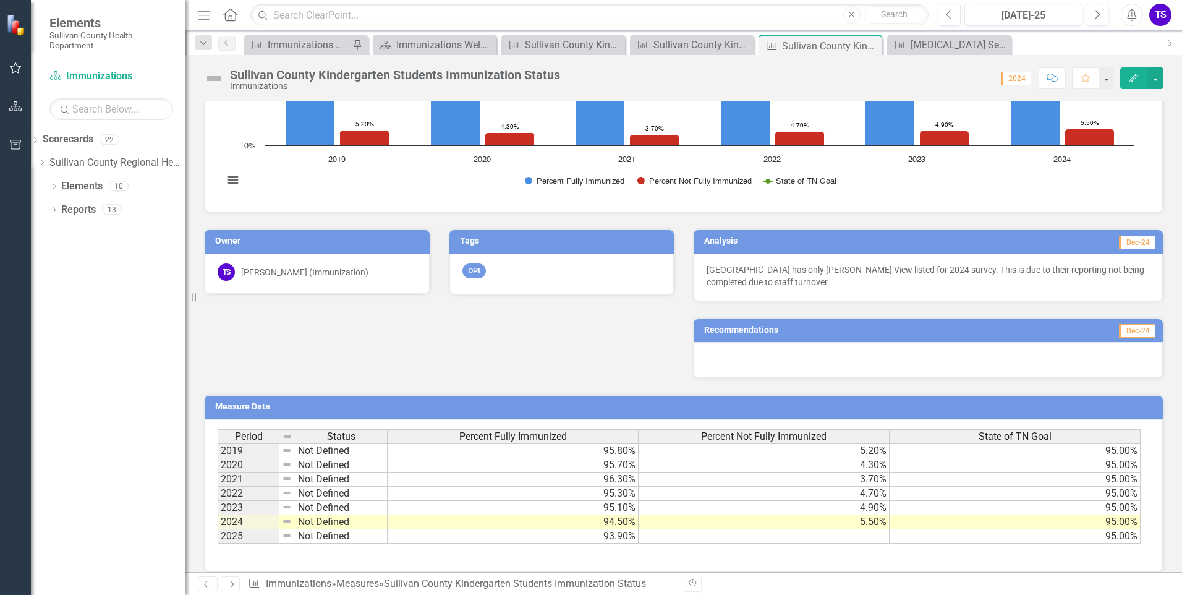
click at [756, 529] on td at bounding box center [763, 536] width 251 height 14
click at [820, 529] on td at bounding box center [763, 536] width 251 height 14
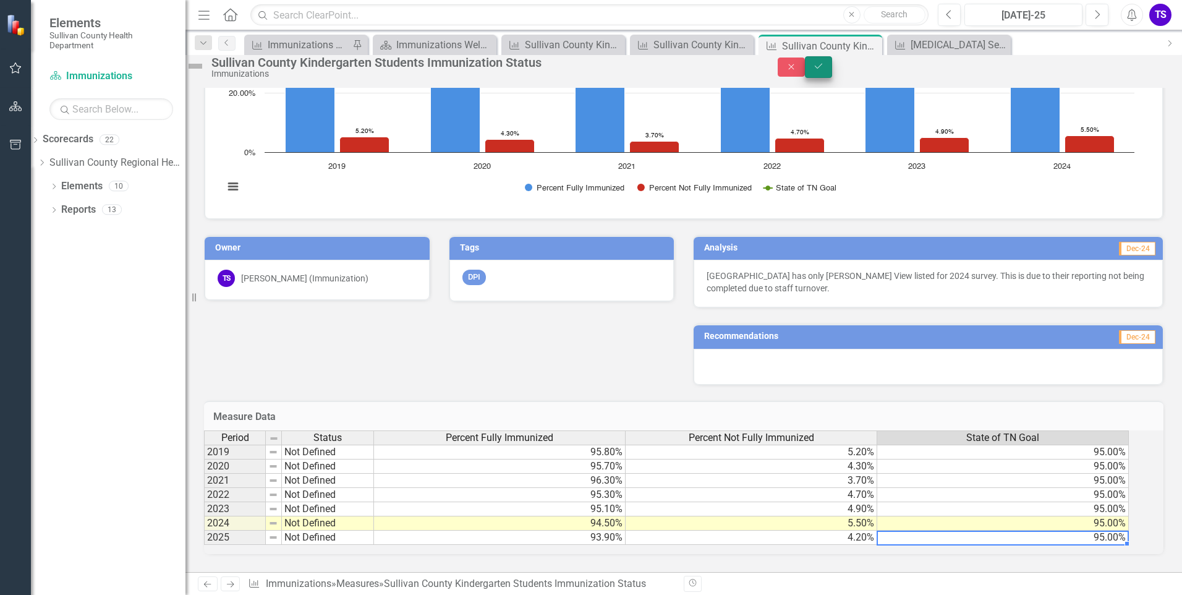
type textarea "95"
click at [832, 73] on button "Save" at bounding box center [818, 67] width 27 height 22
